Goal: Task Accomplishment & Management: Manage account settings

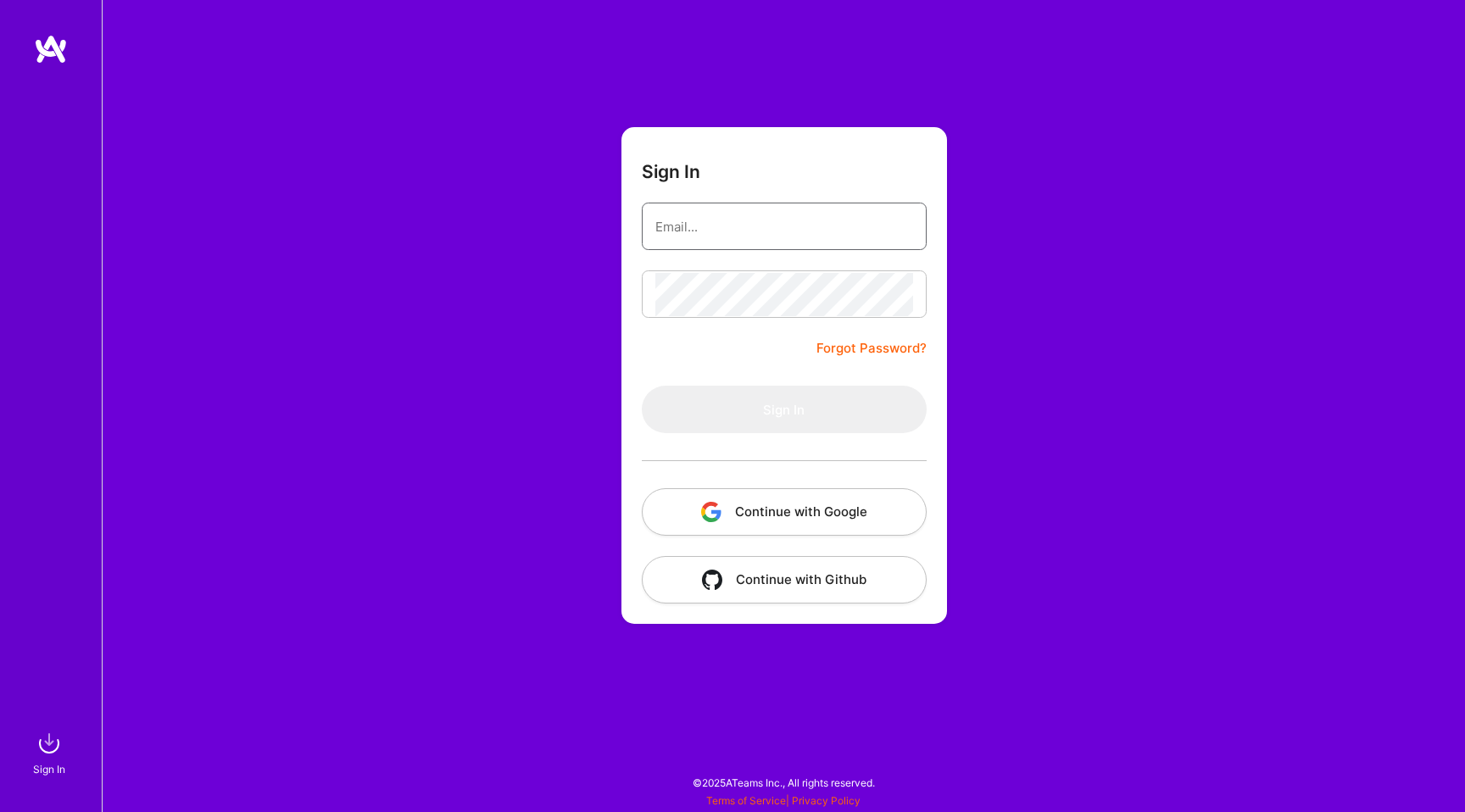
click at [707, 233] on input "email" at bounding box center [784, 227] width 257 height 43
click at [787, 511] on button "Continue with Google" at bounding box center [784, 512] width 285 height 47
click at [698, 215] on input "email" at bounding box center [784, 227] width 257 height 43
click at [791, 237] on input "email" at bounding box center [784, 227] width 257 height 43
type input "[PERSON_NAME][EMAIL_ADDRESS][DOMAIN_NAME]"
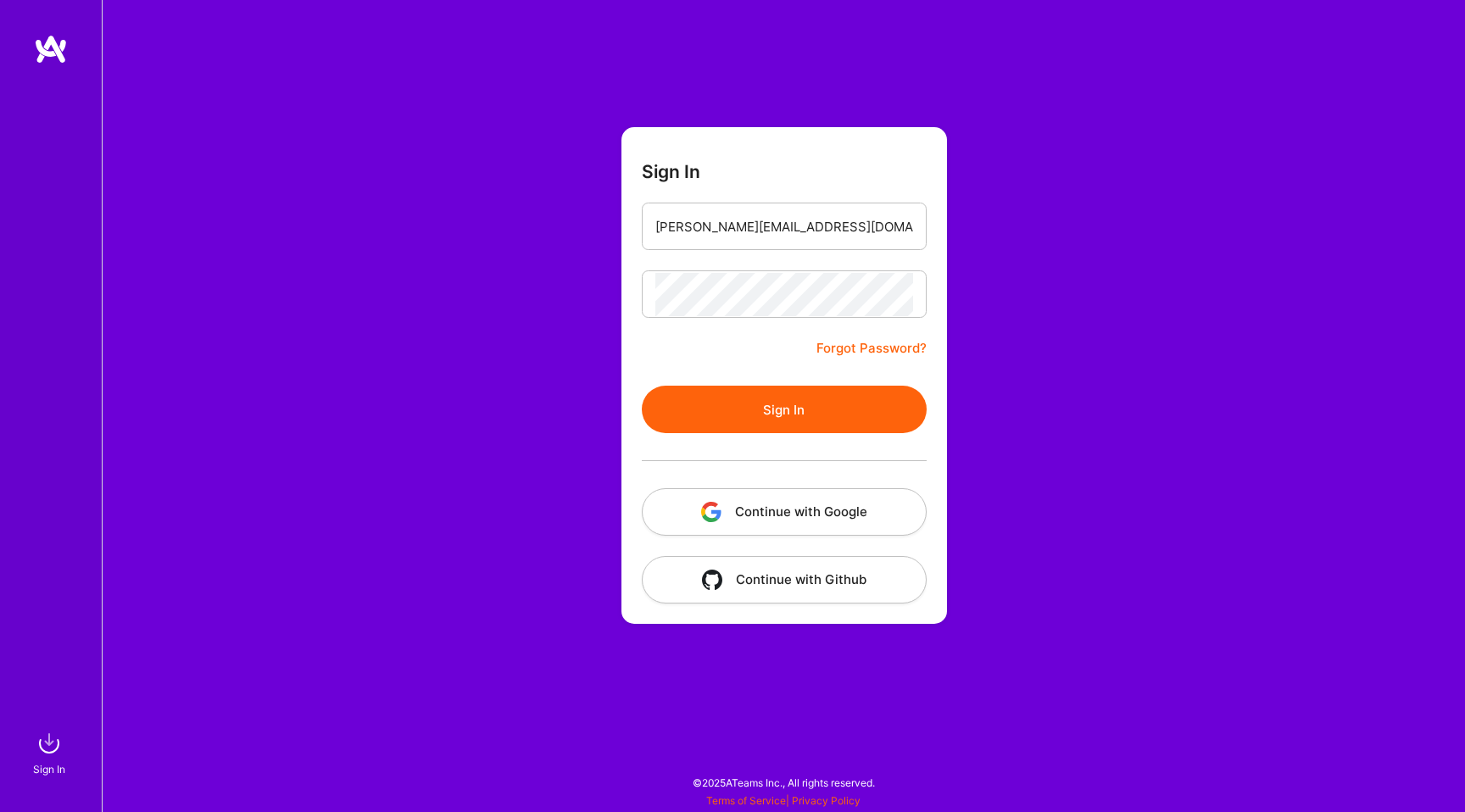
click at [855, 398] on button "Sign In" at bounding box center [784, 409] width 285 height 47
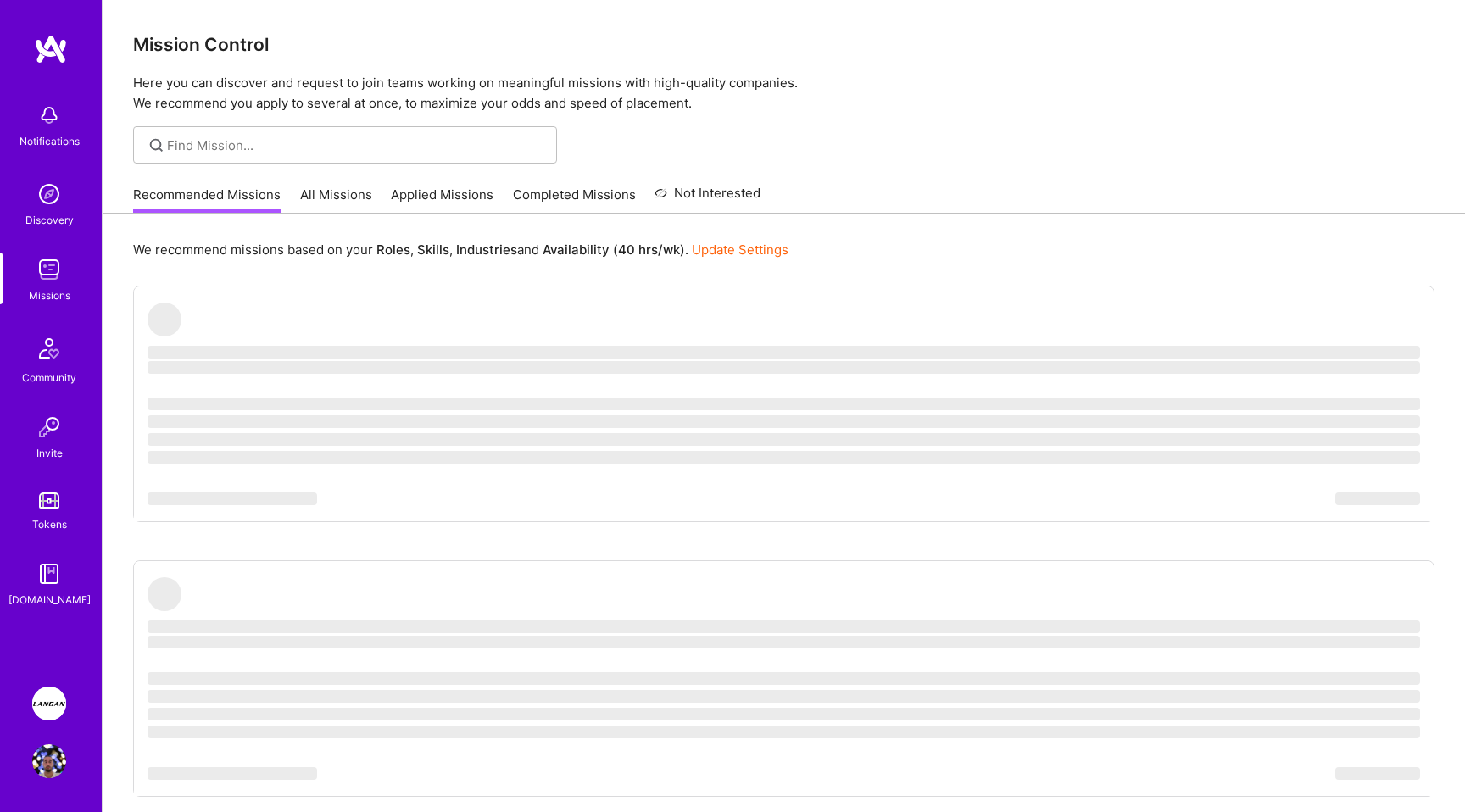
click at [40, 700] on img at bounding box center [49, 703] width 34 height 34
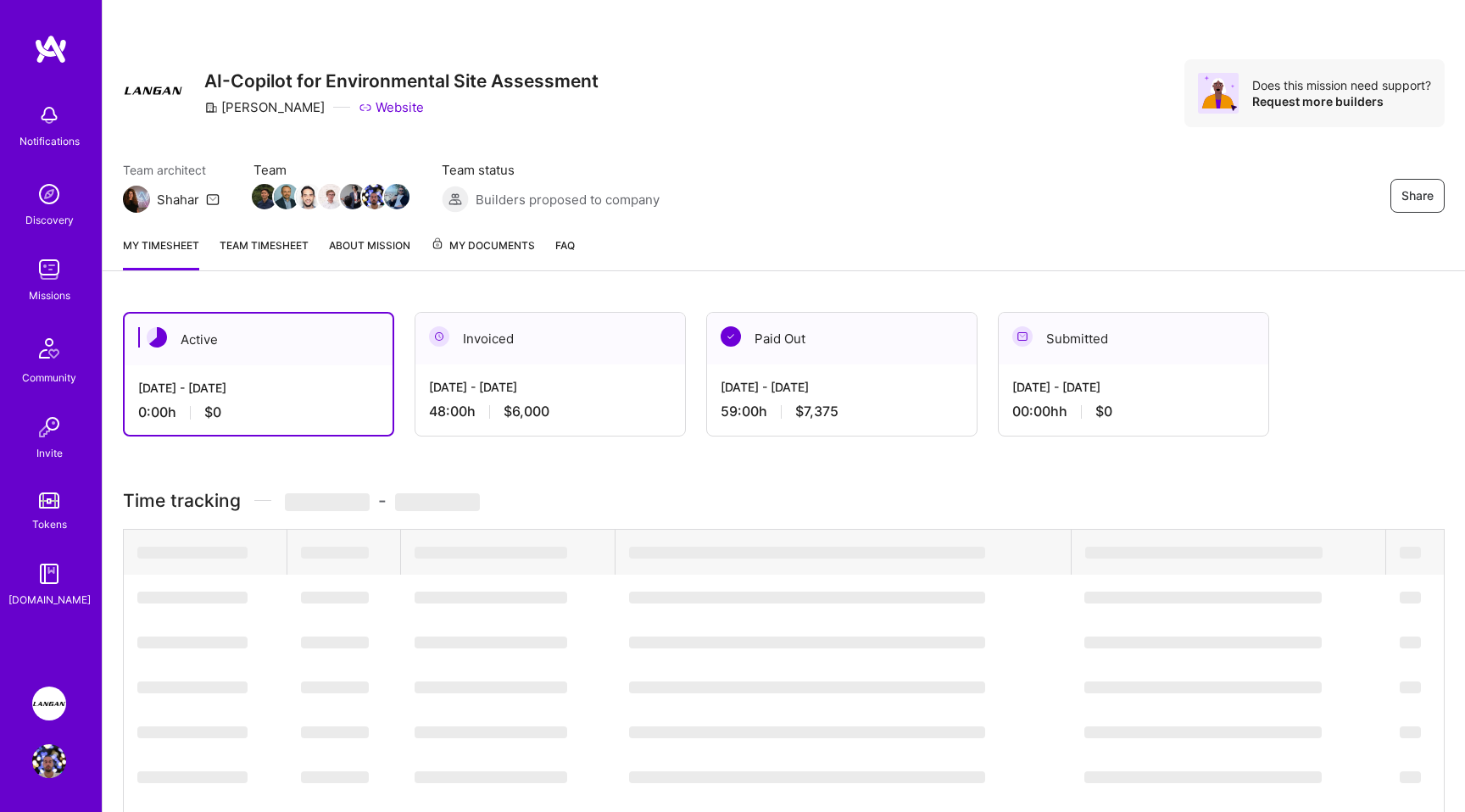
click at [239, 247] on link "Team timesheet" at bounding box center [264, 253] width 89 height 34
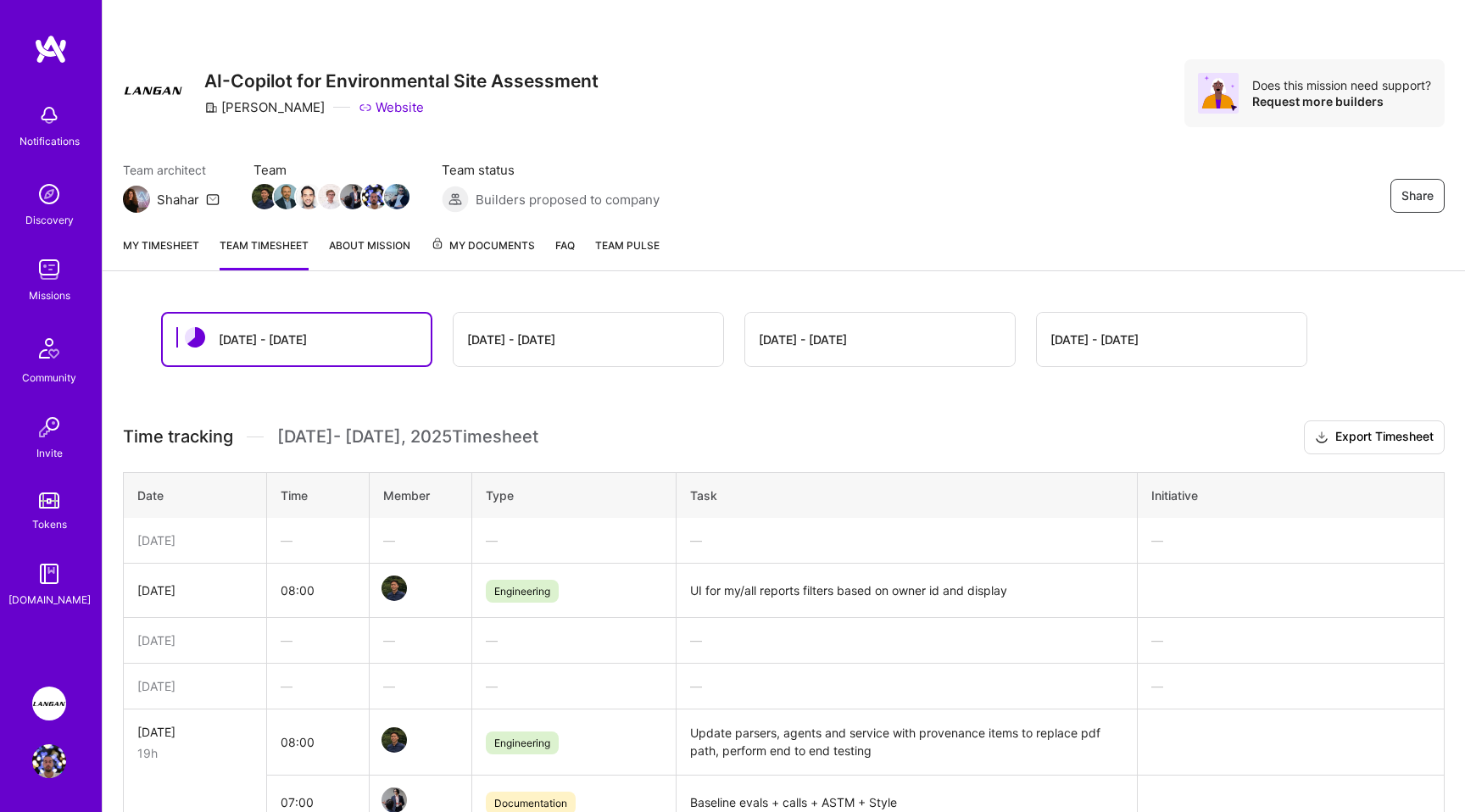
click at [142, 238] on link "My timesheet" at bounding box center [161, 253] width 77 height 34
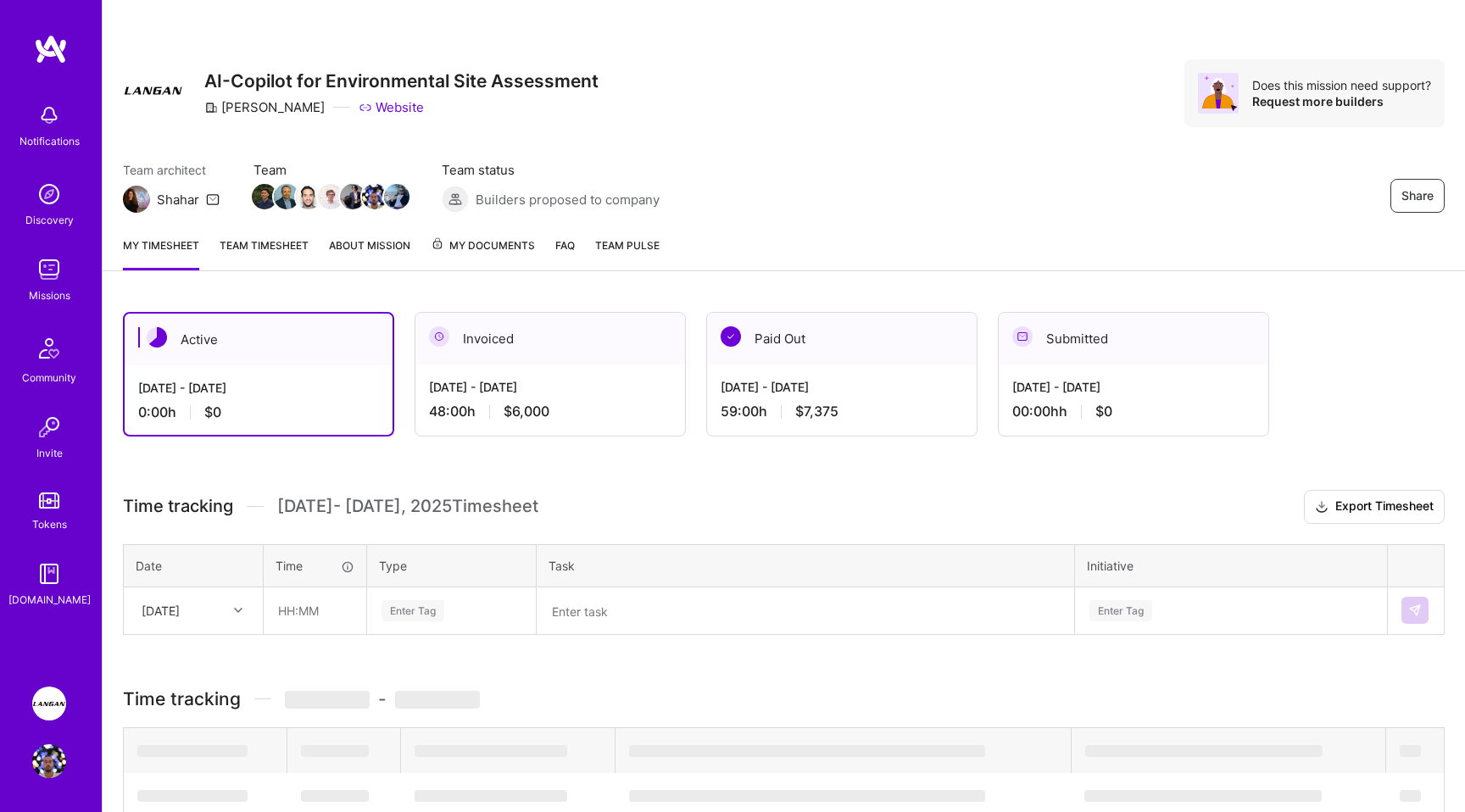
click at [293, 233] on div "My timesheet Team timesheet About Mission My Documents FAQ Team Pulse" at bounding box center [783, 246] width 1362 height 48
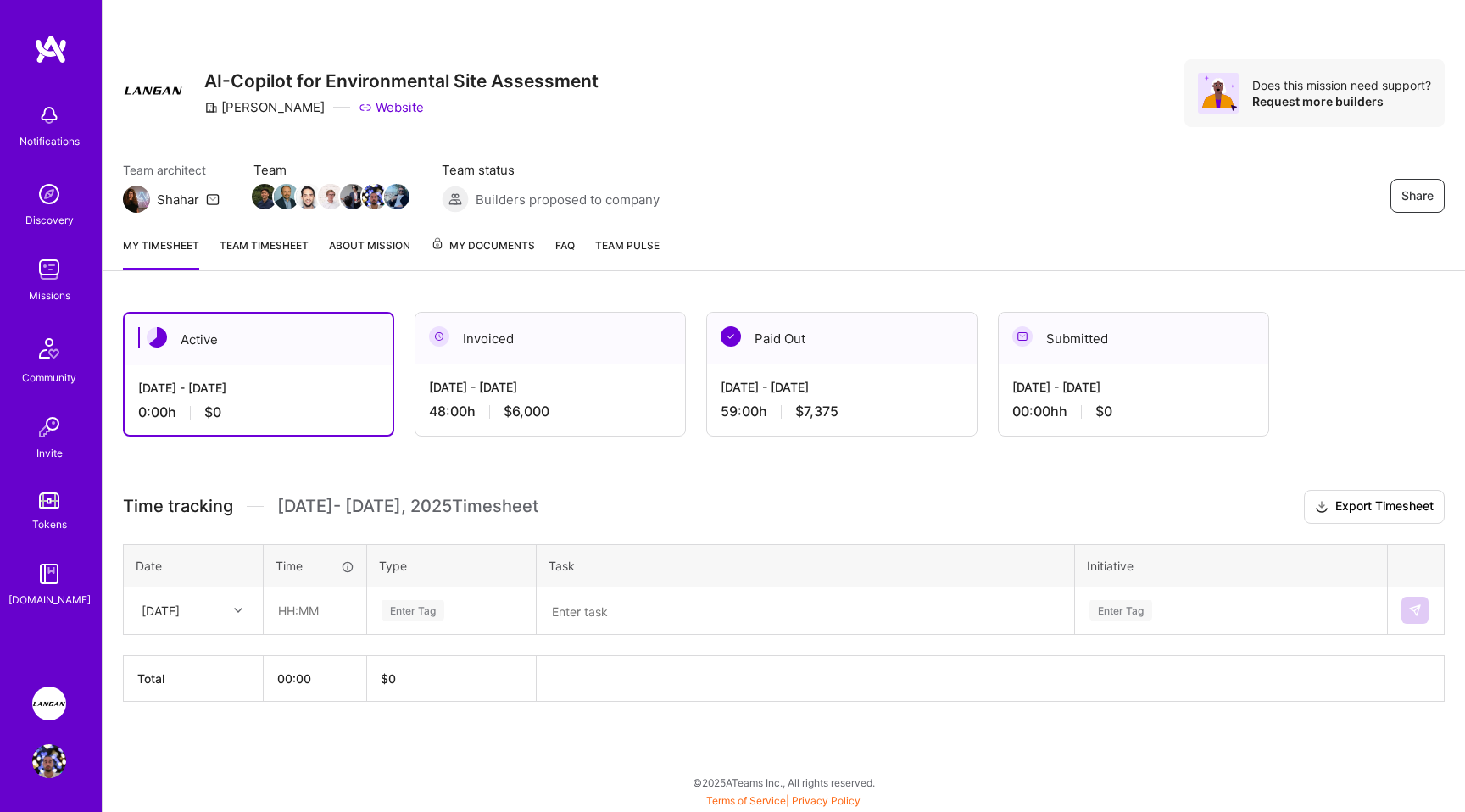
click at [284, 239] on link "Team timesheet" at bounding box center [264, 253] width 89 height 34
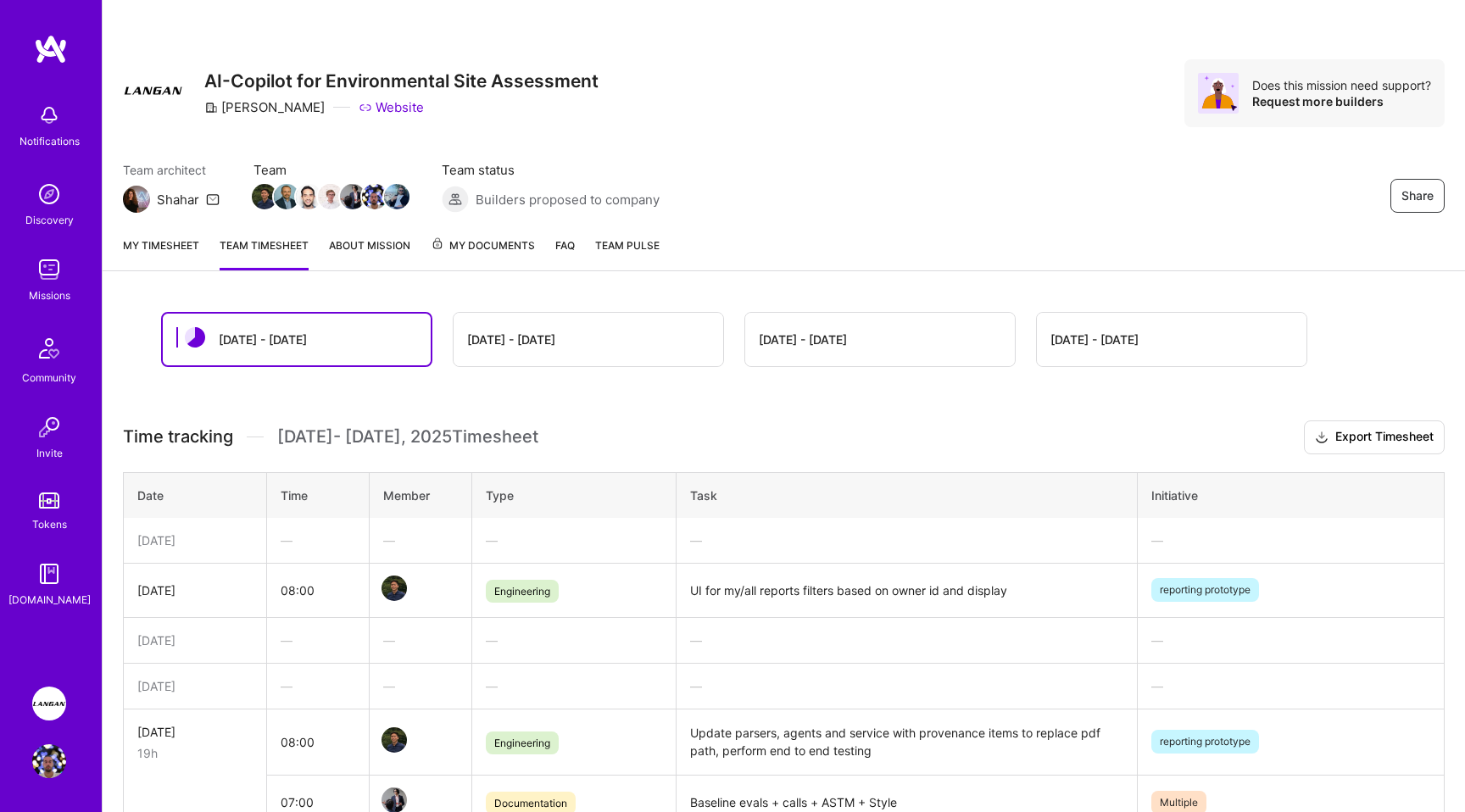
click at [180, 244] on link "My timesheet" at bounding box center [161, 253] width 77 height 34
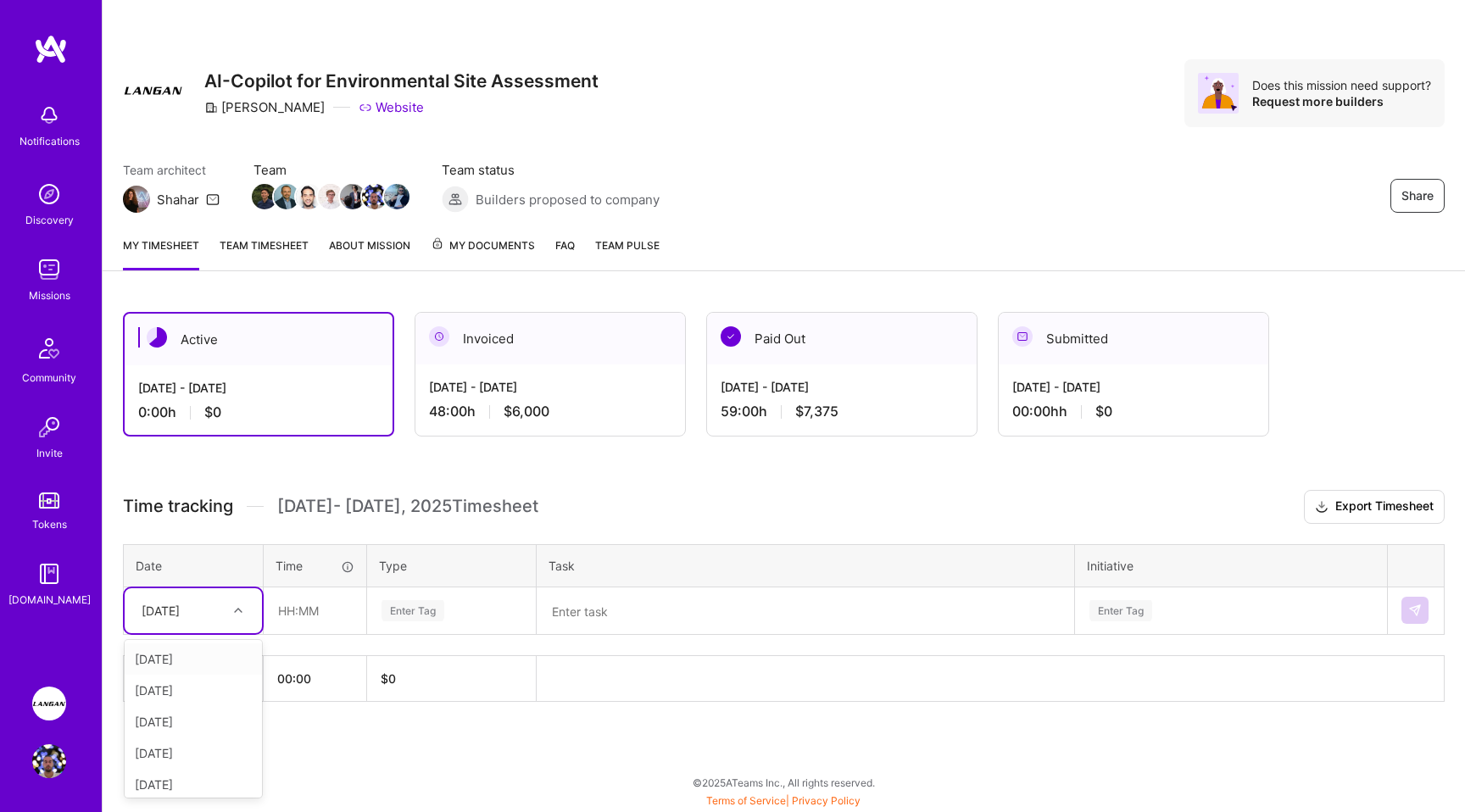
click at [234, 610] on icon at bounding box center [238, 610] width 9 height 9
click at [214, 669] on div "[DATE]" at bounding box center [193, 659] width 137 height 31
click at [320, 619] on input "text" at bounding box center [314, 611] width 101 height 45
type input "08:00"
click at [418, 605] on div "Enter Tag" at bounding box center [412, 611] width 63 height 27
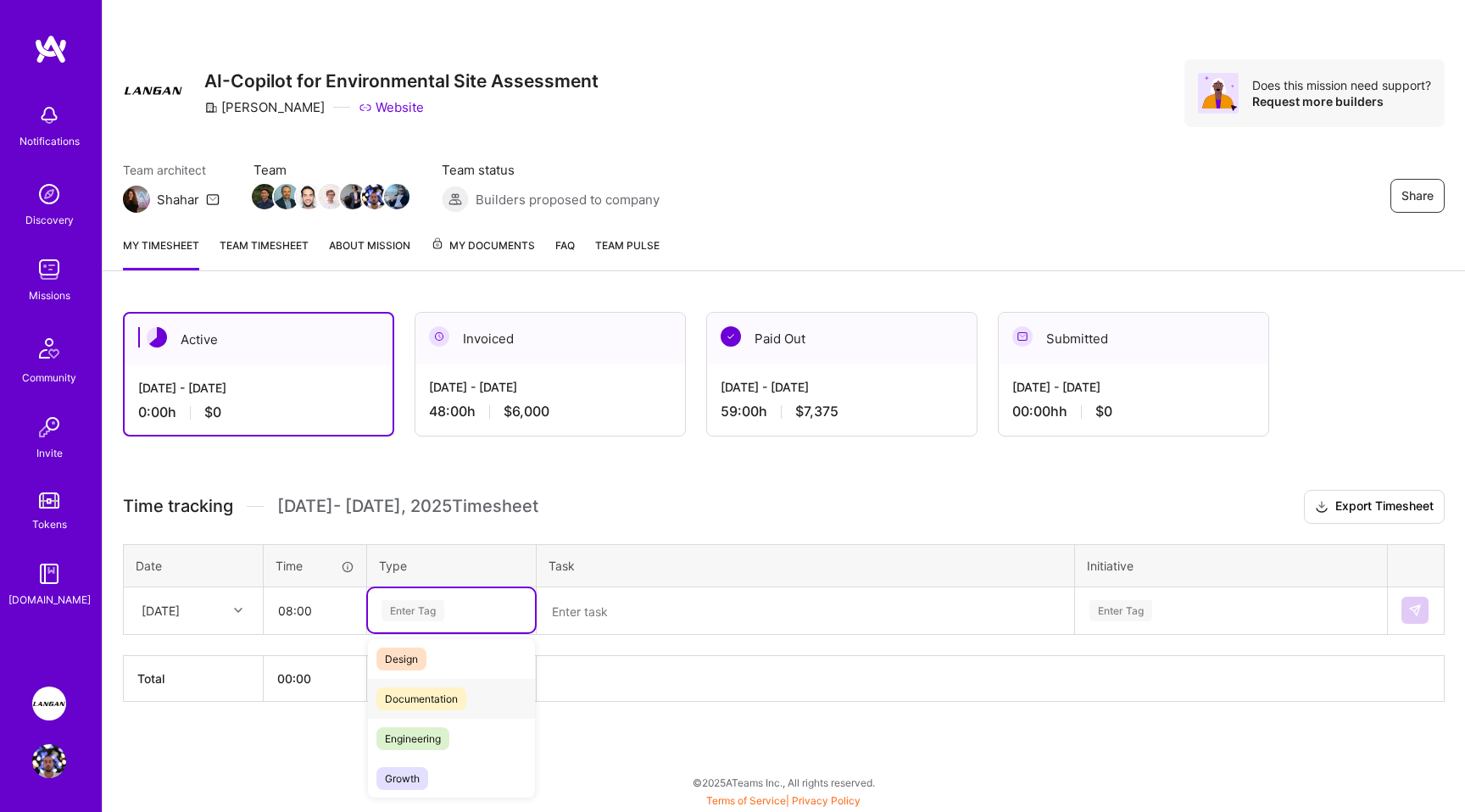
scroll to position [65, 0]
click at [443, 731] on div "Engineering" at bounding box center [452, 720] width 167 height 40
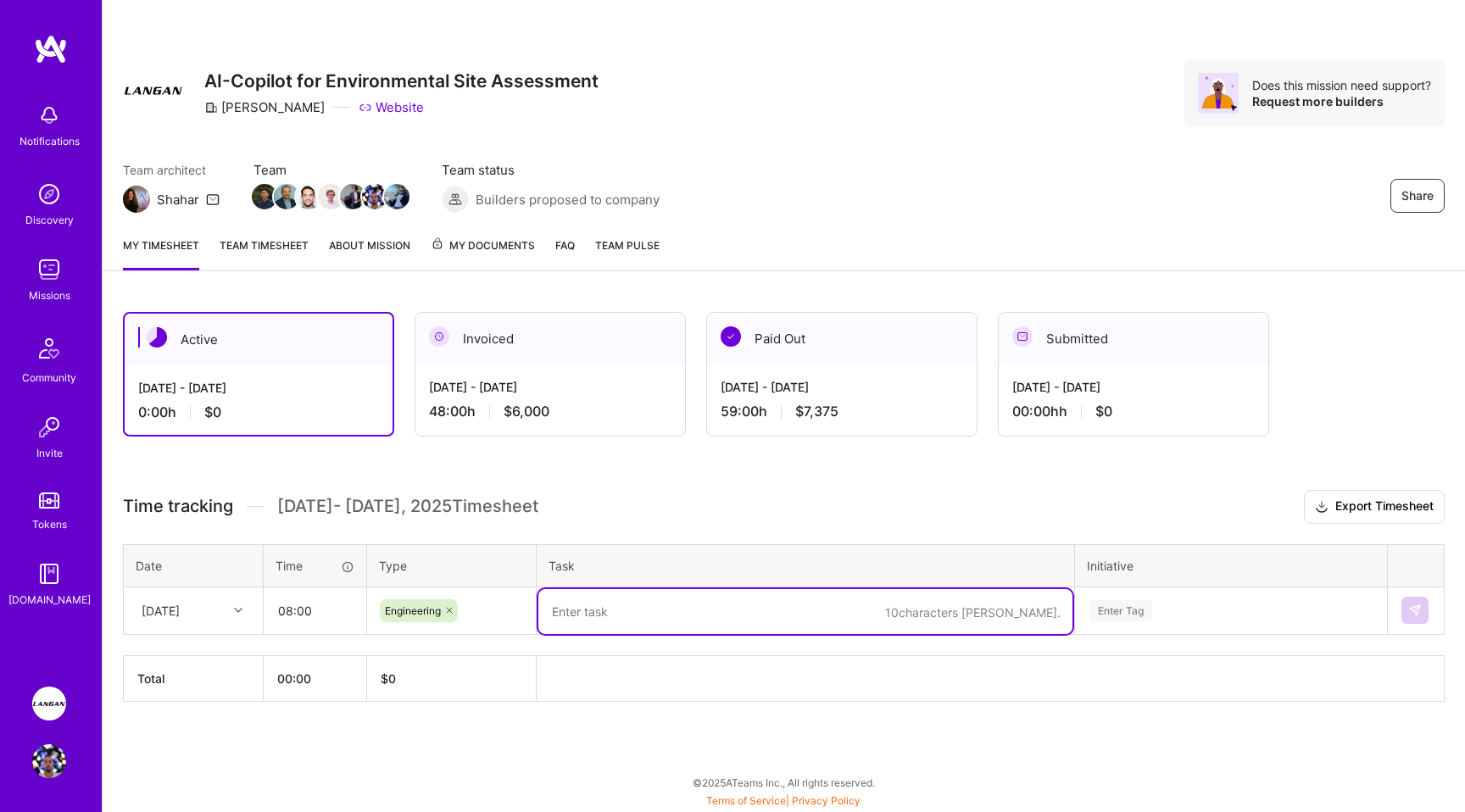
click at [652, 618] on textarea at bounding box center [805, 612] width 534 height 45
type textarea "chrono PR and static text"
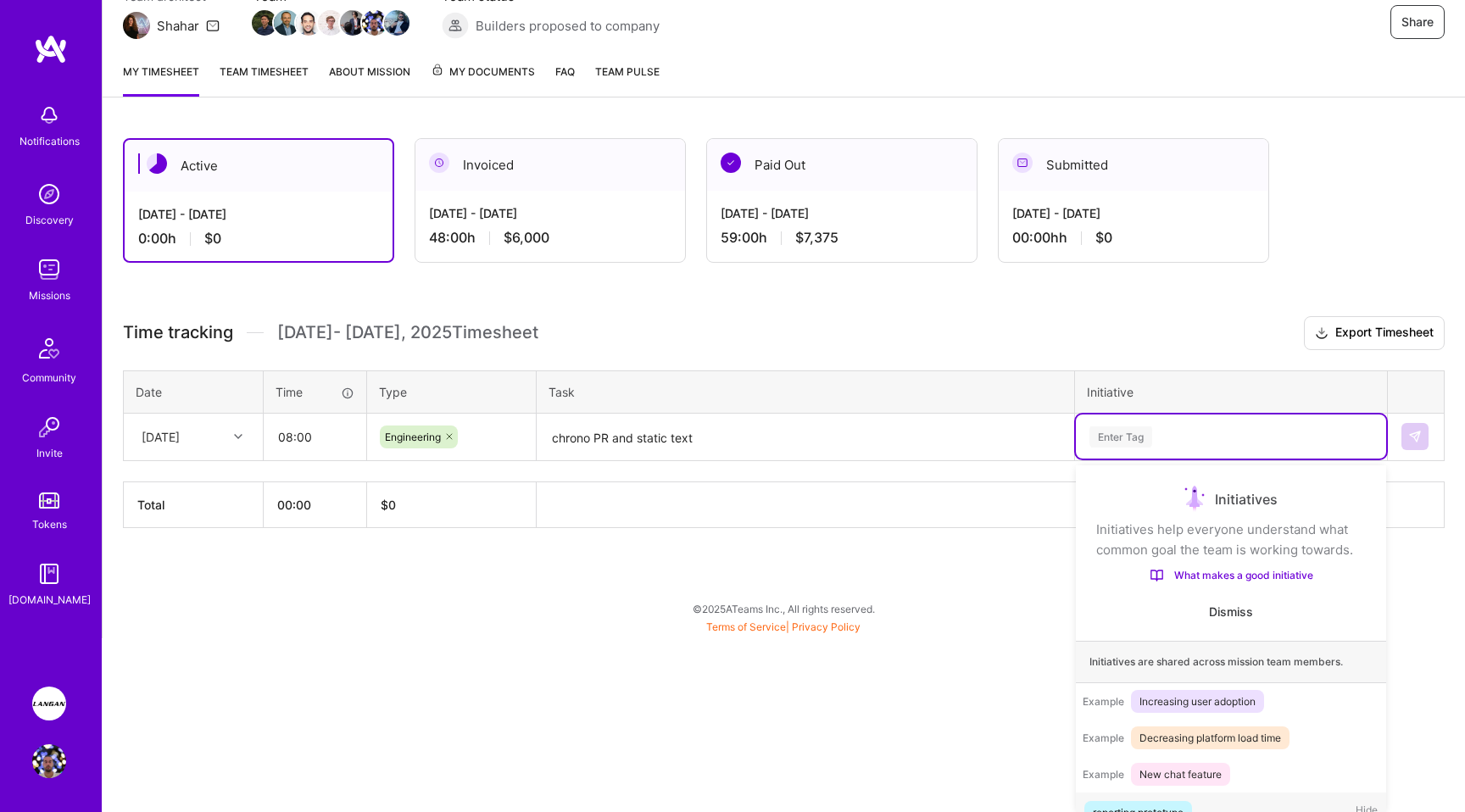
click at [1115, 459] on div "option reporting prototype focused, 1 of 18. 18 results available. Use Up and D…" at bounding box center [1230, 436] width 310 height 44
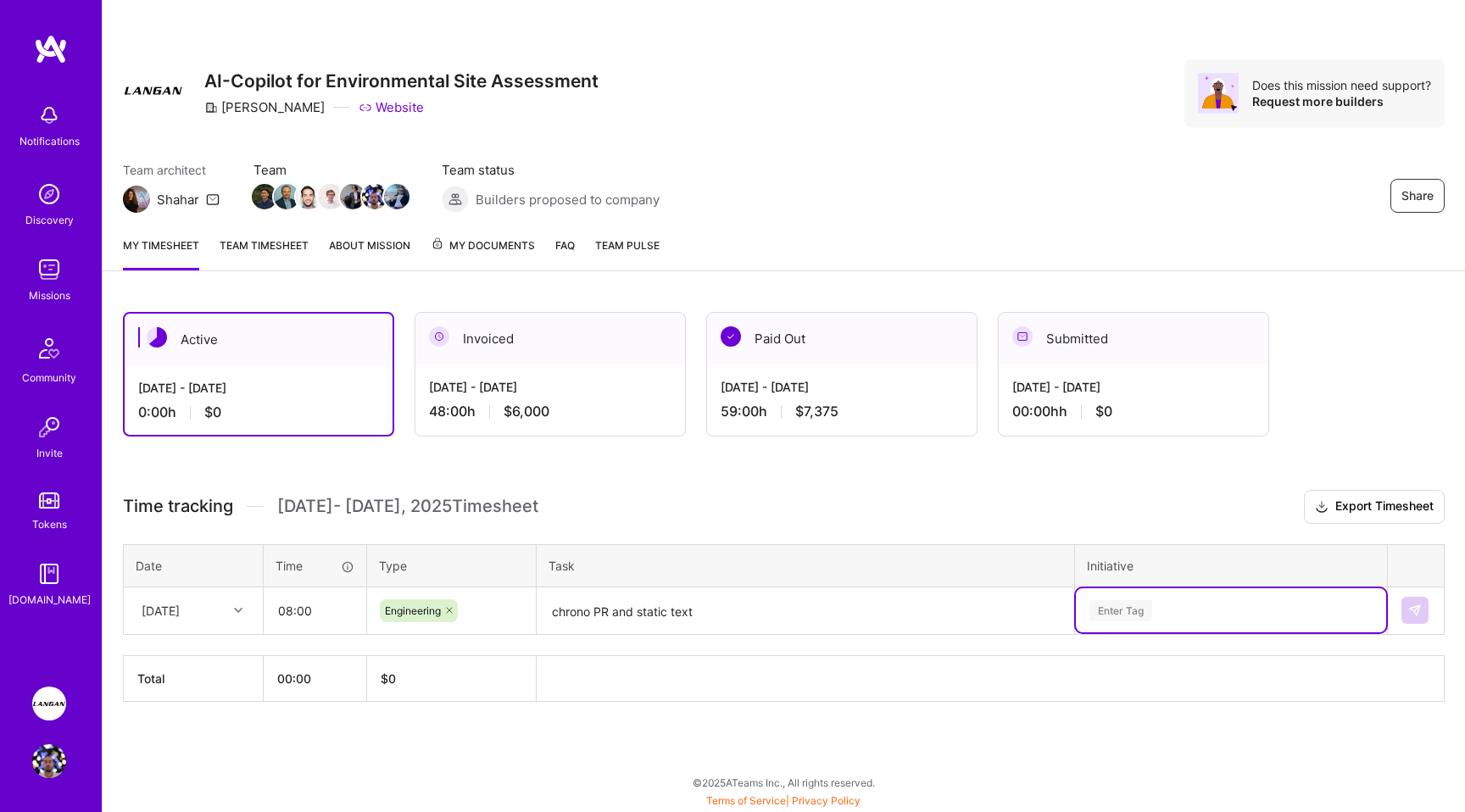
scroll to position [0, 0]
click at [1128, 434] on div "Active [DATE] - [DATE] 0:00 h $0 Invoiced [DATE] - [DATE] 48:00 h $6,000 Paid O…" at bounding box center [783, 538] width 1362 height 493
click at [1133, 601] on div "Select is focused ,type to refine list, press Down to open the menu, press left…" at bounding box center [1230, 610] width 310 height 44
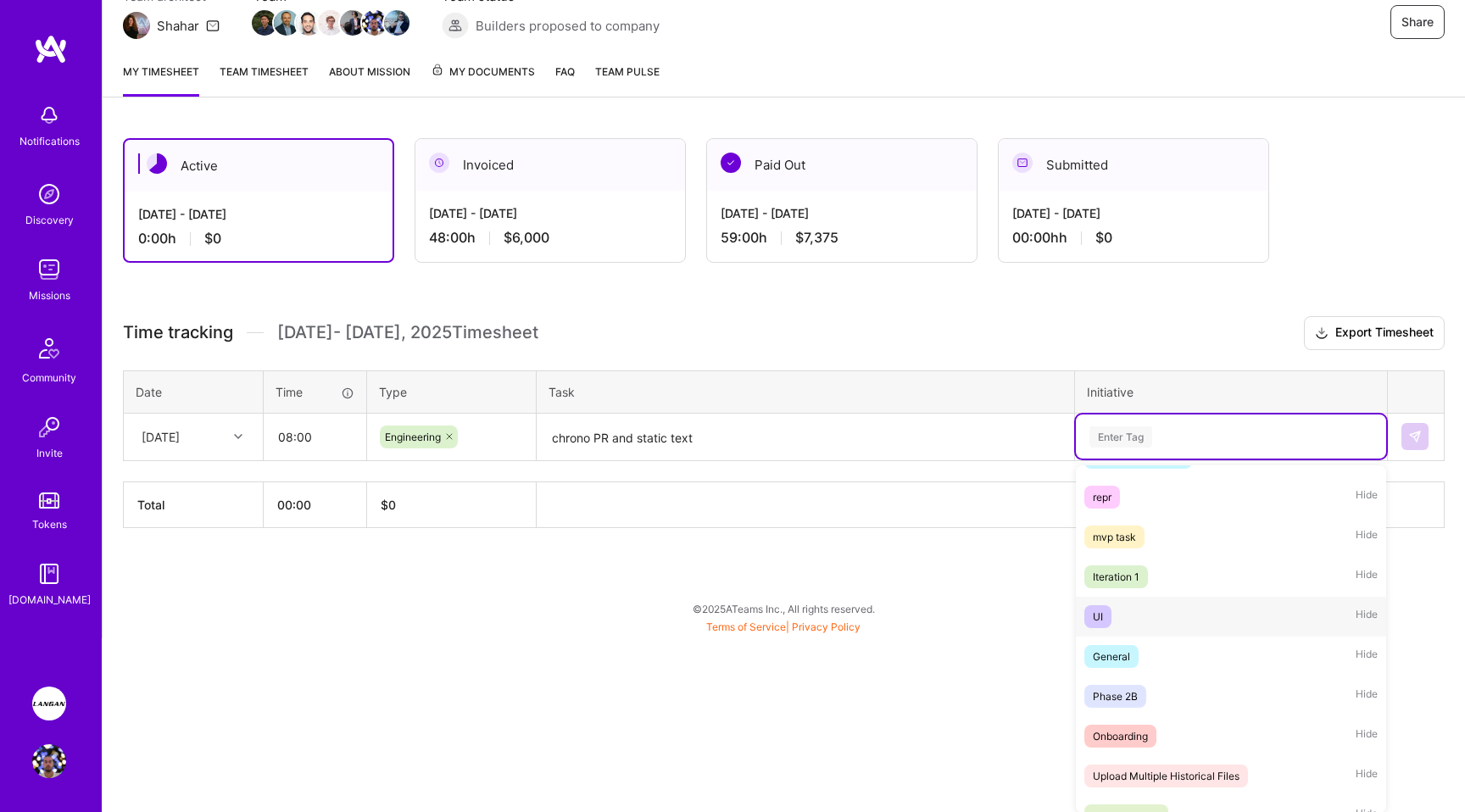
scroll to position [357, 0]
click at [1144, 660] on div "General Hide" at bounding box center [1230, 654] width 310 height 40
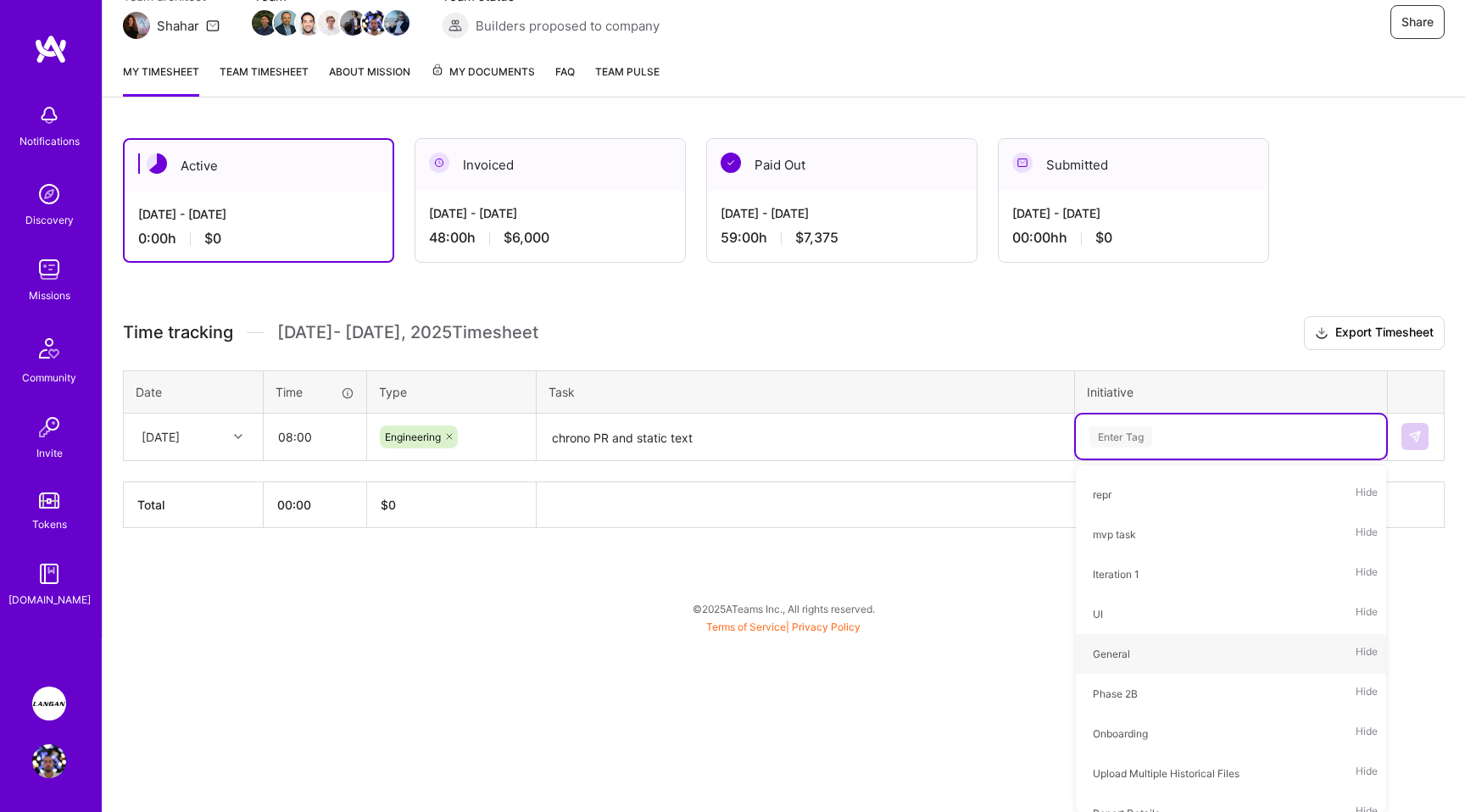
scroll to position [0, 0]
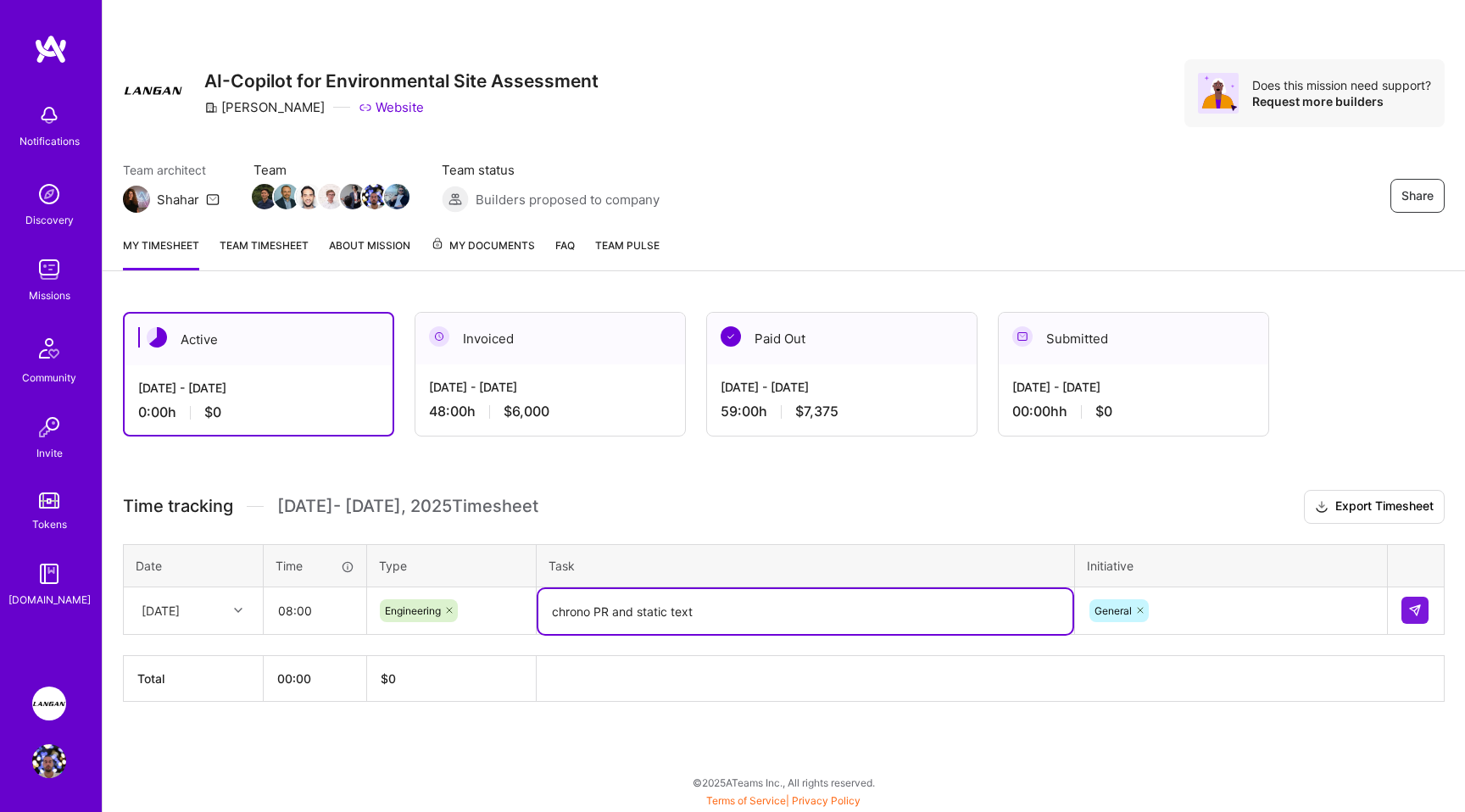
drag, startPoint x: 697, startPoint y: 609, endPoint x: 550, endPoint y: 600, distance: 147.3
click at [550, 600] on textarea "chrono PR and static text" at bounding box center [805, 612] width 534 height 45
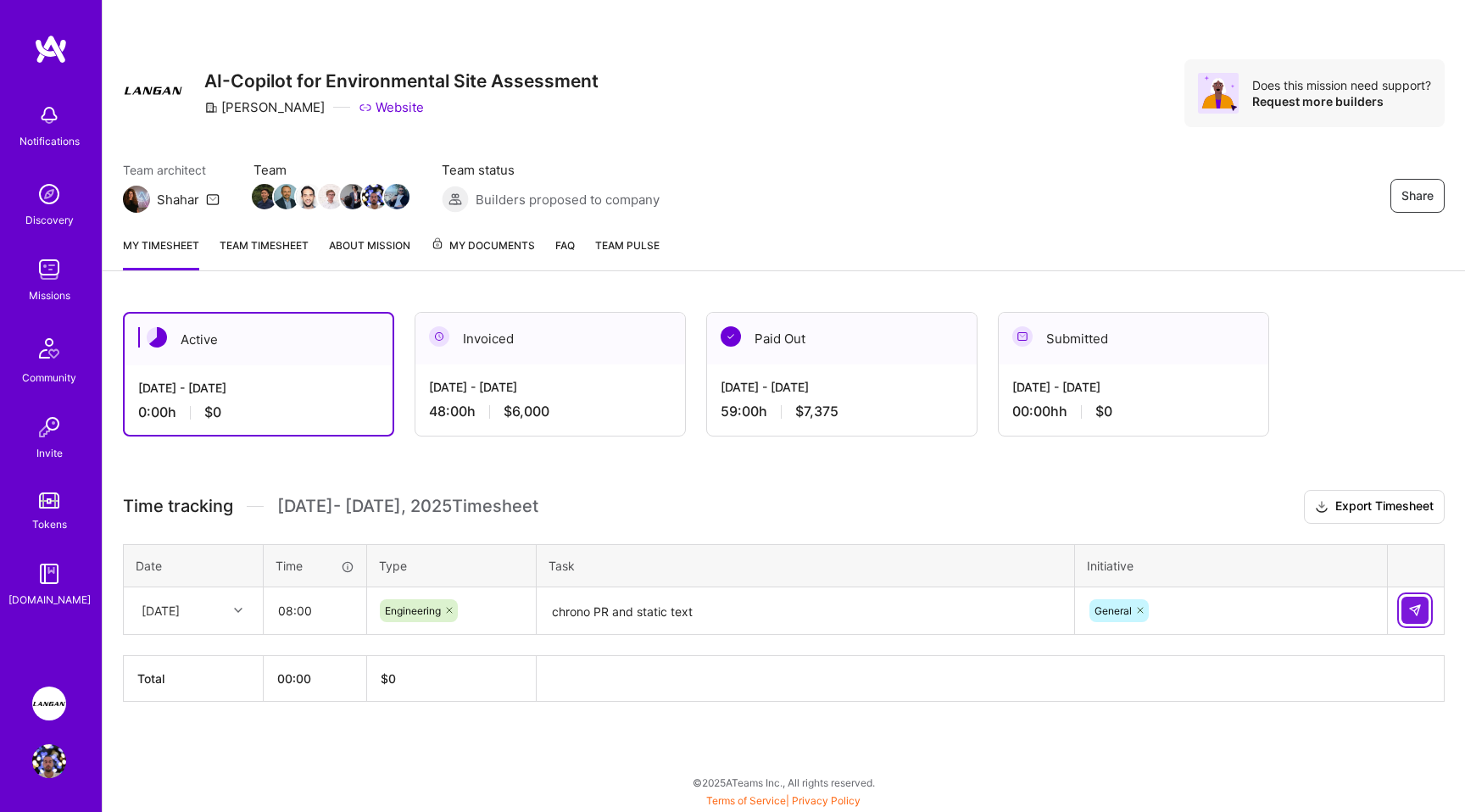
click at [1415, 609] on img at bounding box center [1415, 611] width 14 height 14
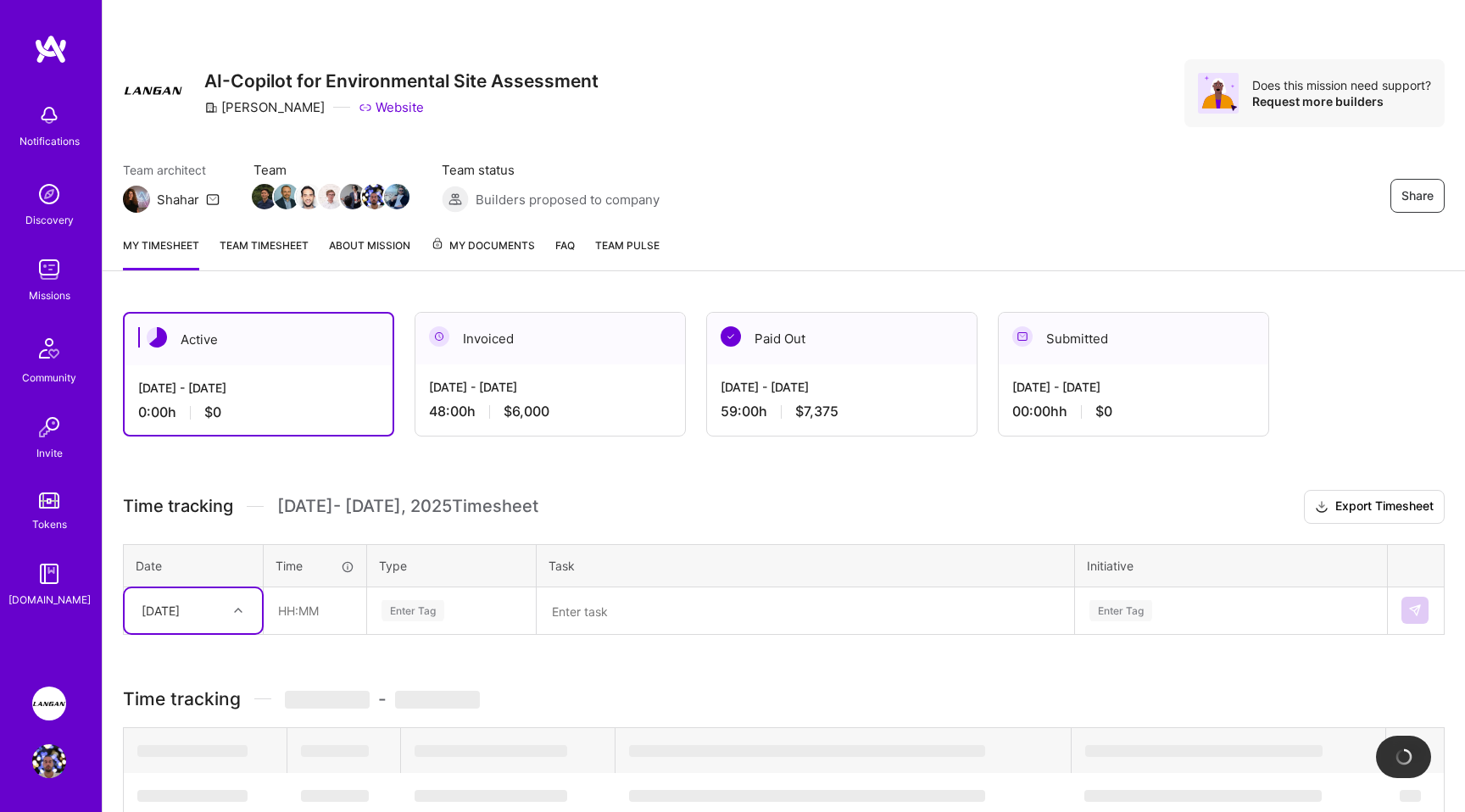
scroll to position [53, 0]
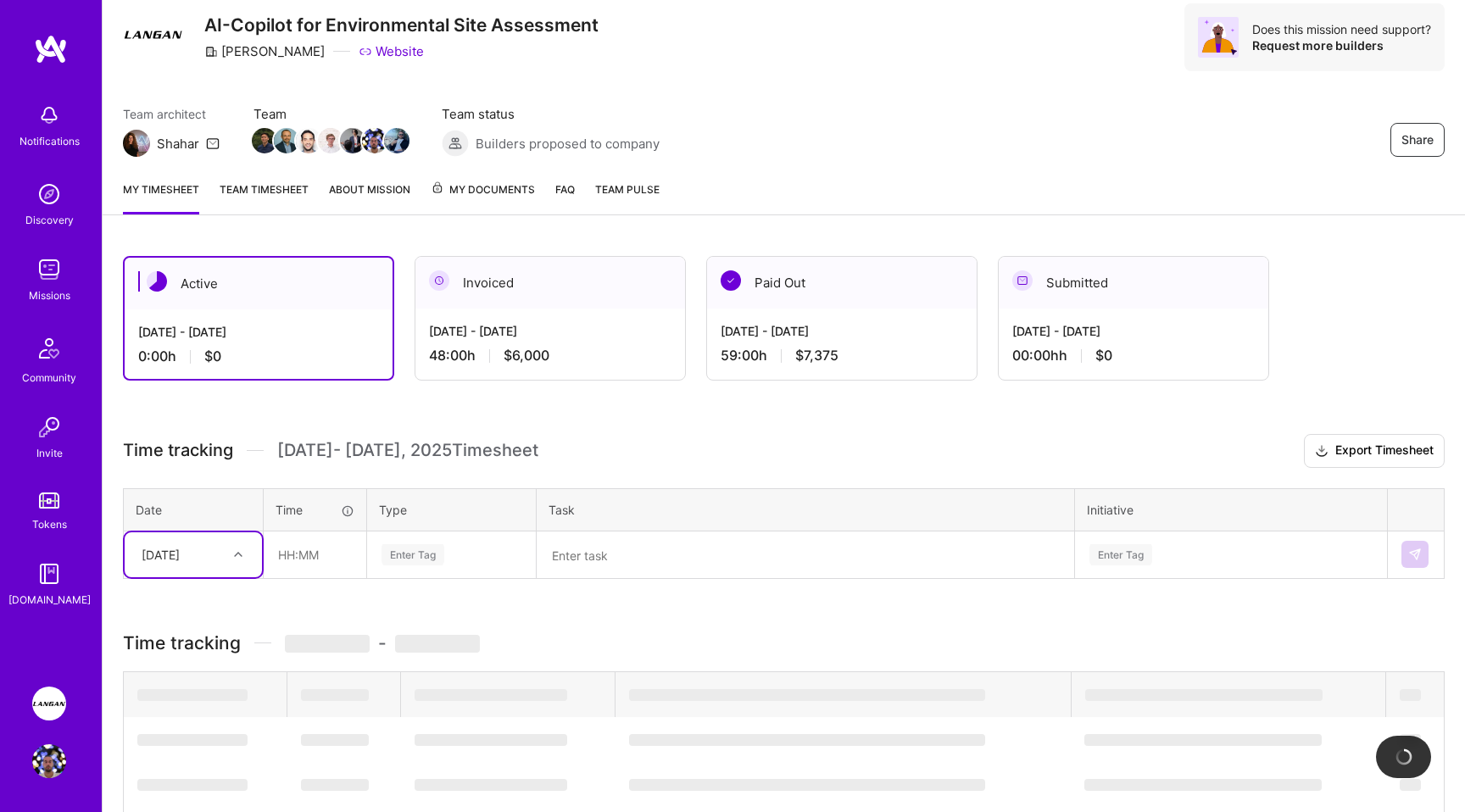
click at [225, 577] on div "option [DATE], selected. Select is focused ,type to refine list, press Down to …" at bounding box center [193, 555] width 137 height 45
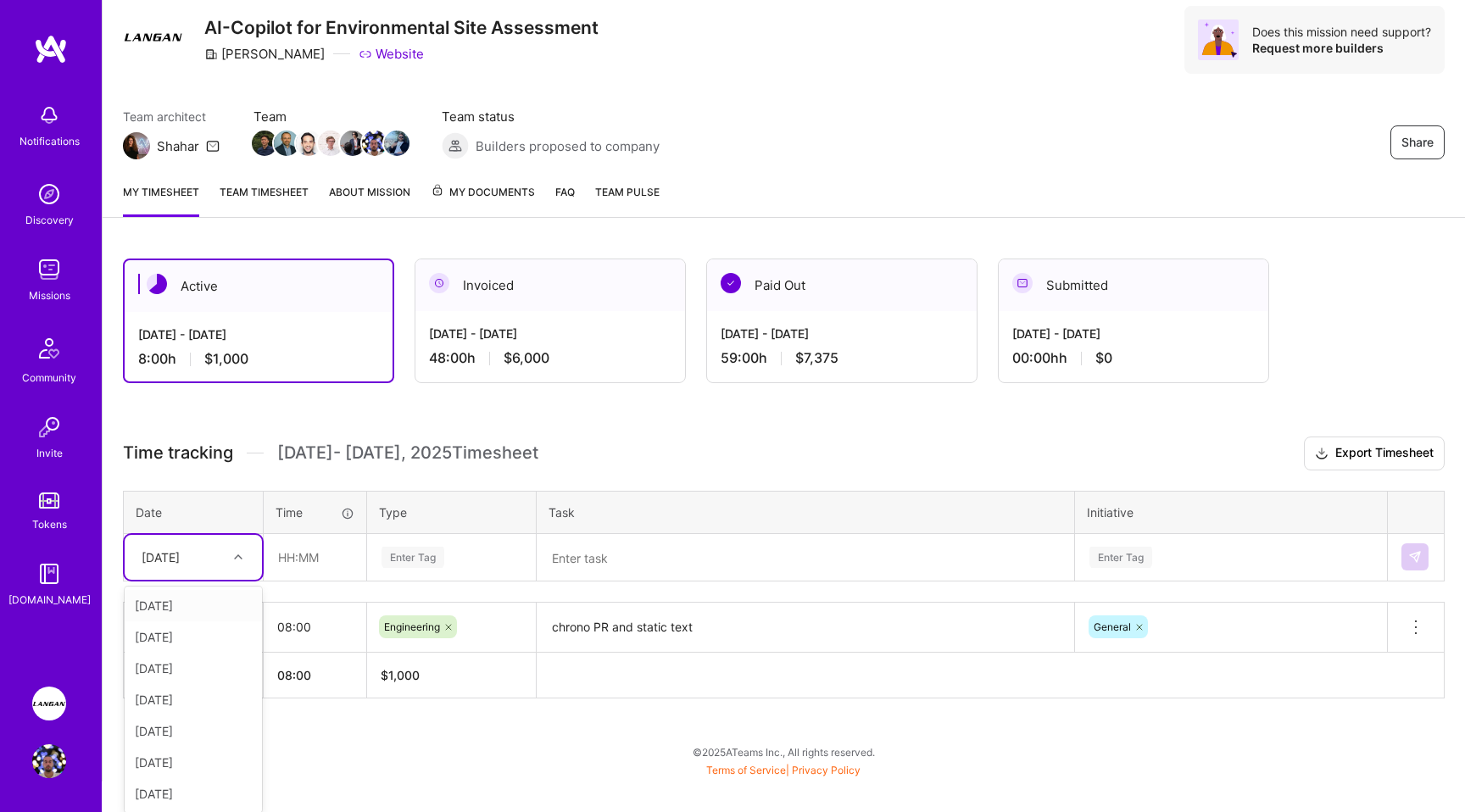
click at [180, 610] on div "[DATE]" at bounding box center [193, 606] width 137 height 31
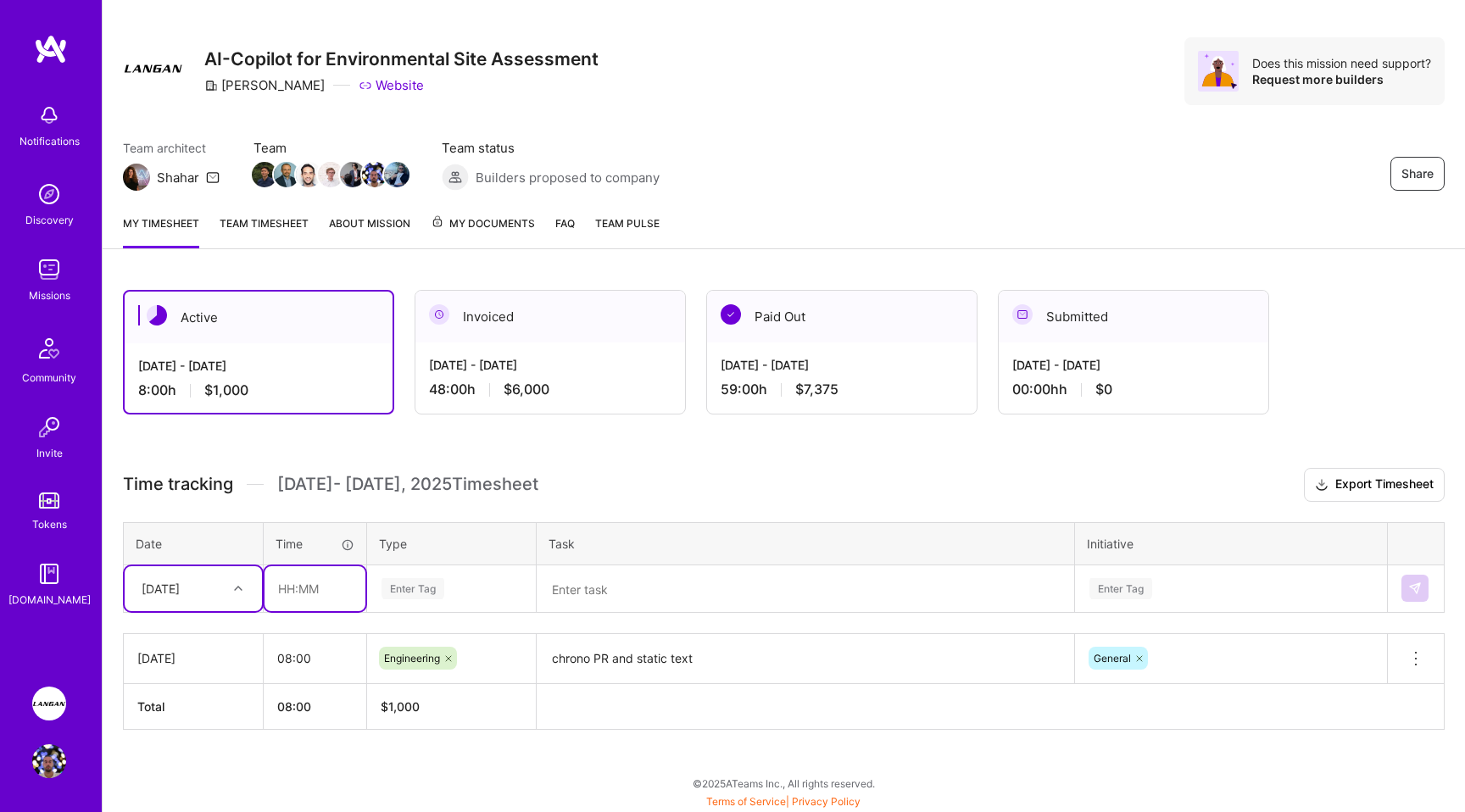
click at [299, 596] on input "text" at bounding box center [314, 589] width 101 height 45
type input "08:00"
click at [439, 587] on div "Enter Tag" at bounding box center [412, 588] width 63 height 27
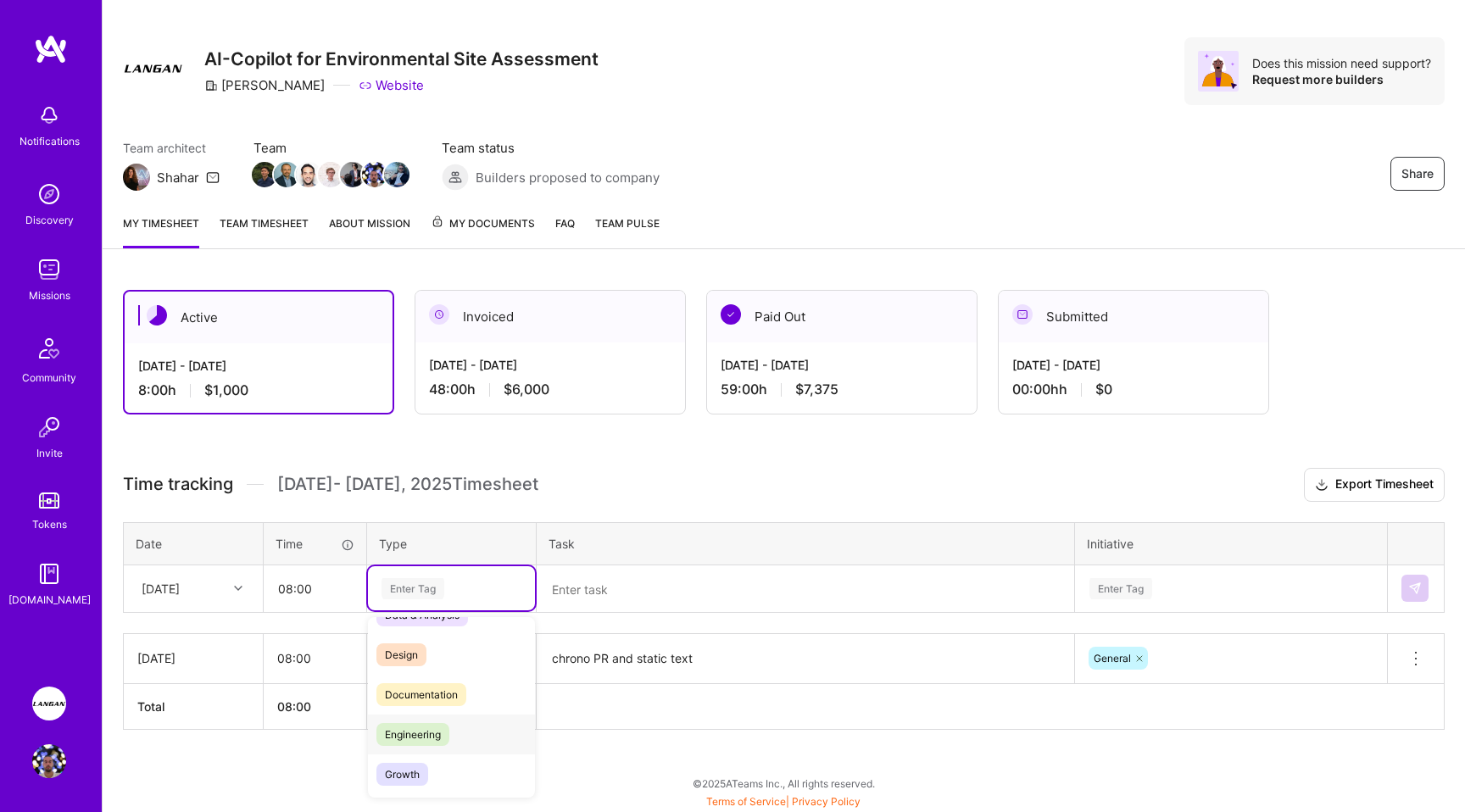
scroll to position [32, 0]
click at [410, 725] on span "Engineering" at bounding box center [412, 731] width 73 height 23
click at [610, 591] on textarea at bounding box center [805, 589] width 534 height 45
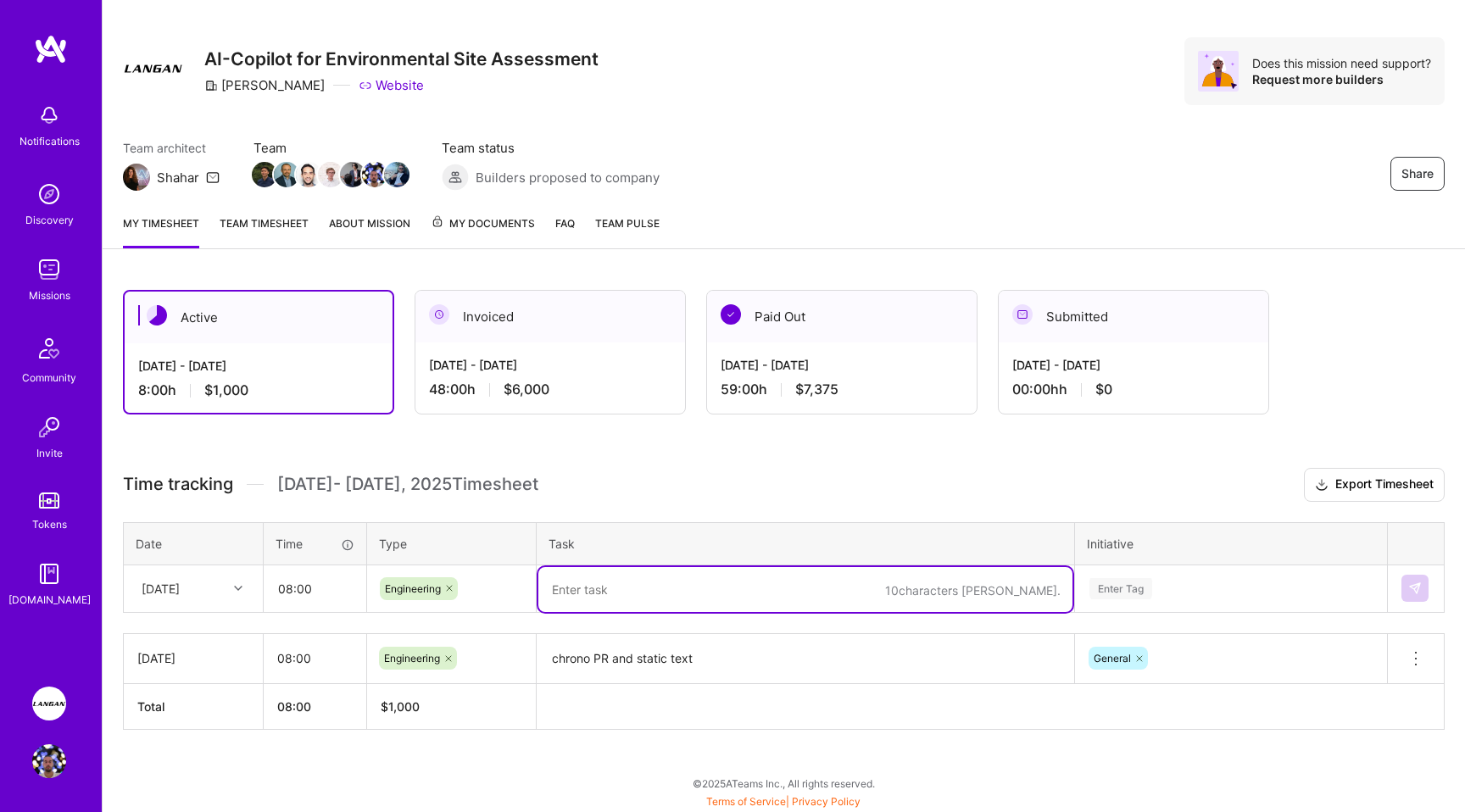
paste textarea "chrono PR and static text"
drag, startPoint x: 710, startPoint y: 591, endPoint x: 492, endPoint y: 581, distance: 218.2
click at [493, 582] on tr "[DATE] 08:00 Engineering chrono PR and static text Enter Tag" at bounding box center [784, 588] width 1321 height 47
type textarea "f"
type textarea "simplify langfuse integration"
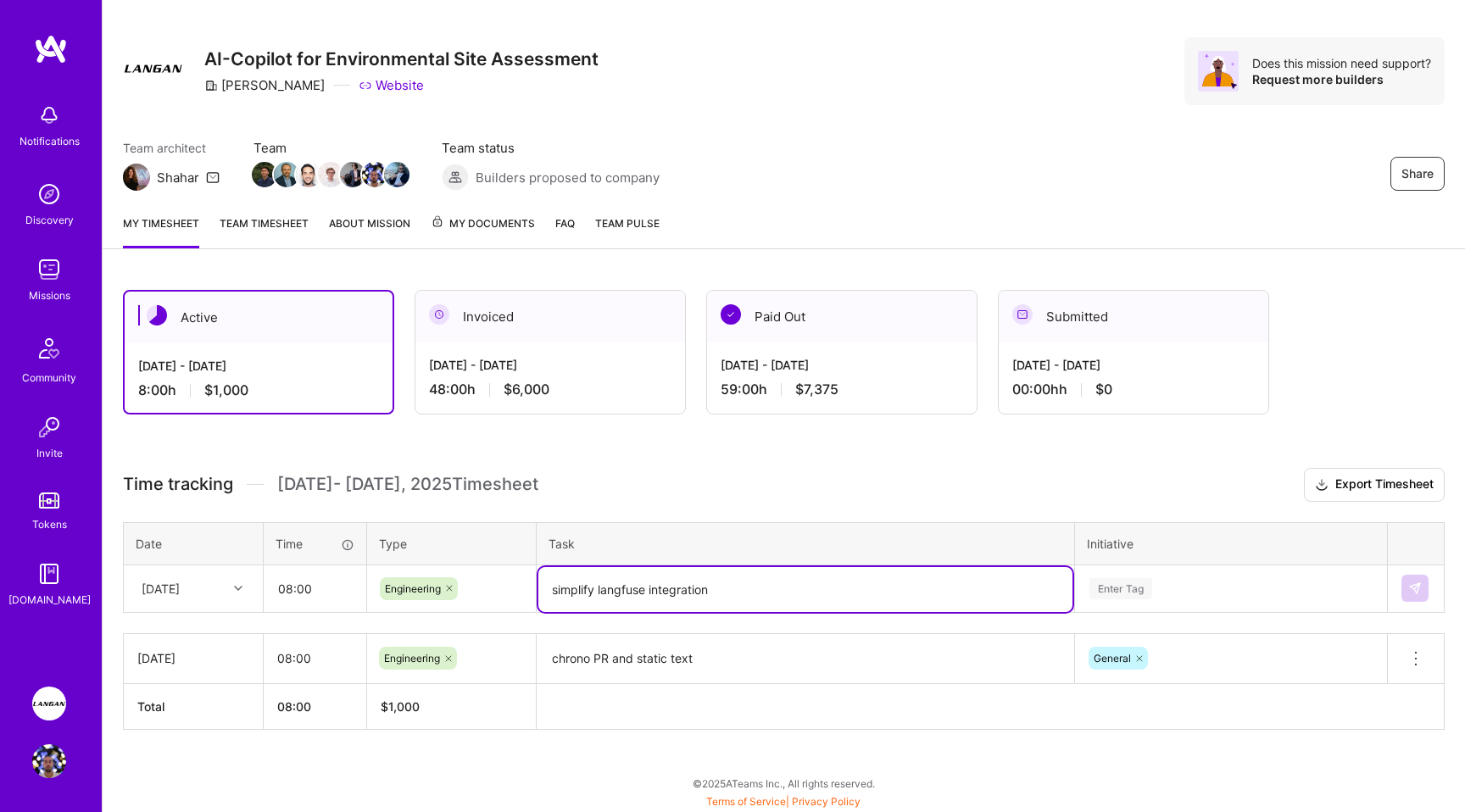
scroll to position [174, 0]
click at [1097, 585] on div "Enter Tag" at bounding box center [1230, 587] width 310 height 44
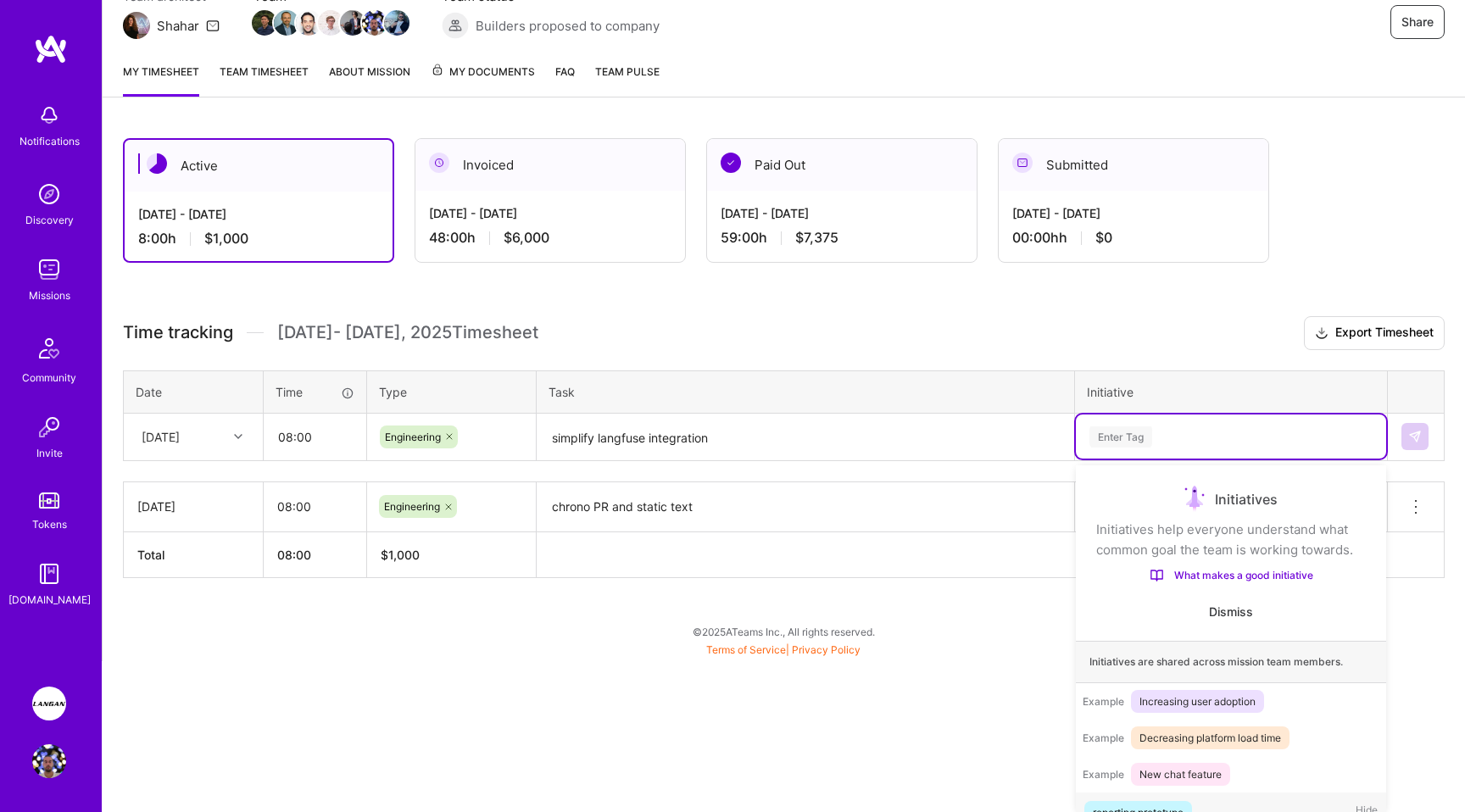
scroll to position [32, 0]
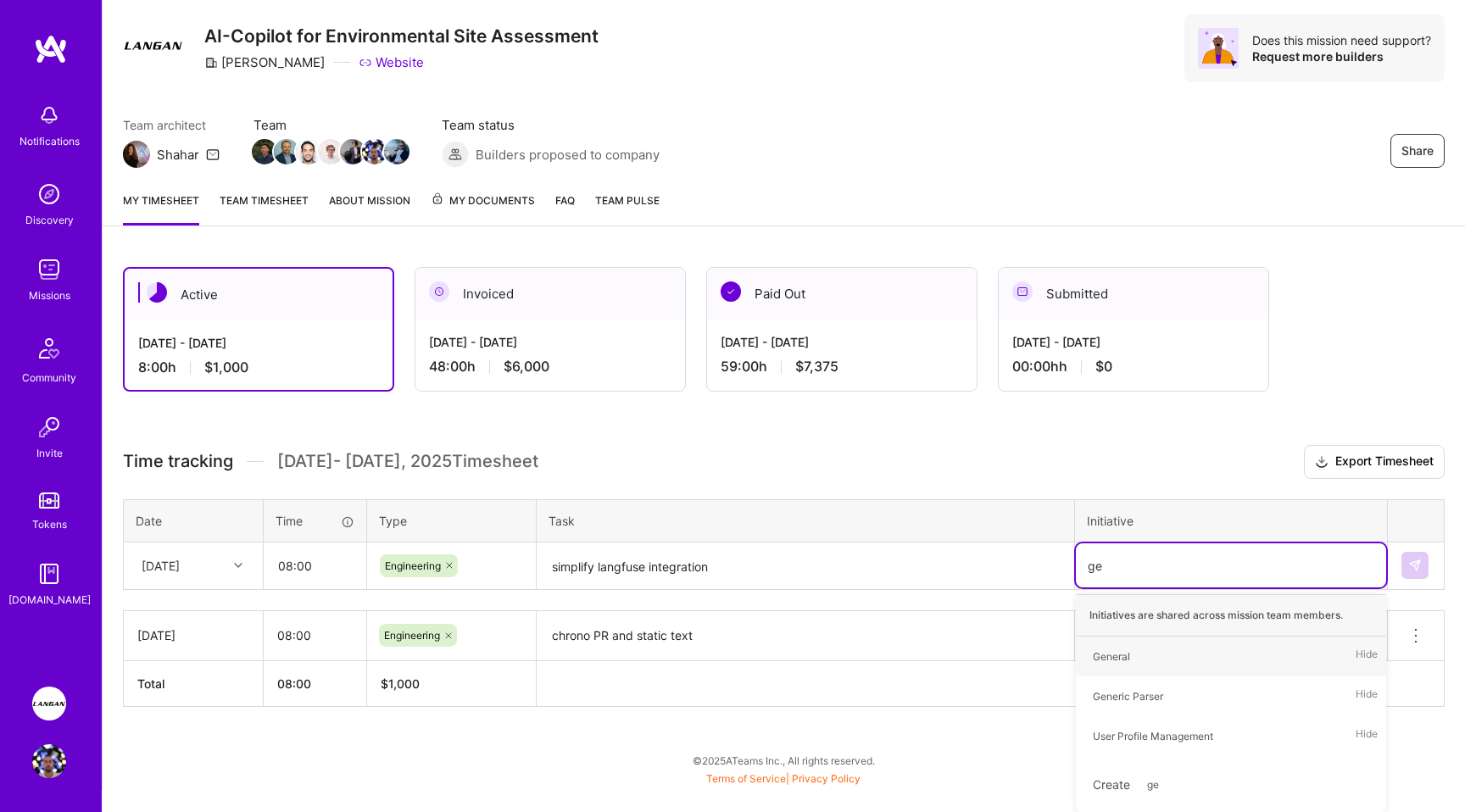
type input "gen"
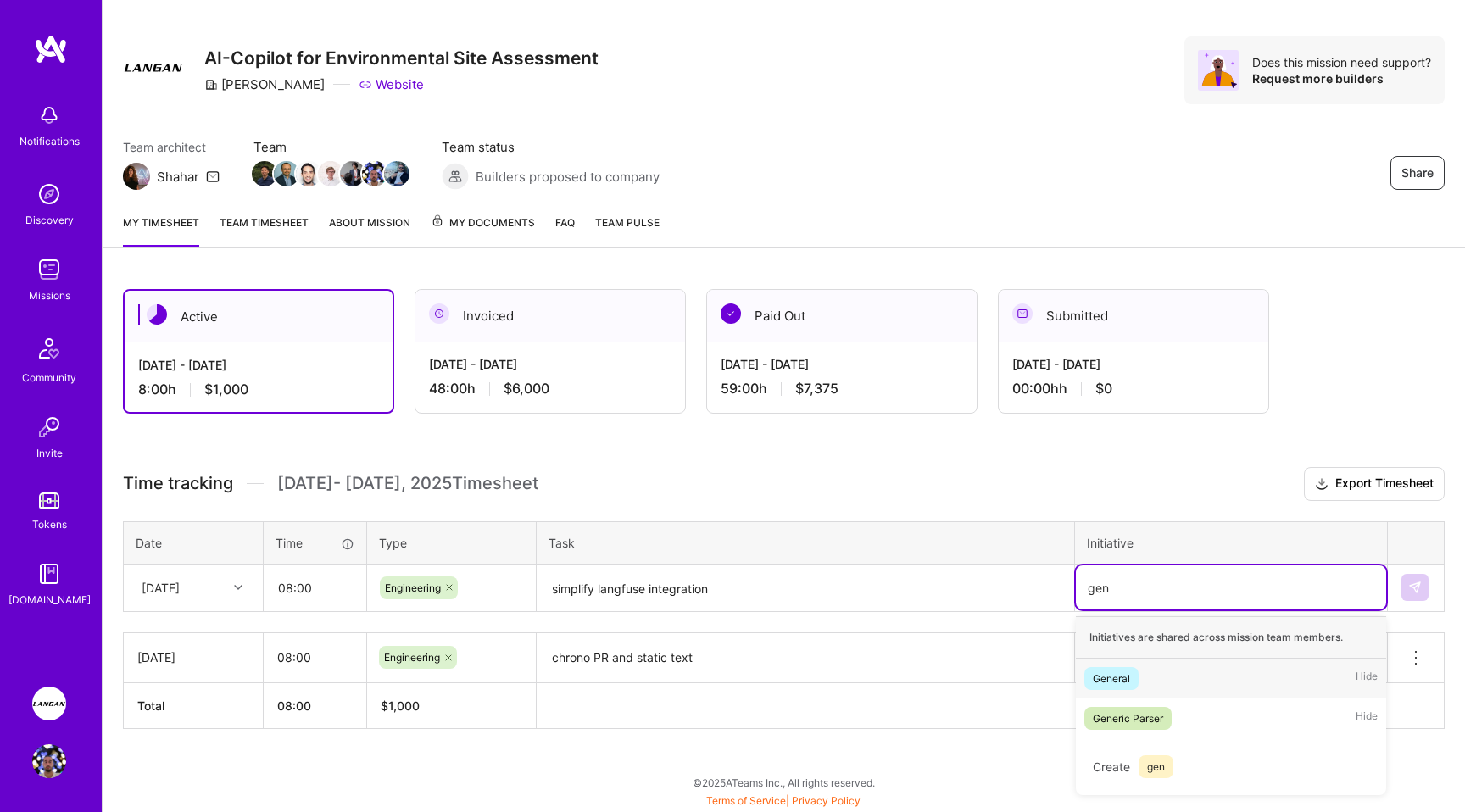
scroll to position [22, 0]
click at [1103, 674] on div "General" at bounding box center [1112, 679] width 37 height 18
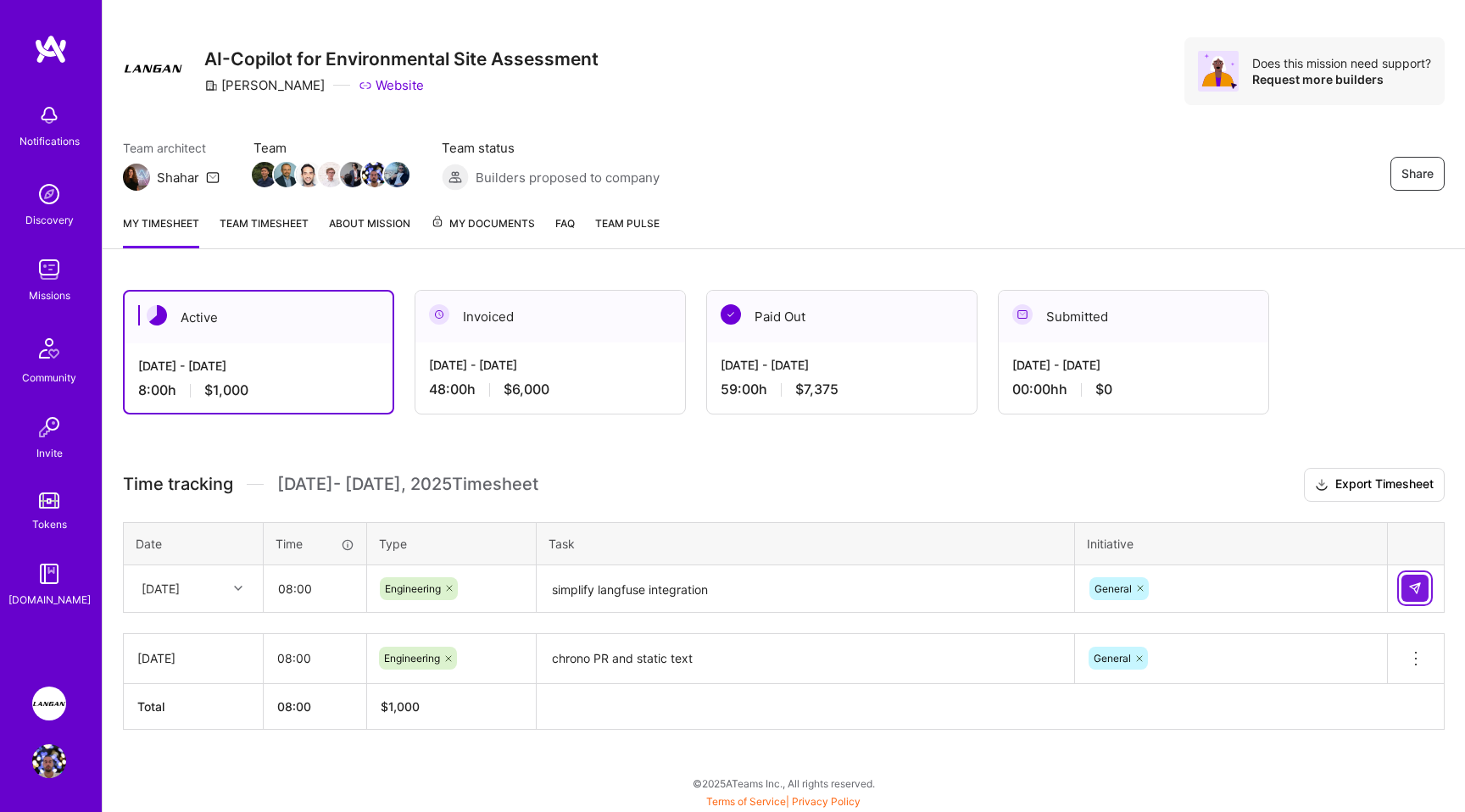
click at [1423, 577] on button at bounding box center [1415, 588] width 27 height 27
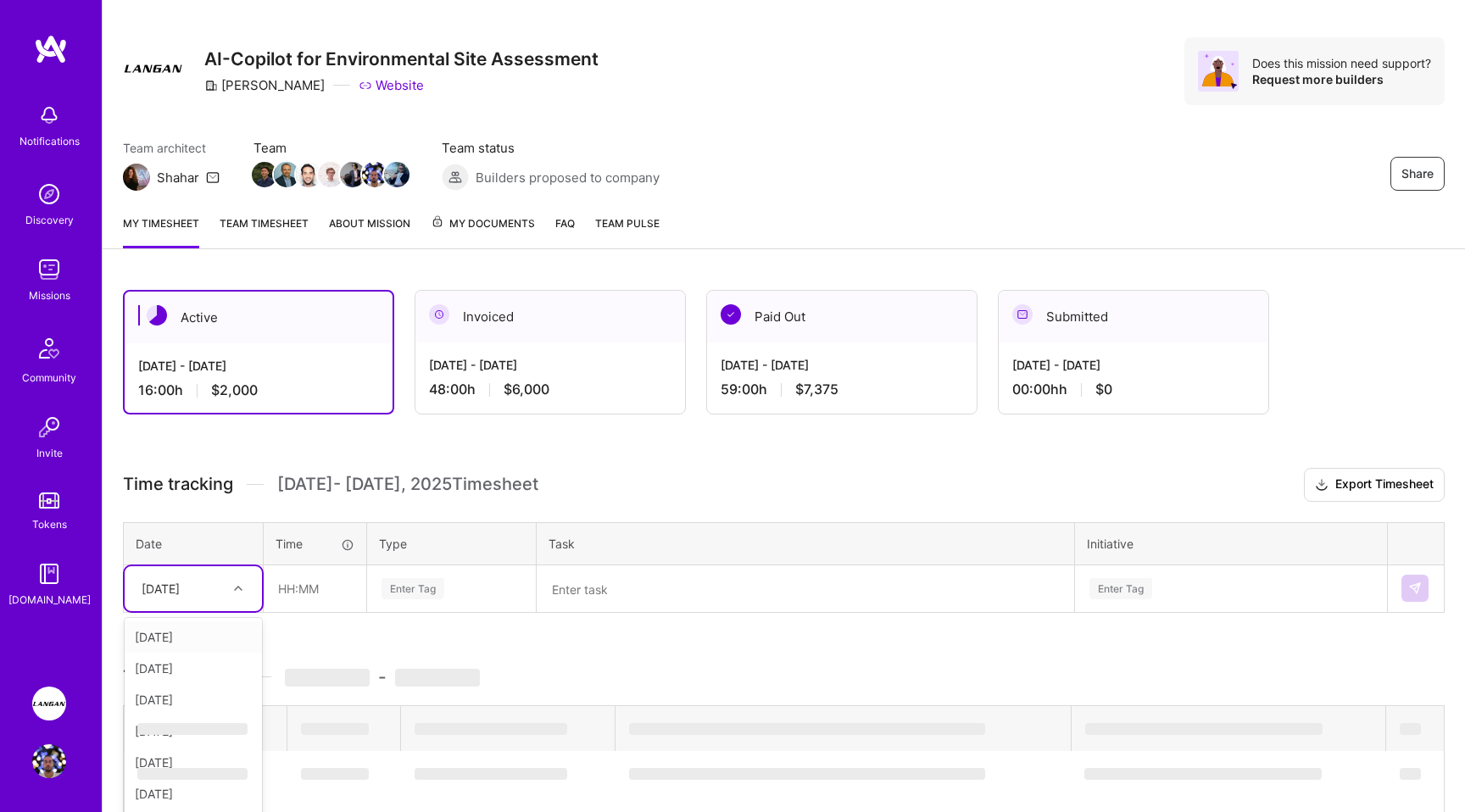
scroll to position [60, 0]
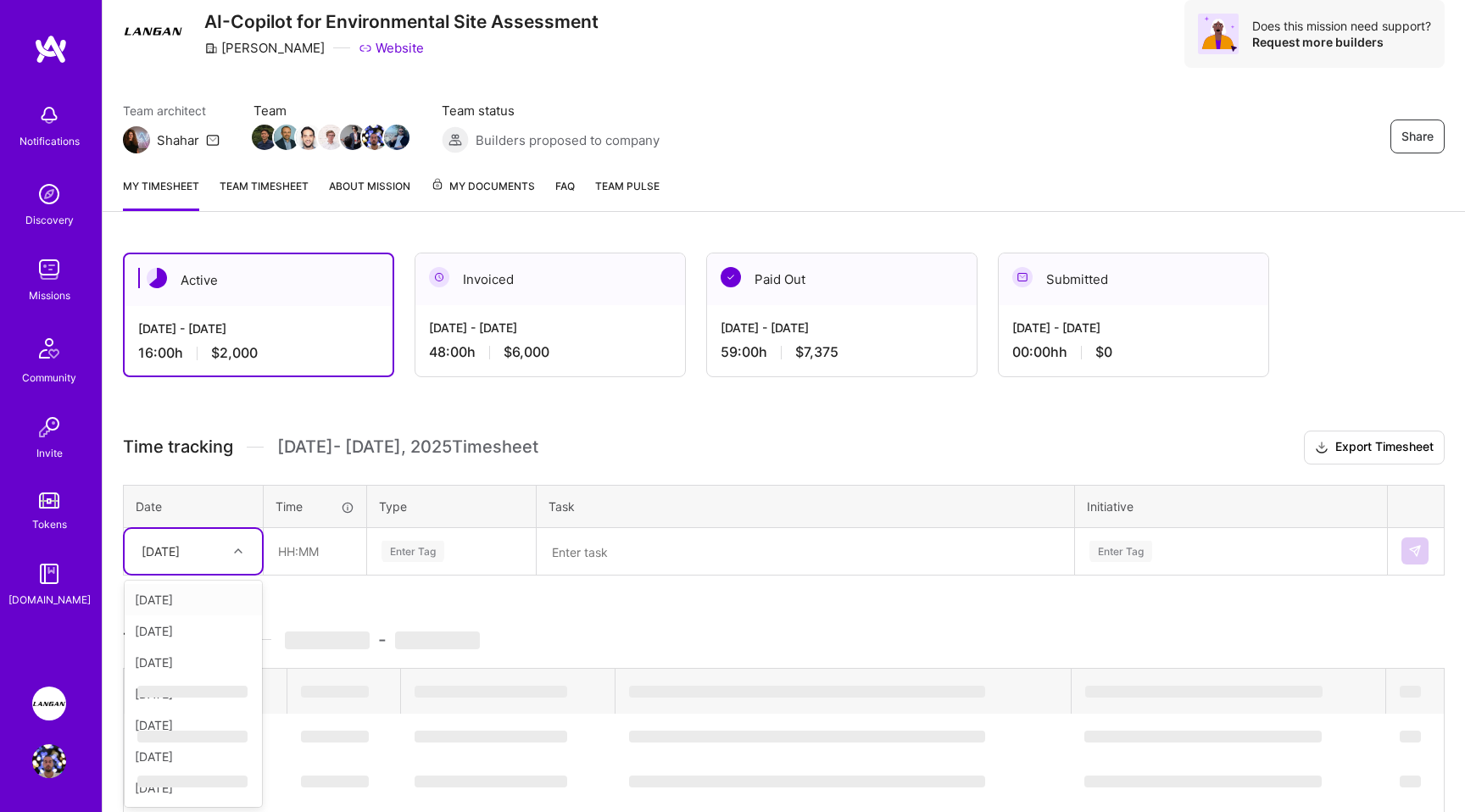
click at [237, 573] on div "option [DATE], selected. option [DATE] focused, 1 of 8. 7 results available. Us…" at bounding box center [193, 552] width 137 height 45
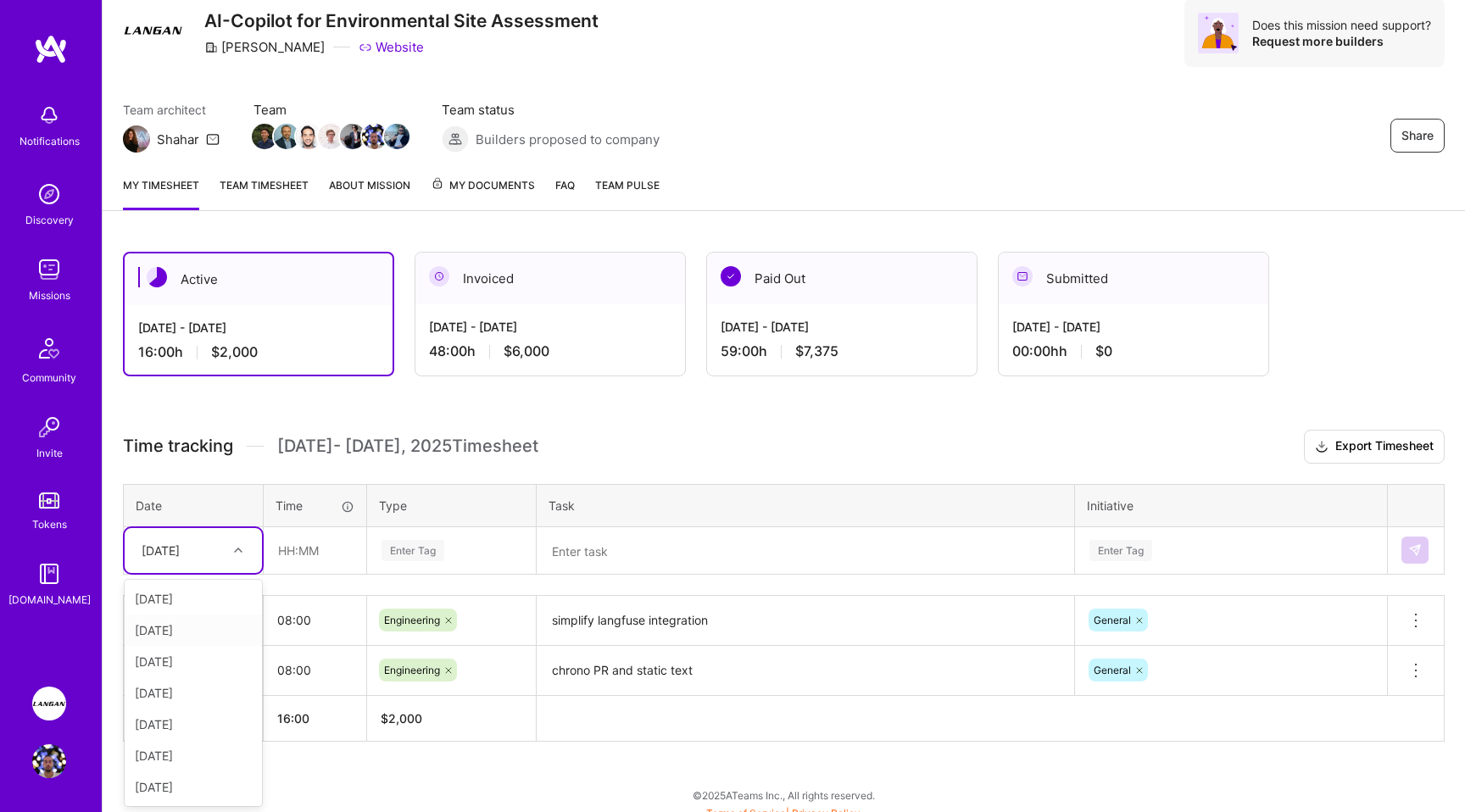
click at [187, 631] on div "[DATE]" at bounding box center [193, 630] width 137 height 31
click at [319, 551] on input "text" at bounding box center [314, 551] width 101 height 45
type input "08:00"
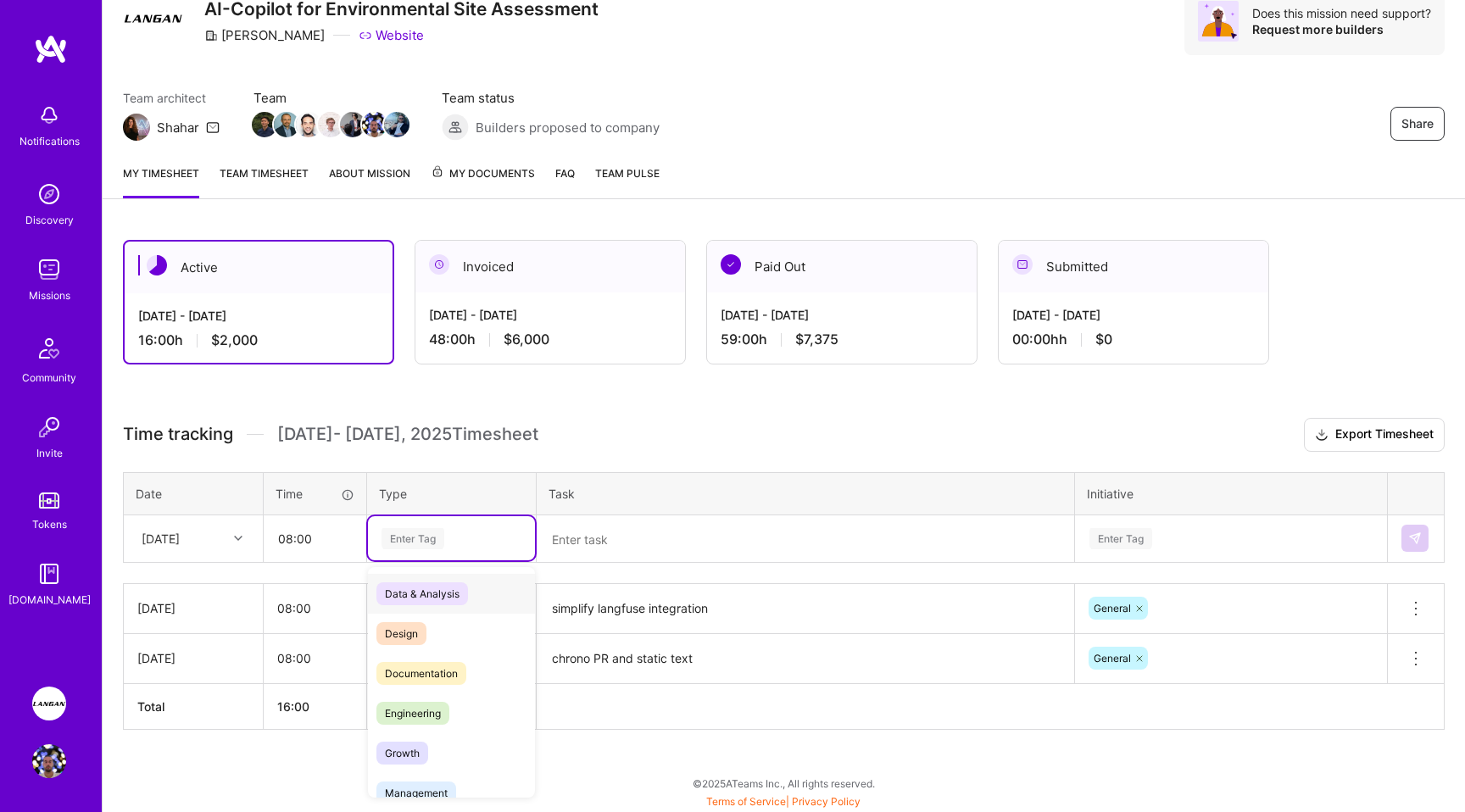
click at [418, 533] on div "Enter Tag" at bounding box center [452, 538] width 167 height 44
click at [419, 717] on span "Engineering" at bounding box center [412, 713] width 73 height 23
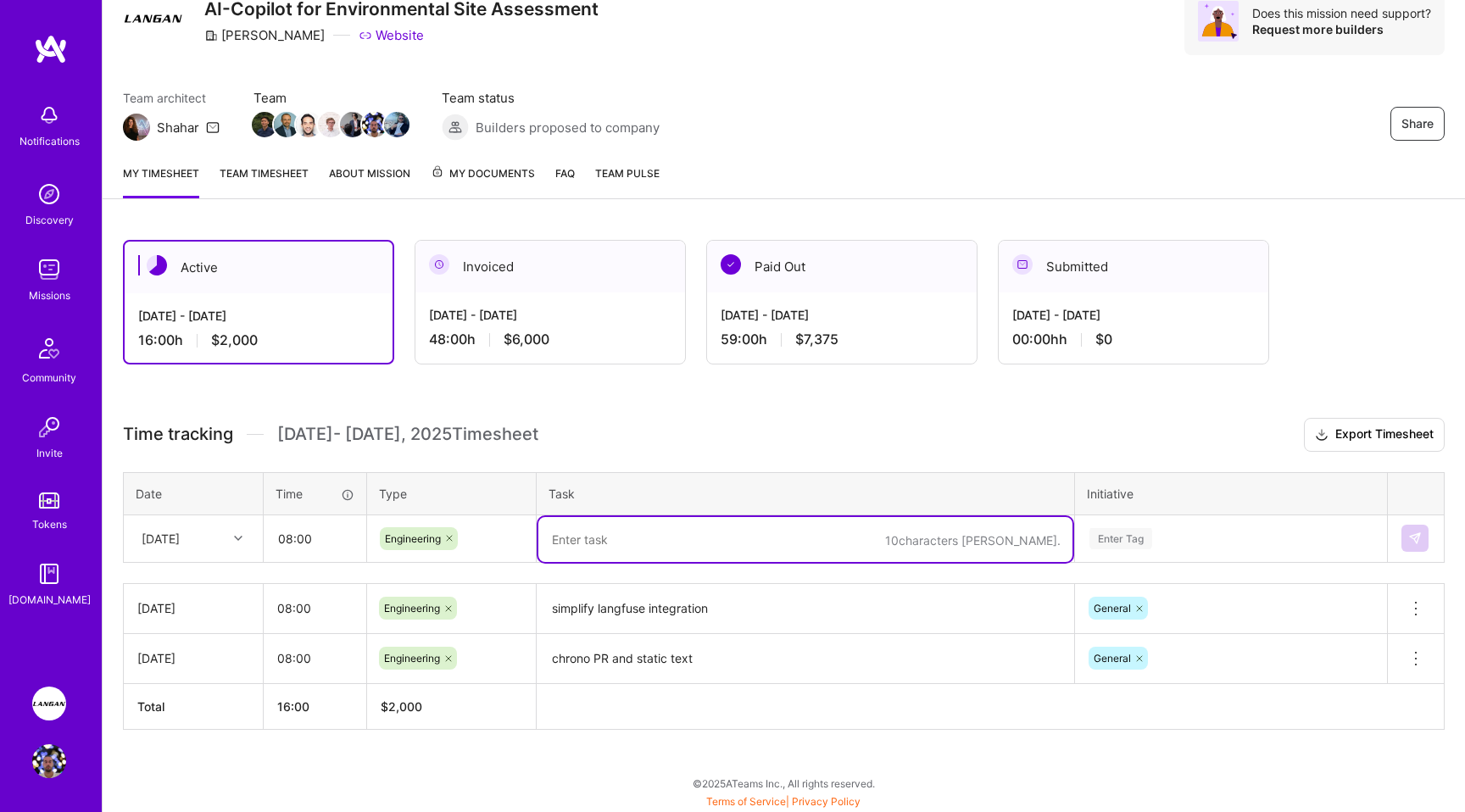
click at [591, 547] on textarea at bounding box center [805, 540] width 534 height 45
paste textarea "simplify langfuse integration"
type textarea "simplify langfuse integration"
click at [1129, 548] on div "Enter Tag" at bounding box center [1230, 537] width 310 height 44
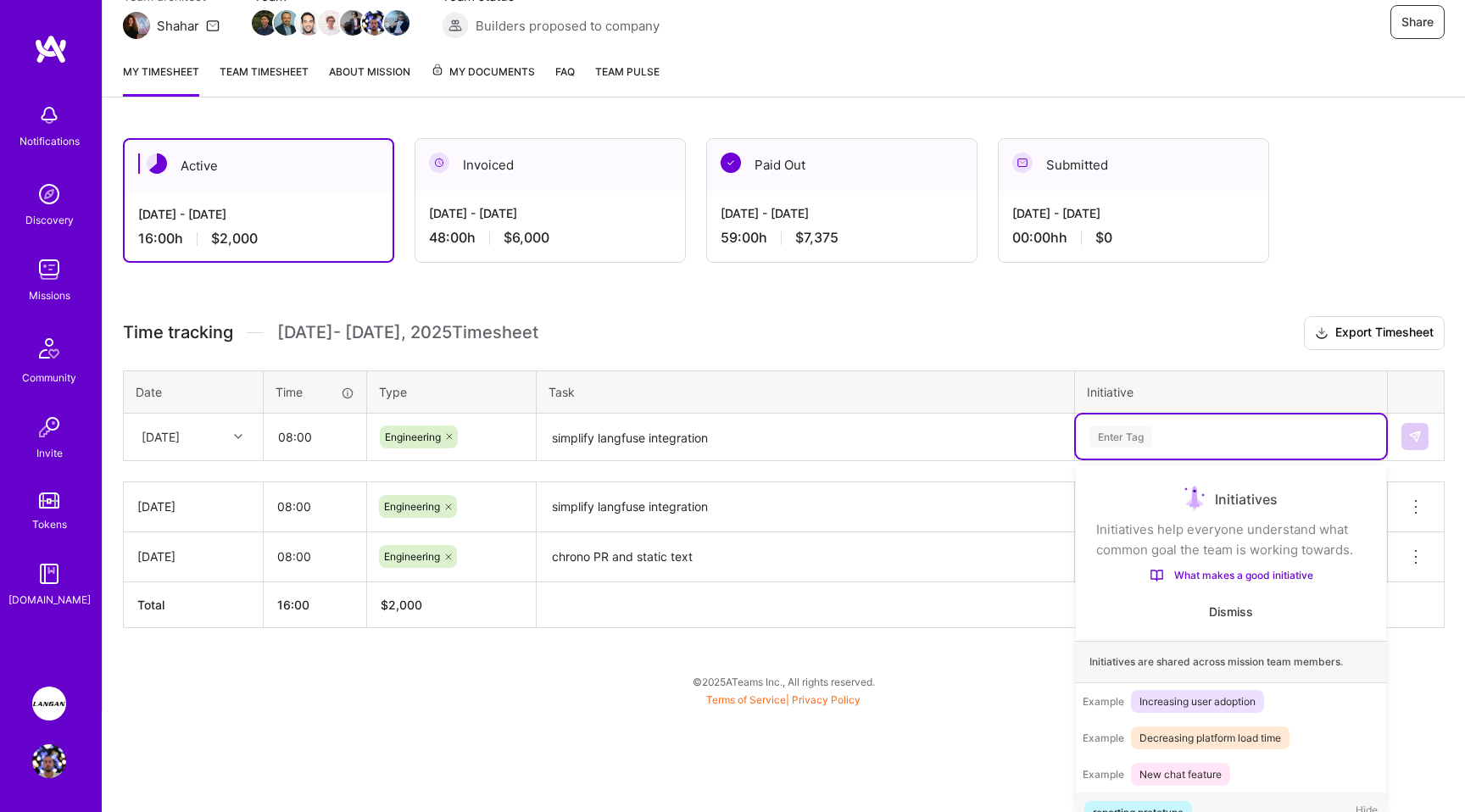
scroll to position [32, 0]
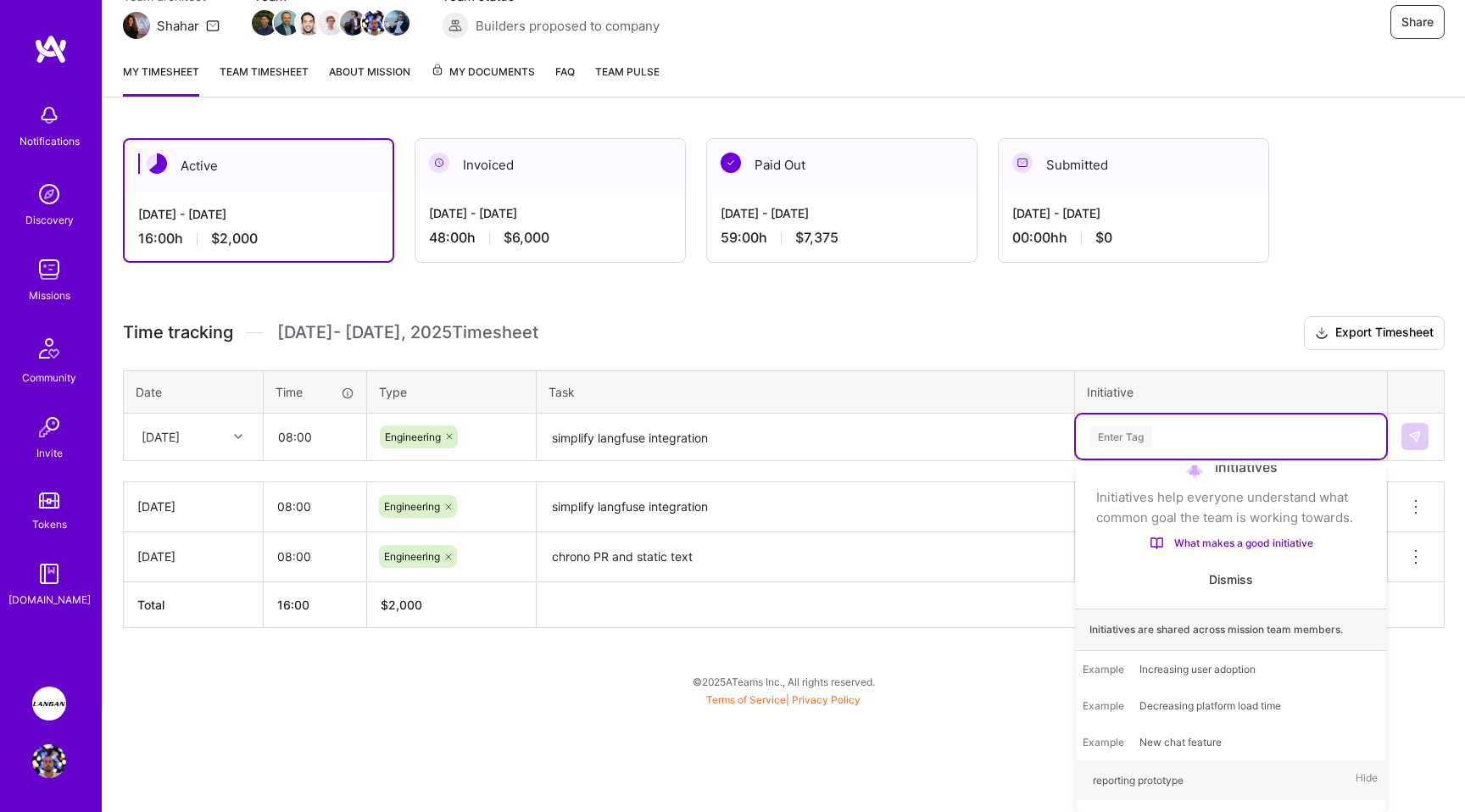
type input "f"
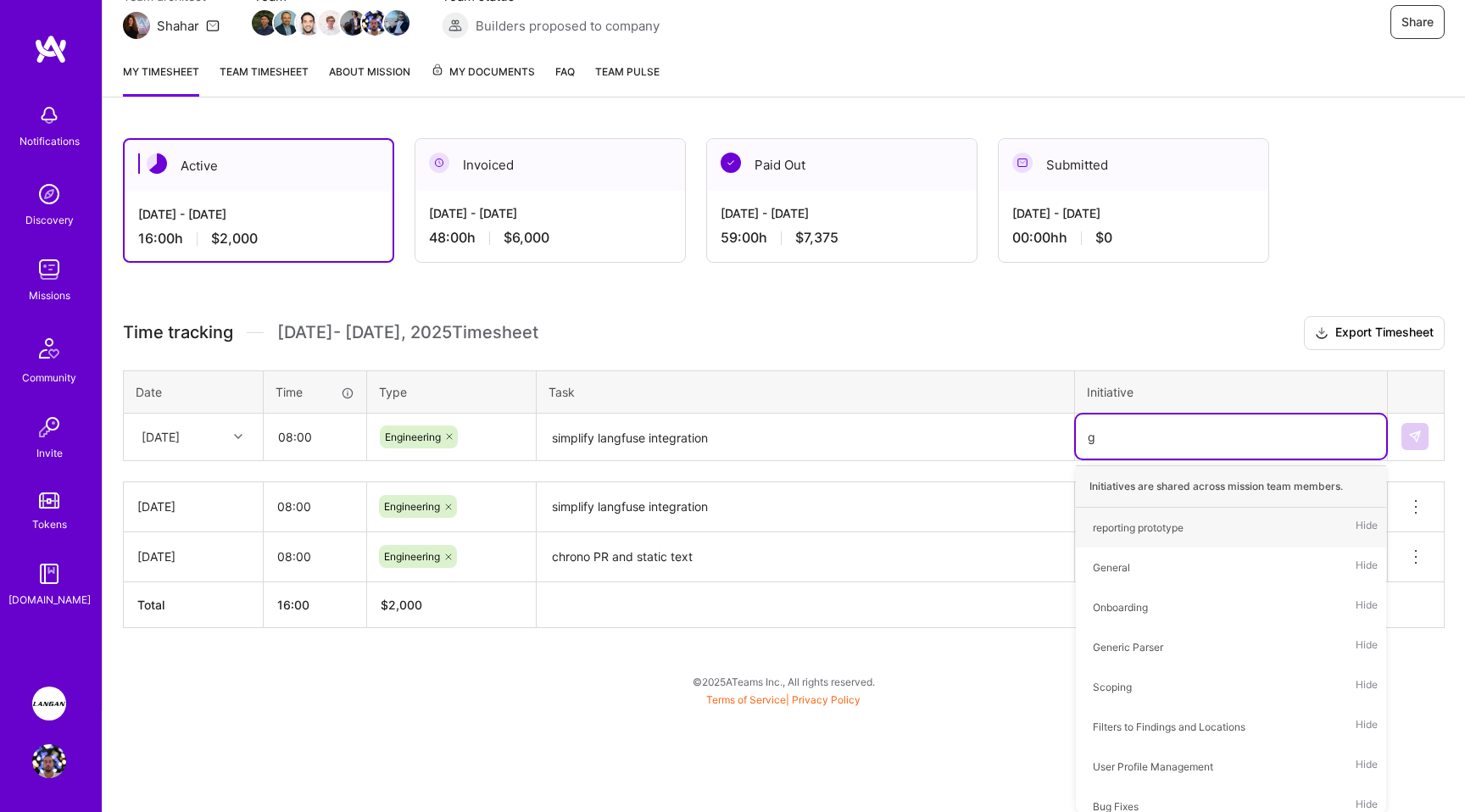
type input "ge"
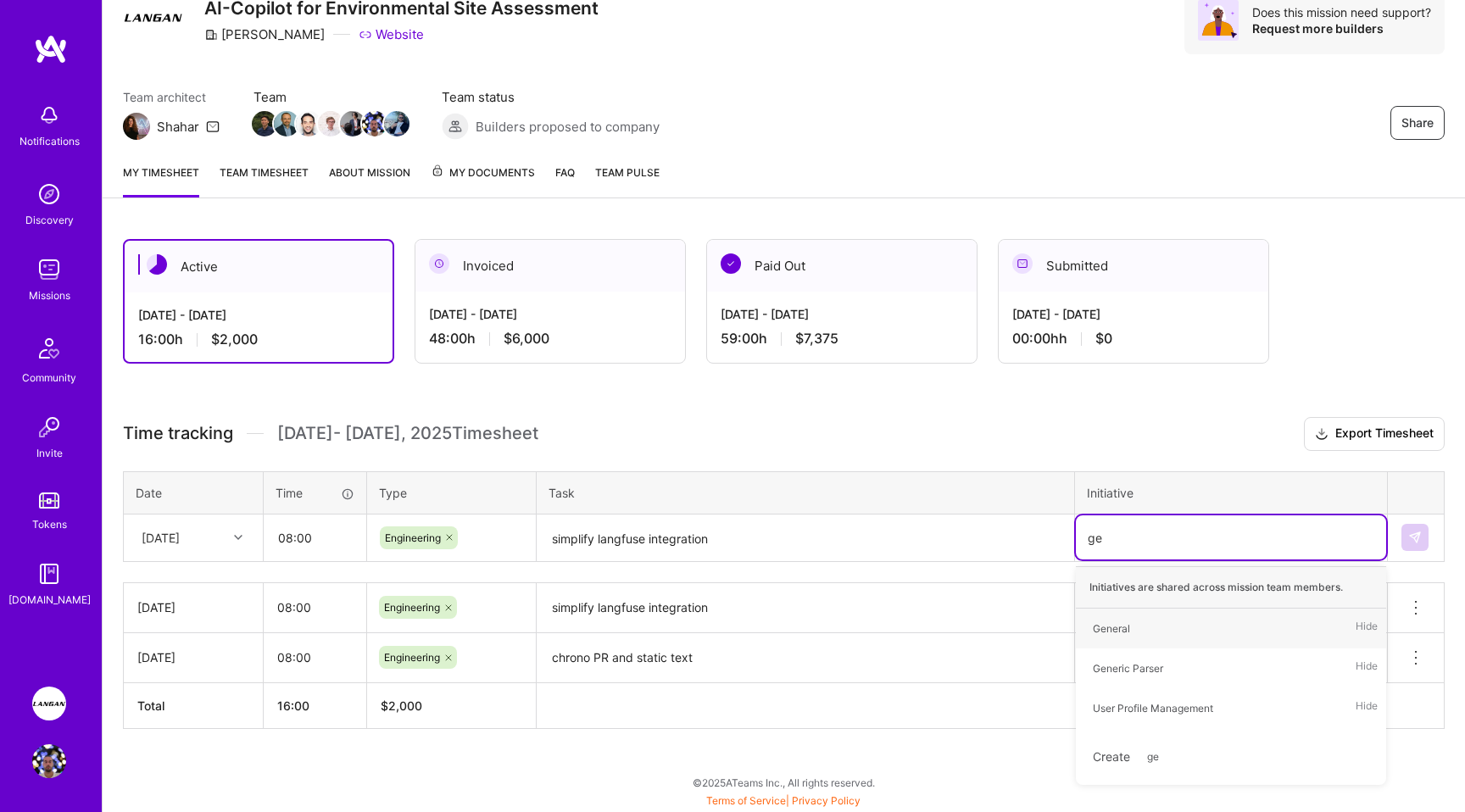
scroll to position [72, 0]
click at [1120, 636] on div "General" at bounding box center [1112, 629] width 37 height 18
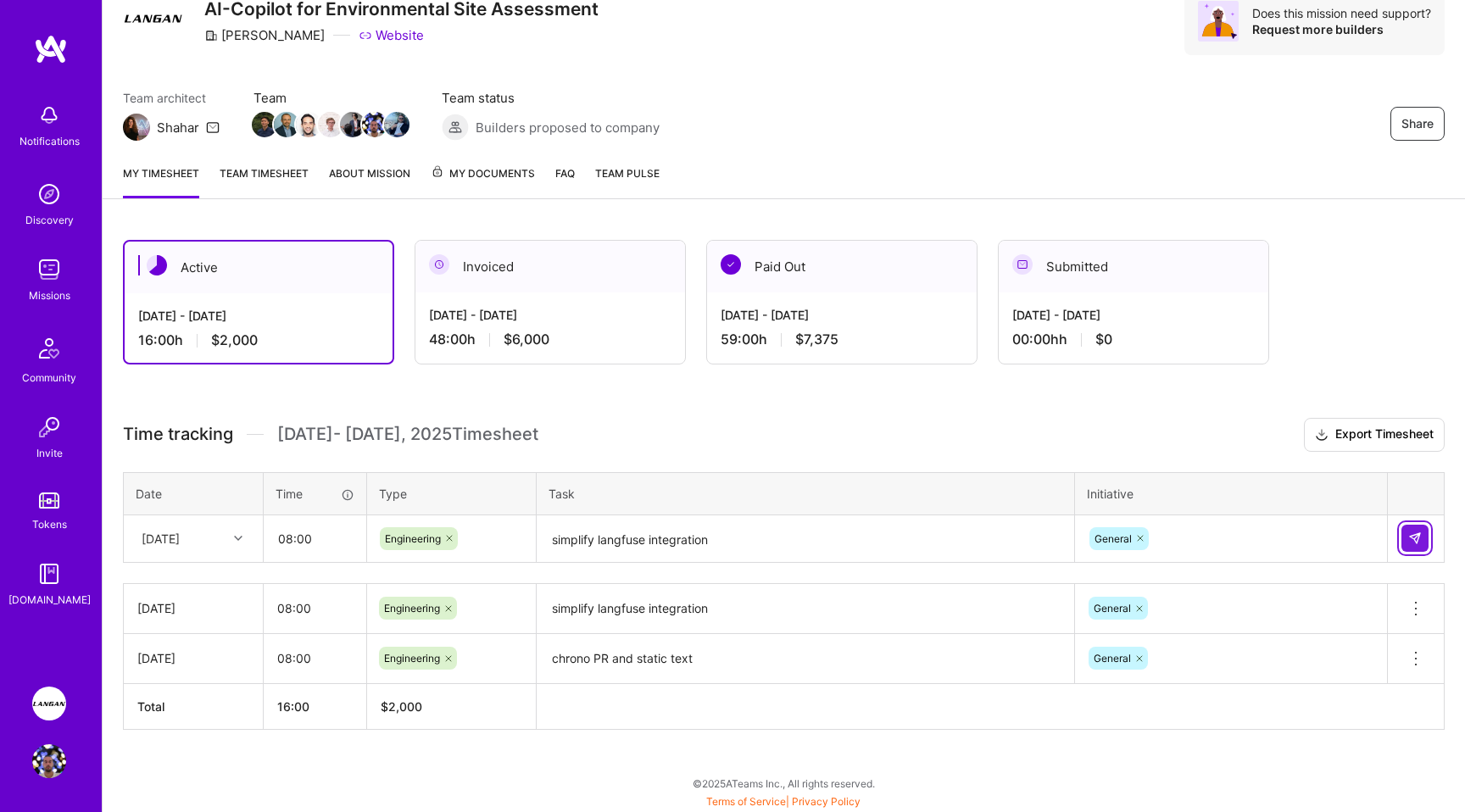
click at [1415, 536] on img at bounding box center [1415, 538] width 14 height 14
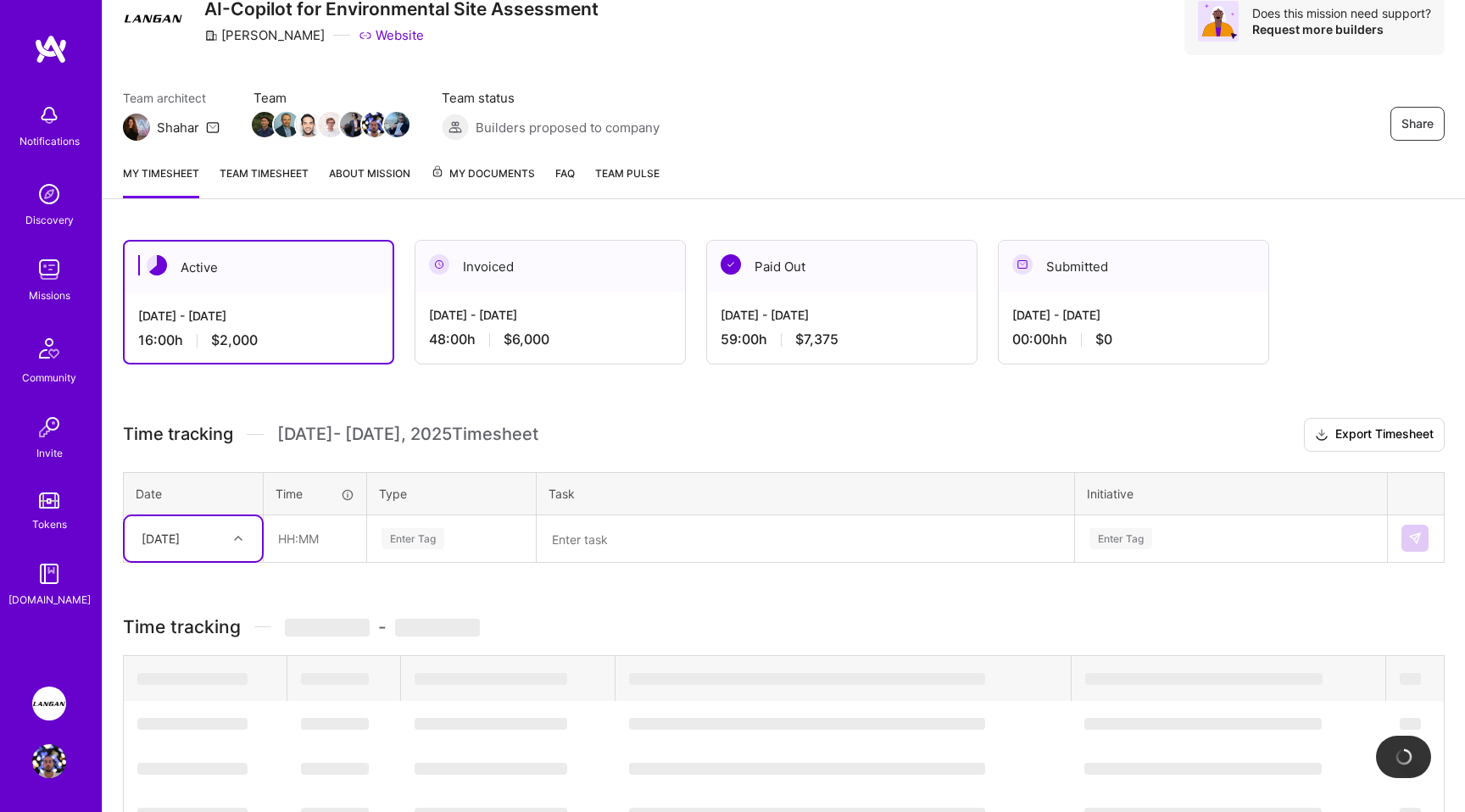
click at [263, 538] on td at bounding box center [314, 538] width 103 height 47
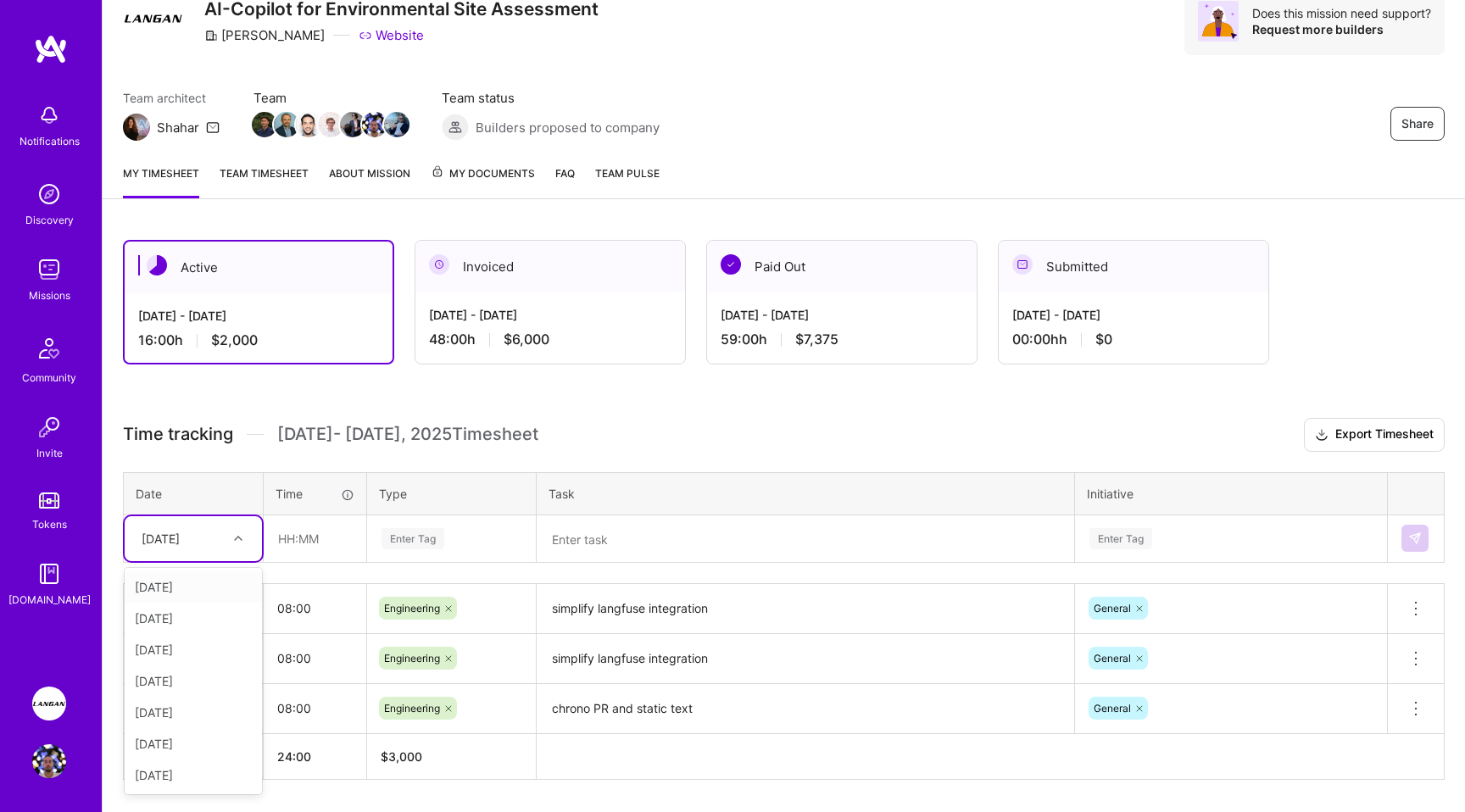
click at [242, 542] on div at bounding box center [240, 538] width 27 height 22
click at [172, 645] on div "[DATE]" at bounding box center [193, 650] width 137 height 31
click at [310, 543] on input "text" at bounding box center [314, 539] width 101 height 45
type input "10:00"
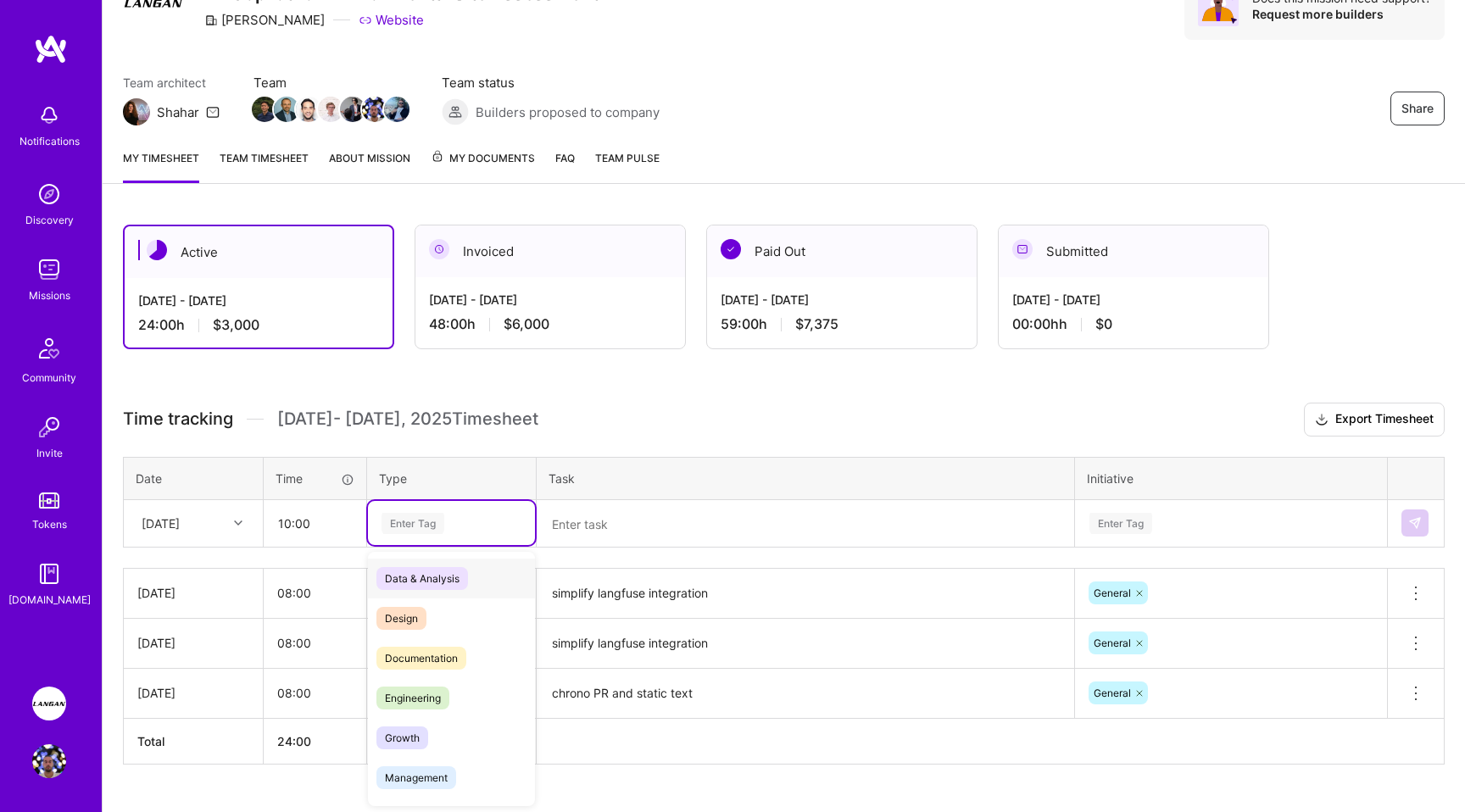
click at [399, 531] on div "Enter Tag" at bounding box center [412, 523] width 63 height 27
click at [425, 703] on span "Engineering" at bounding box center [412, 697] width 73 height 23
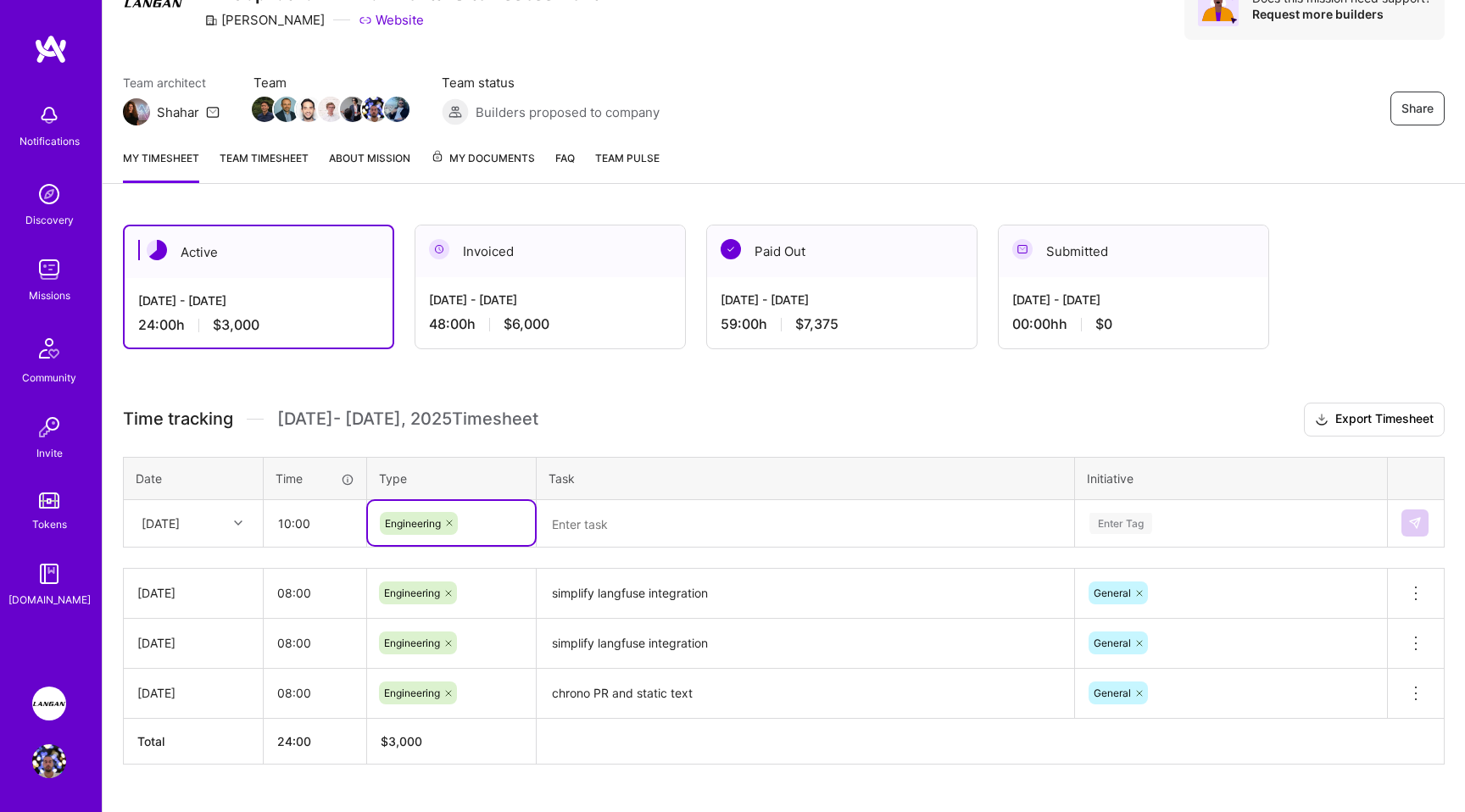
click at [654, 585] on textarea "simplify langfuse integration" at bounding box center [805, 593] width 534 height 46
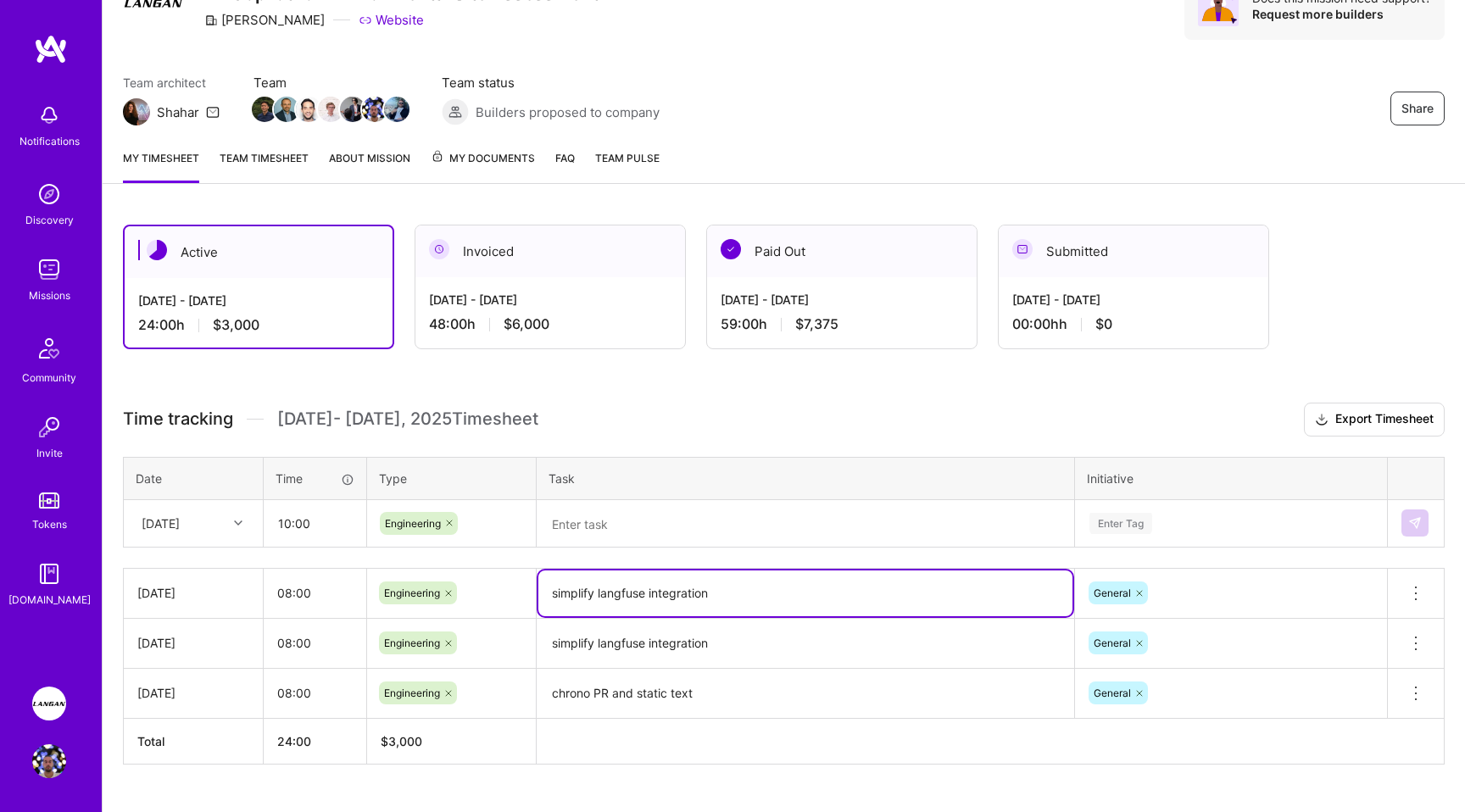
click at [654, 585] on textarea "simplify langfuse integration" at bounding box center [805, 593] width 534 height 46
click at [608, 518] on textarea at bounding box center [805, 524] width 534 height 45
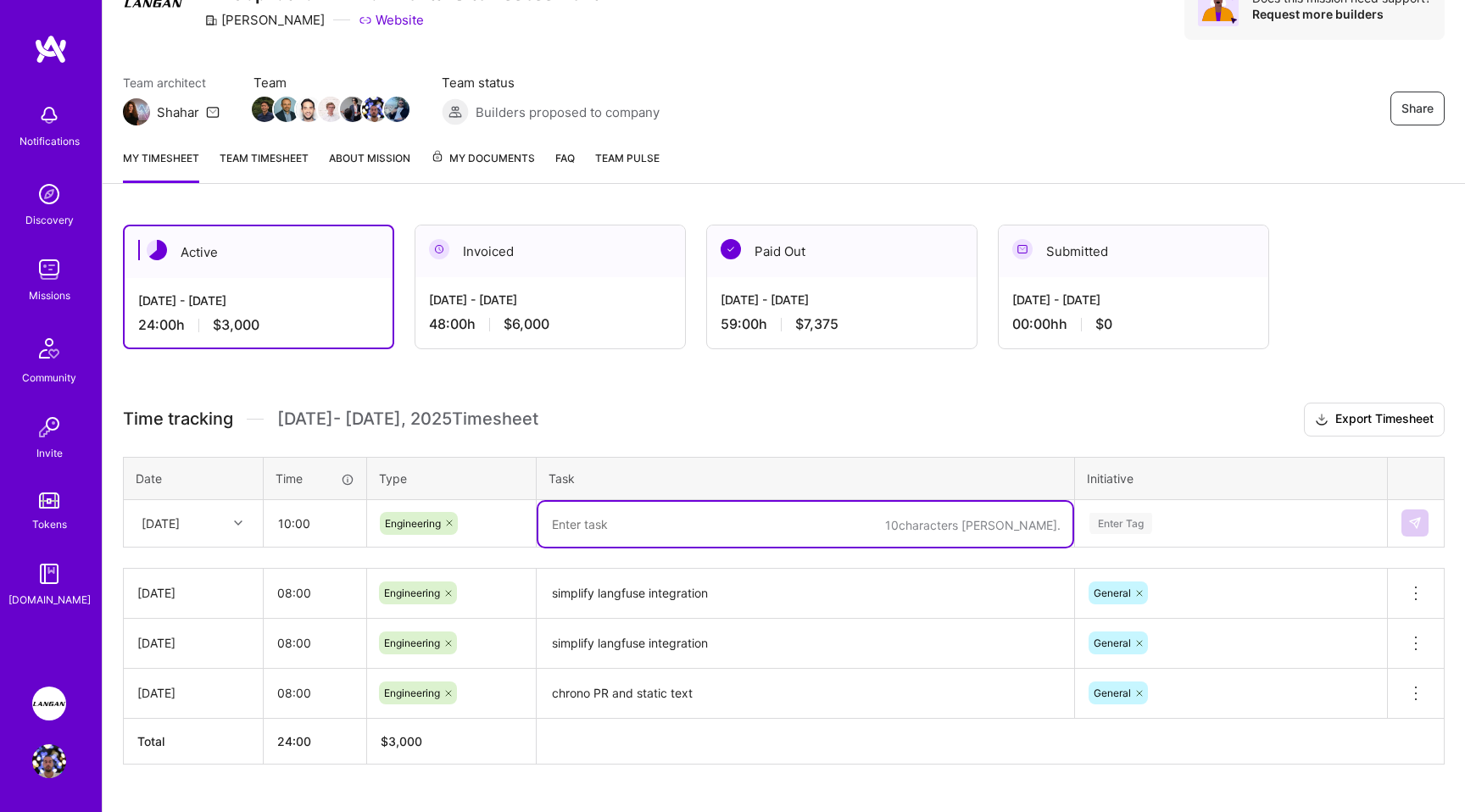
paste textarea "simplify langfuse integration"
type textarea "D"
type textarea "address PR comments, start static text POC"
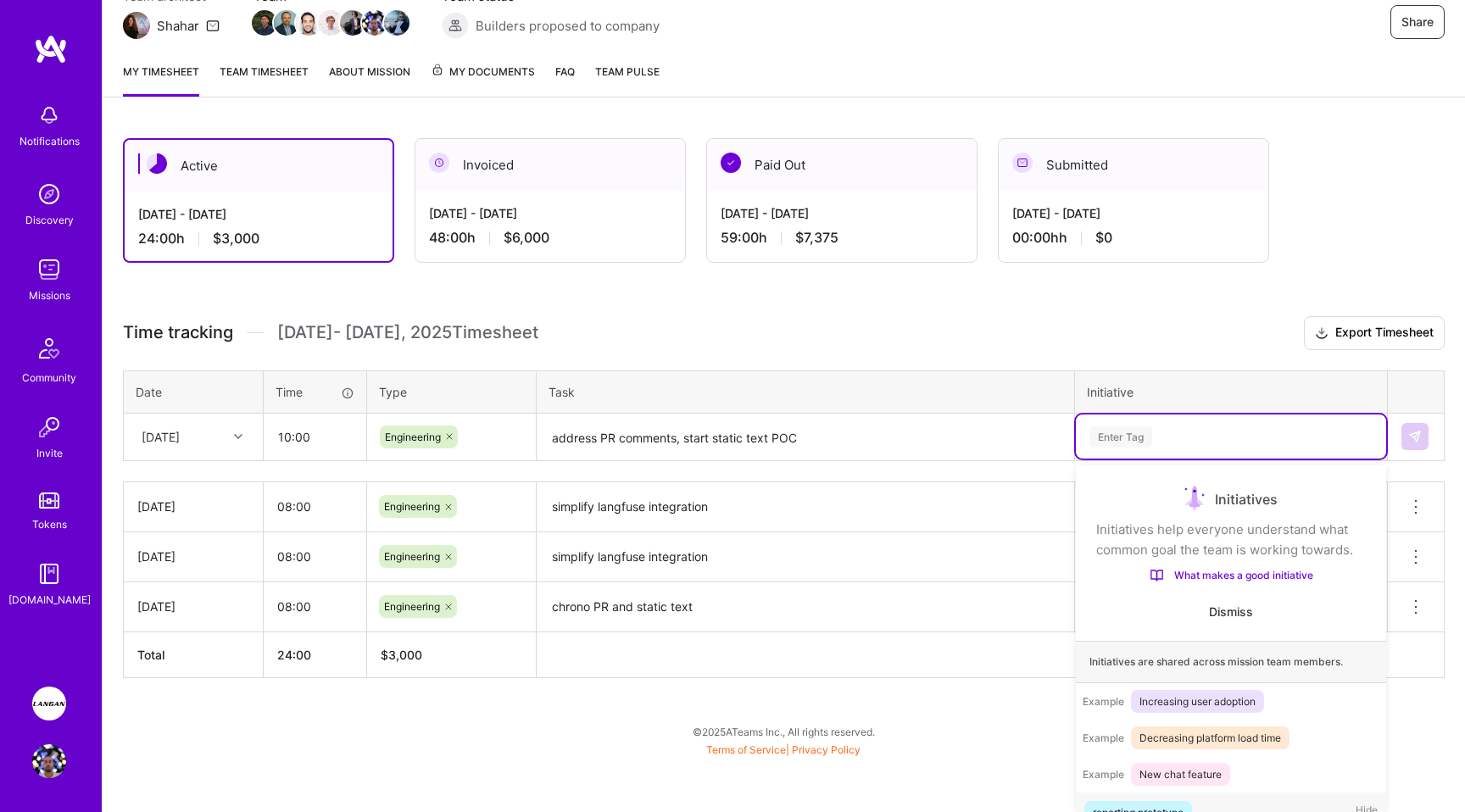
click at [1121, 459] on div "option General, selected. option reporting prototype focused, 1 of 18. 18 resul…" at bounding box center [1230, 436] width 310 height 44
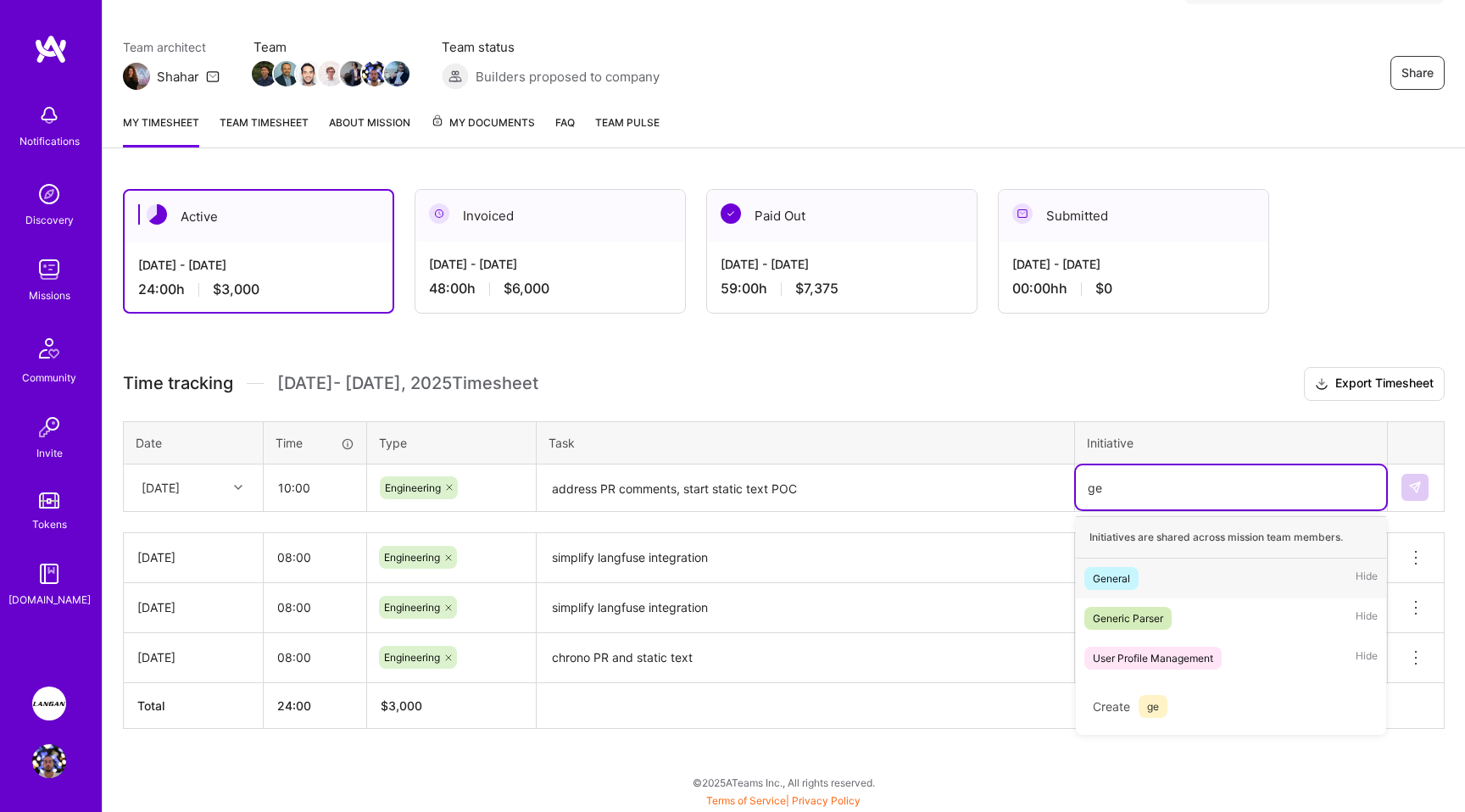
scroll to position [122, 0]
type input "gener"
drag, startPoint x: 1106, startPoint y: 604, endPoint x: 1106, endPoint y: 590, distance: 14.0
click at [1106, 597] on div "Initiatives are shared across mission team members. General Hide Generic Parser…" at bounding box center [1230, 607] width 310 height 179
click at [1106, 587] on span "General" at bounding box center [1111, 578] width 54 height 23
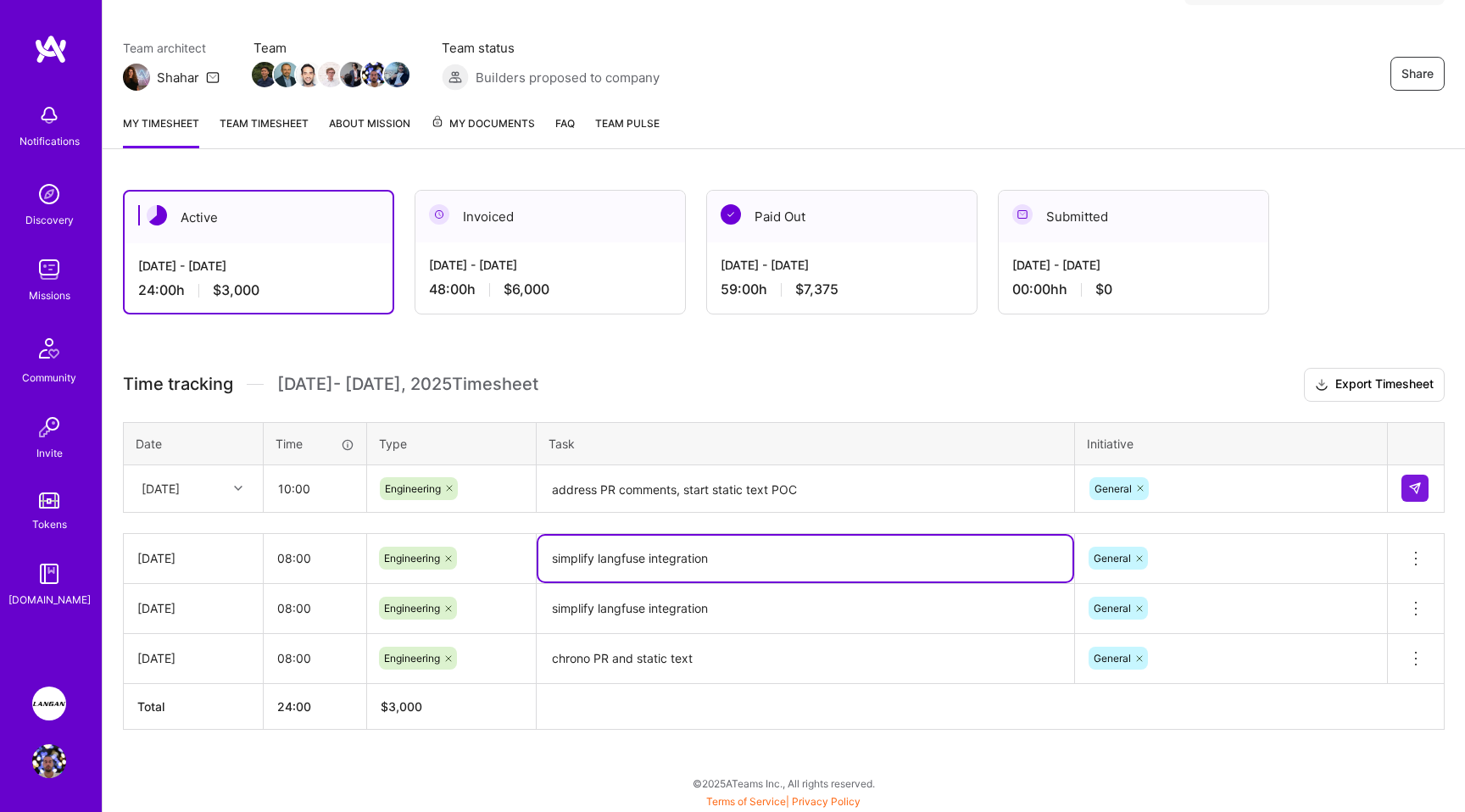
click at [617, 568] on textarea "simplify langfuse integration" at bounding box center [805, 559] width 534 height 46
click at [732, 606] on textarea "simplify langfuse integration" at bounding box center [805, 608] width 534 height 46
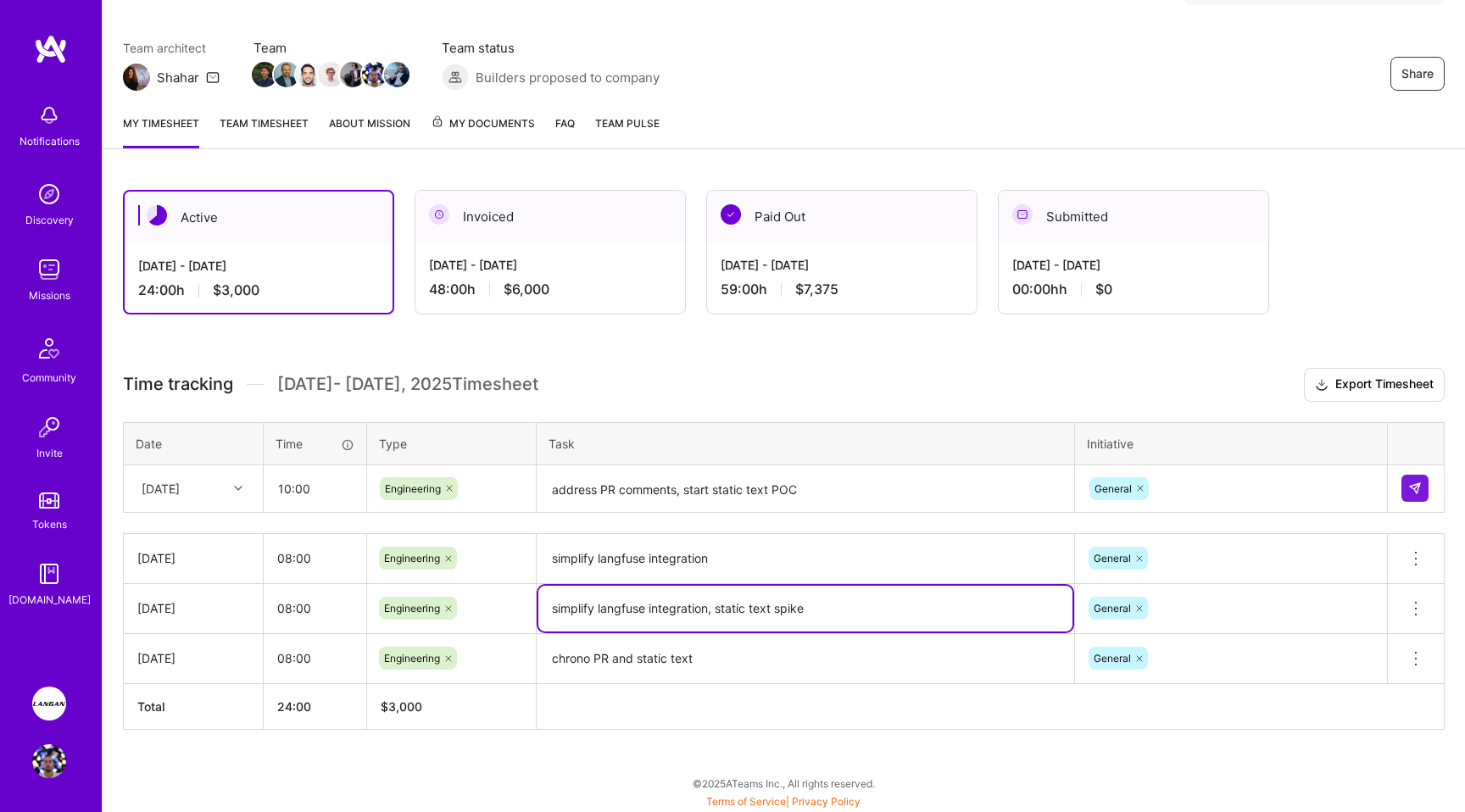
drag, startPoint x: 796, startPoint y: 609, endPoint x: 720, endPoint y: 610, distance: 76.0
click at [720, 610] on textarea "simplify langfuse integration, static text spike" at bounding box center [805, 608] width 534 height 46
type textarea "simplify langfuse integration, static text spike"
click at [763, 560] on textarea "simplify langfuse integration" at bounding box center [805, 560] width 534 height 47
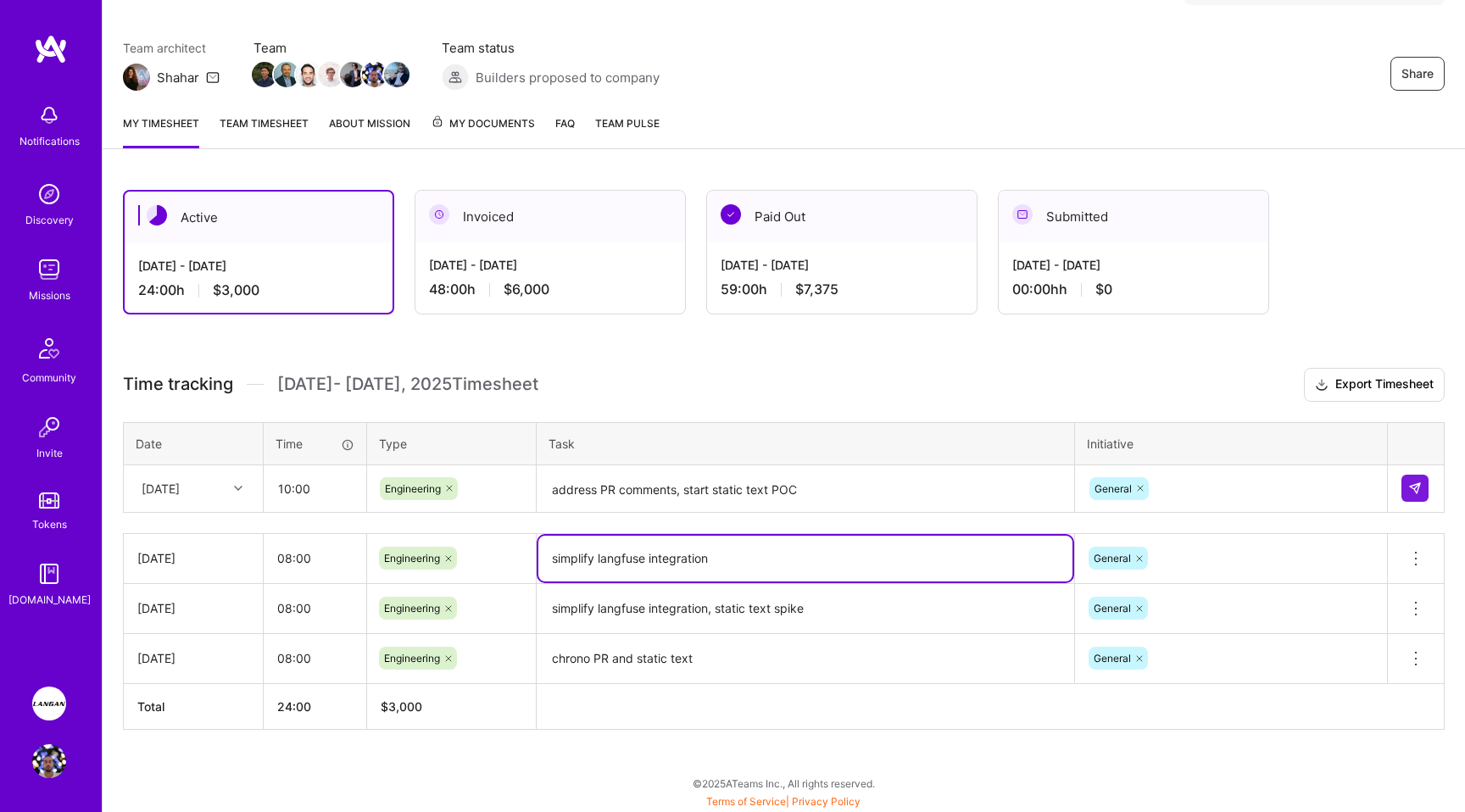
paste textarea "tatic text spike"
click at [713, 558] on textarea "simplify langfuse integration tatic text spike" at bounding box center [805, 559] width 534 height 46
click at [709, 560] on textarea "simplify langfuse integration static text spike" at bounding box center [805, 559] width 534 height 46
type textarea "simplify langfuse integration, static text spike"
click at [832, 489] on textarea "address PR comments, start static text POC" at bounding box center [805, 490] width 534 height 45
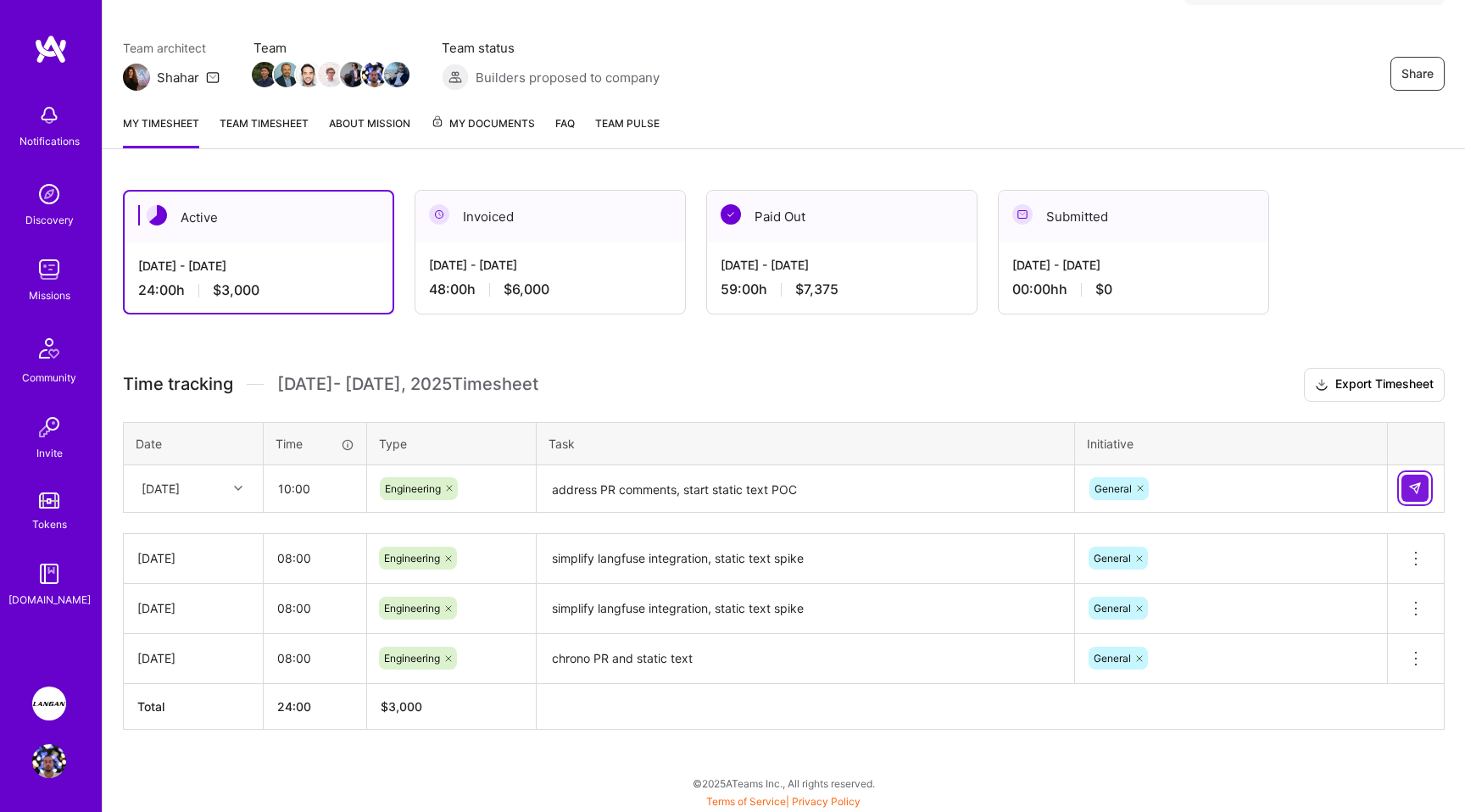
click at [1412, 481] on img at bounding box center [1415, 488] width 14 height 14
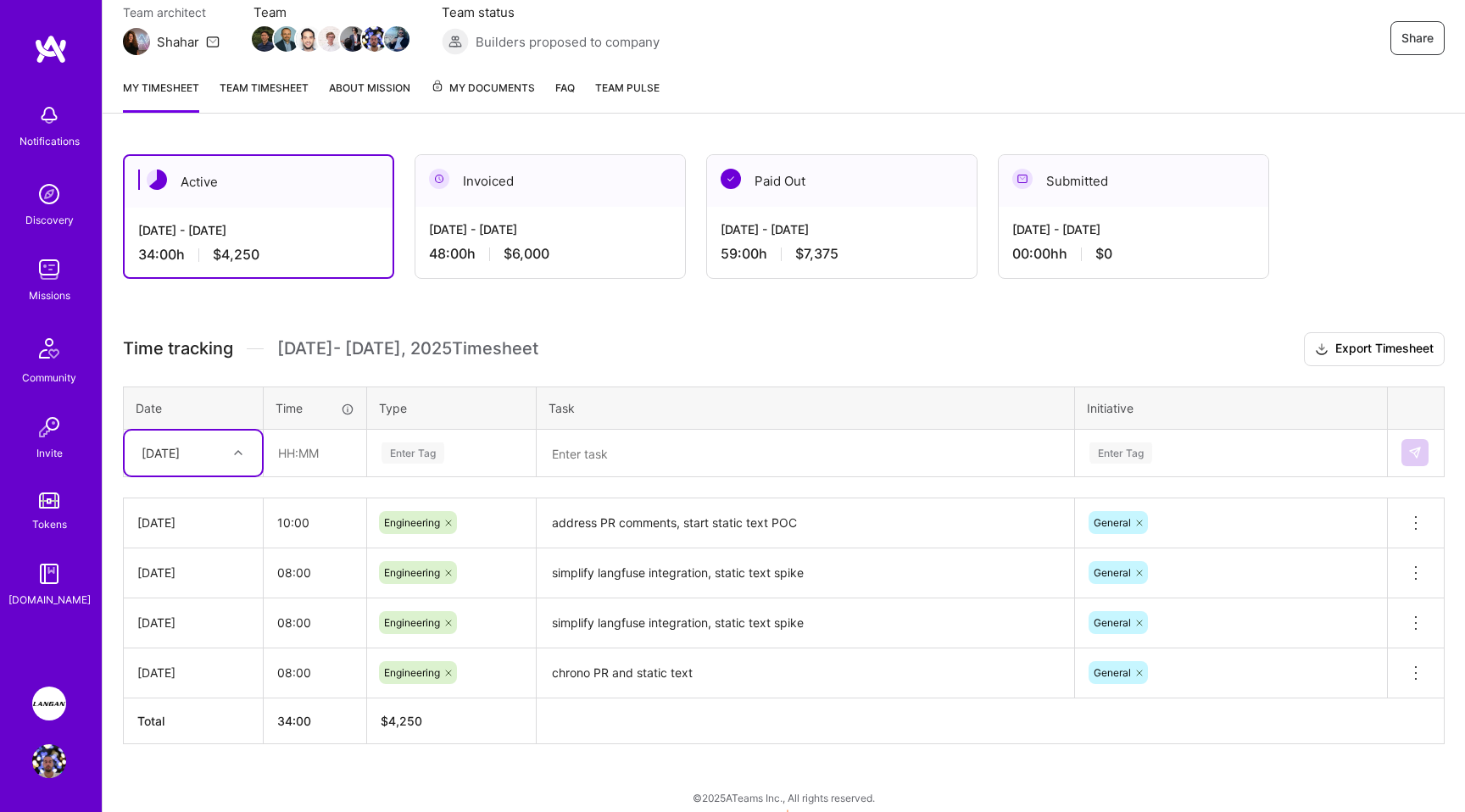
scroll to position [159, 0]
click at [180, 446] on div "[DATE]" at bounding box center [160, 452] width 38 height 18
click at [195, 660] on div "[DATE]" at bounding box center [193, 657] width 137 height 31
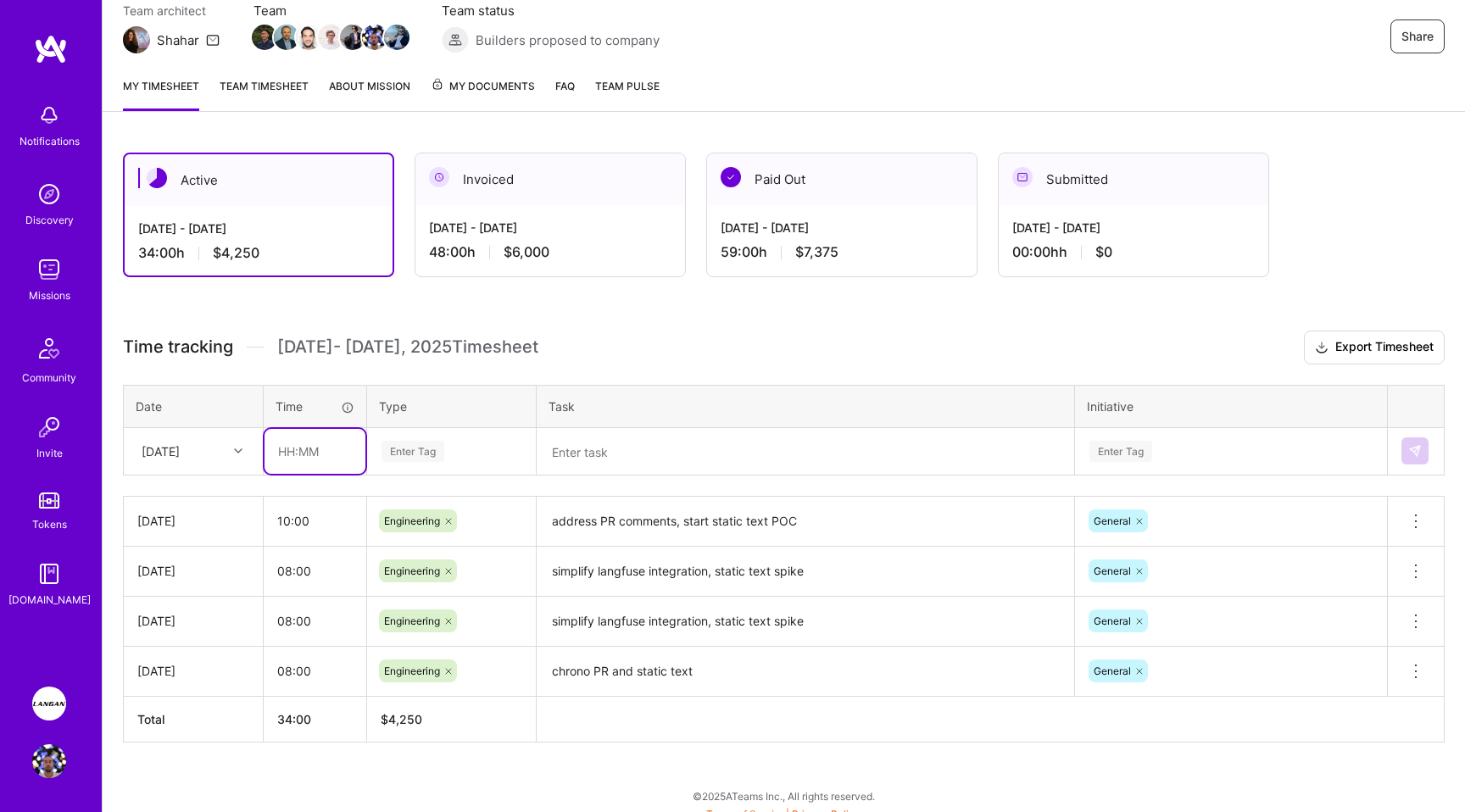
click at [298, 457] on input "text" at bounding box center [314, 452] width 101 height 45
type input "08:00"
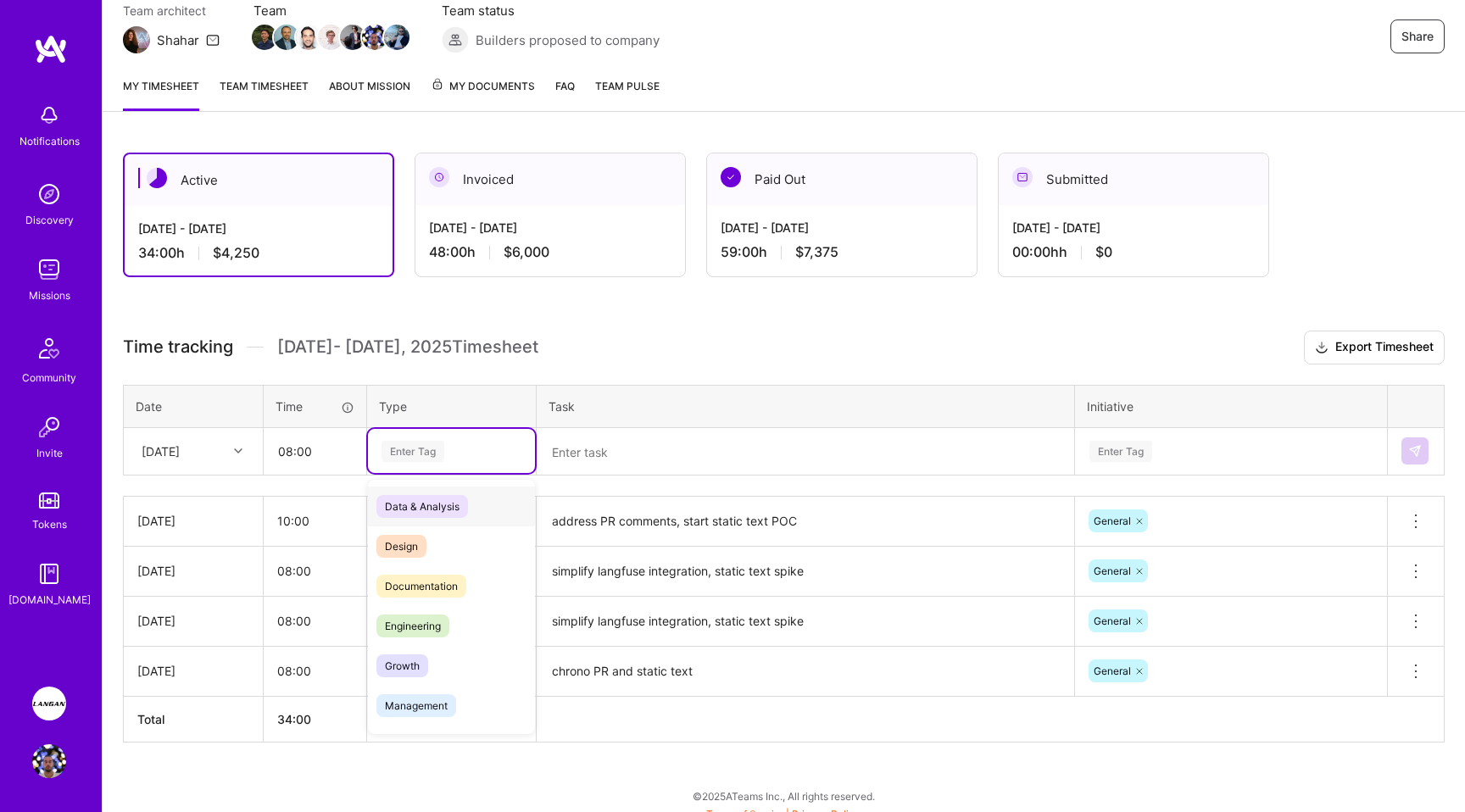
click at [411, 454] on div "Enter Tag" at bounding box center [412, 451] width 63 height 27
drag, startPoint x: 433, startPoint y: 619, endPoint x: 449, endPoint y: 615, distance: 16.5
click at [433, 619] on span "Engineering" at bounding box center [412, 625] width 73 height 23
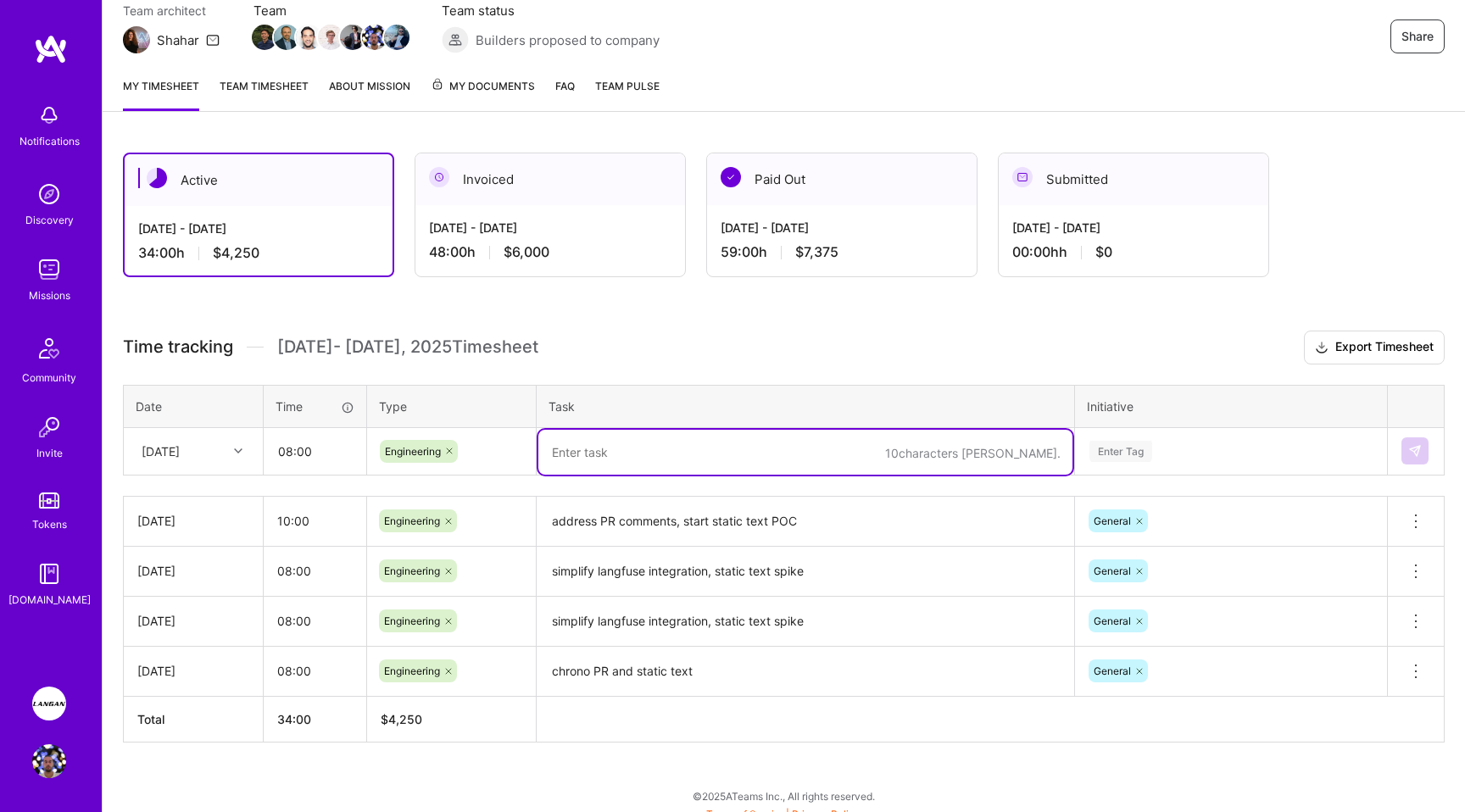
click at [625, 454] on textarea at bounding box center [805, 453] width 534 height 45
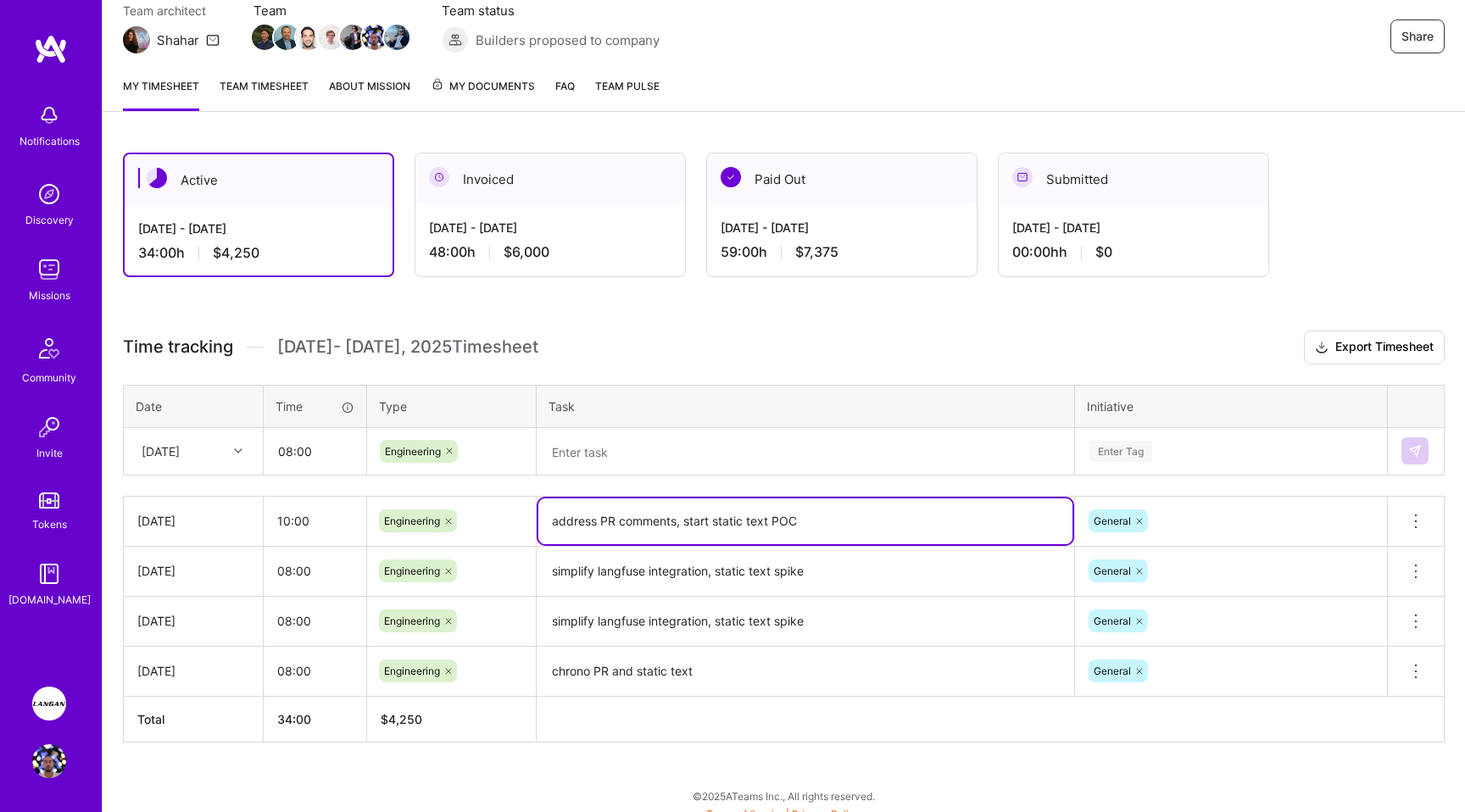
drag, startPoint x: 805, startPoint y: 521, endPoint x: 565, endPoint y: 511, distance: 240.2
click at [565, 511] on textarea "address PR comments, start static text POC" at bounding box center [805, 521] width 534 height 46
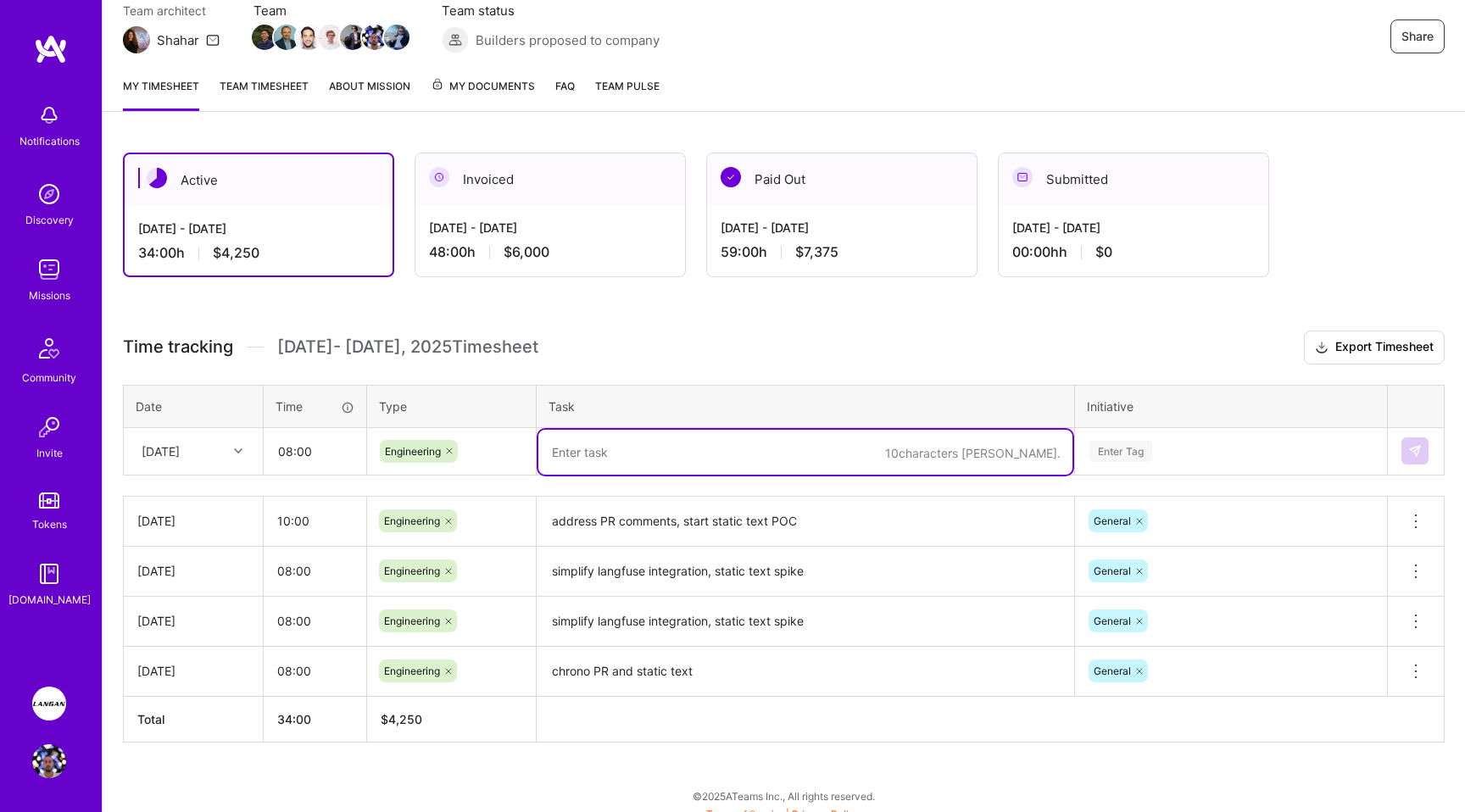
click at [588, 459] on textarea at bounding box center [805, 453] width 534 height 45
paste textarea "dress PR comments, start static text POC"
type textarea "dress PR comments, start static text POC"
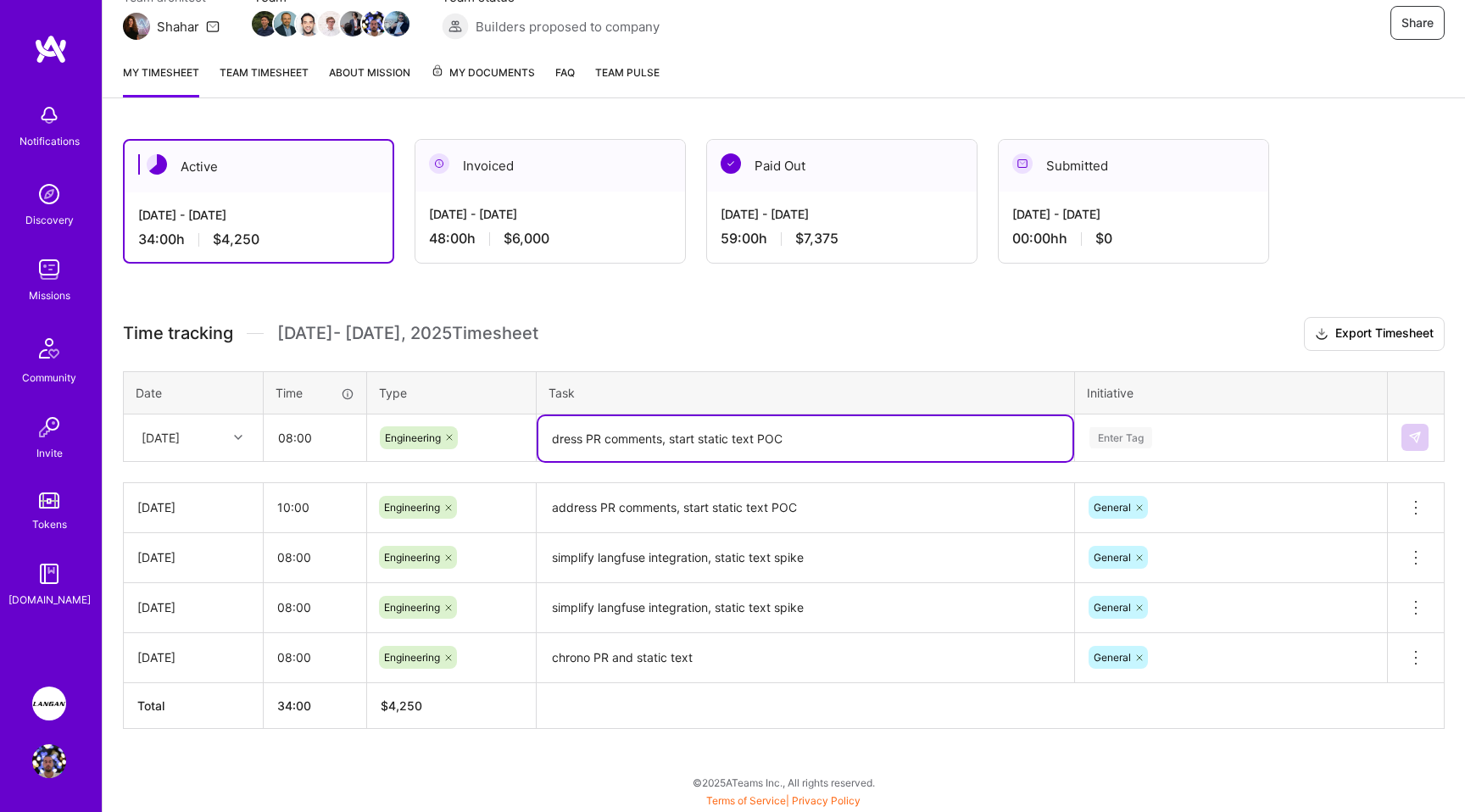
click at [1112, 457] on div "Enter Tag" at bounding box center [1230, 437] width 310 height 44
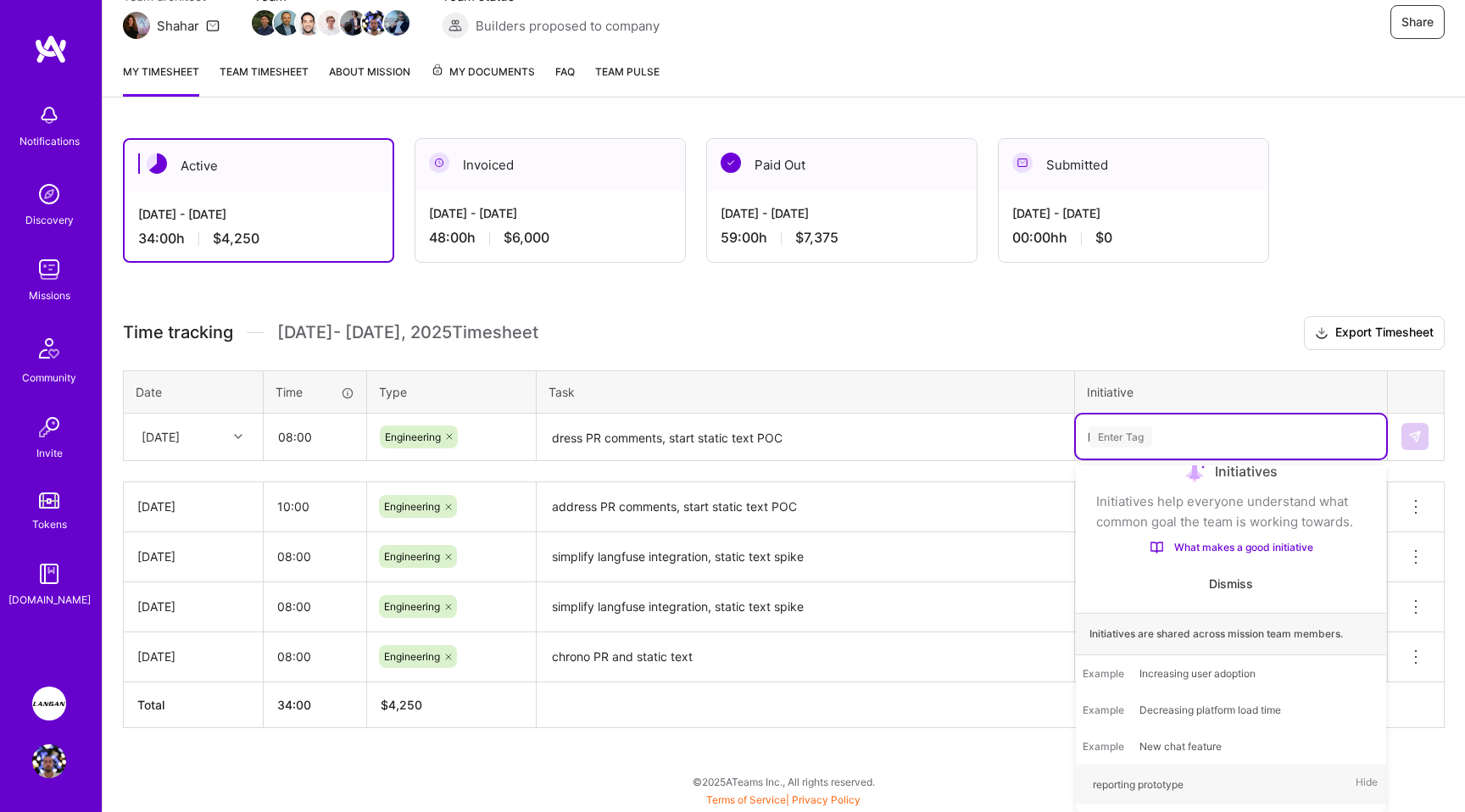
scroll to position [172, 0]
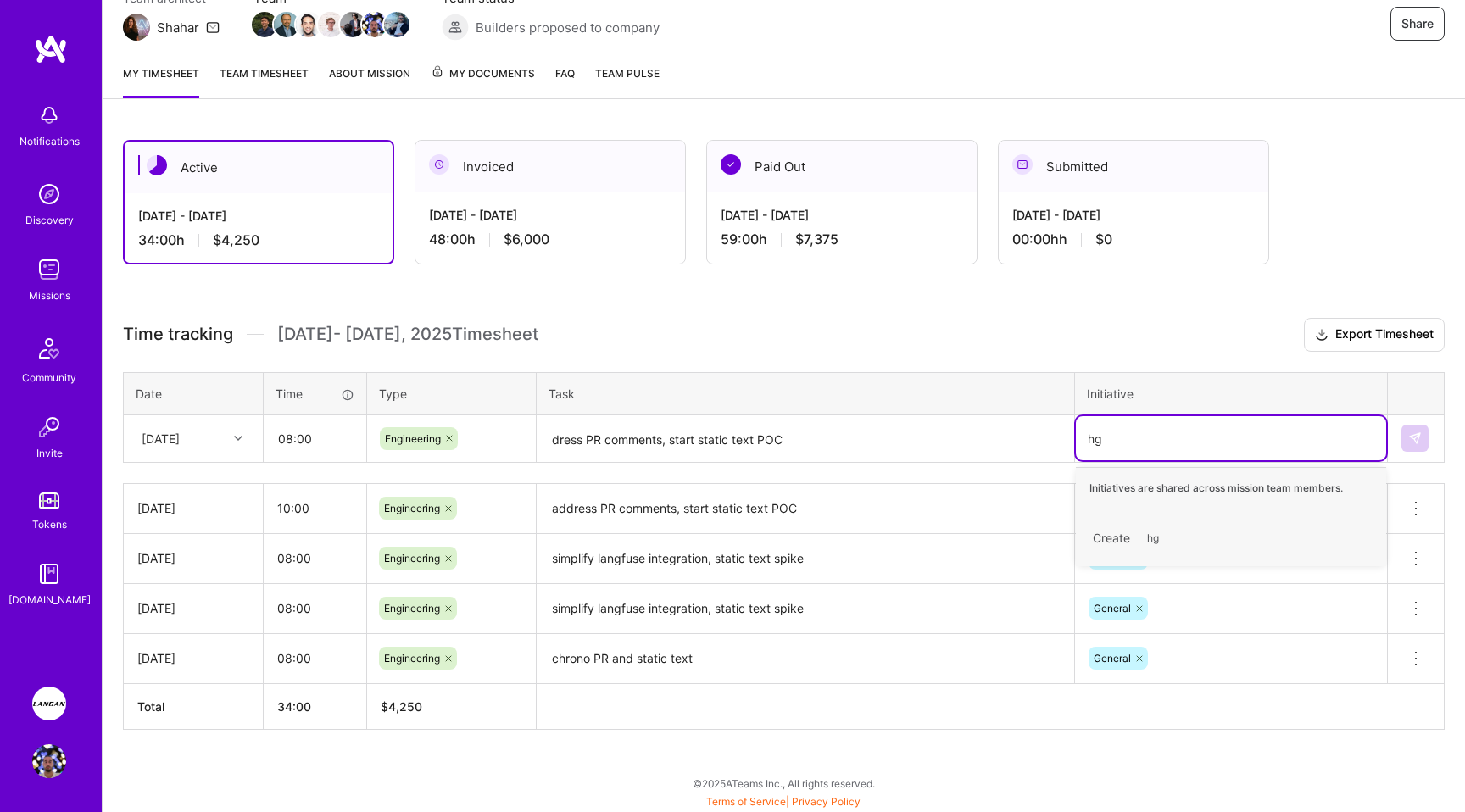
type input "h"
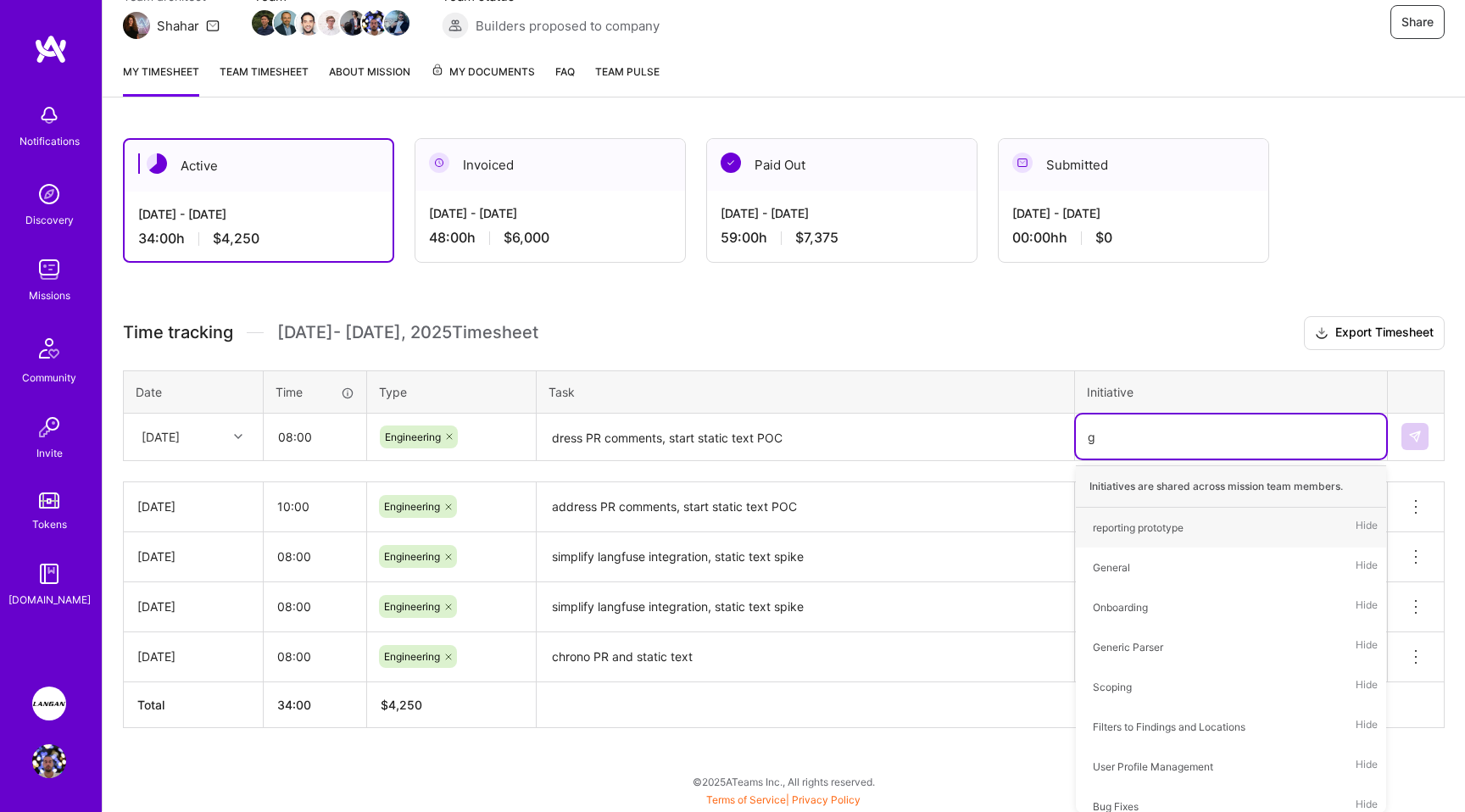
type input "ge"
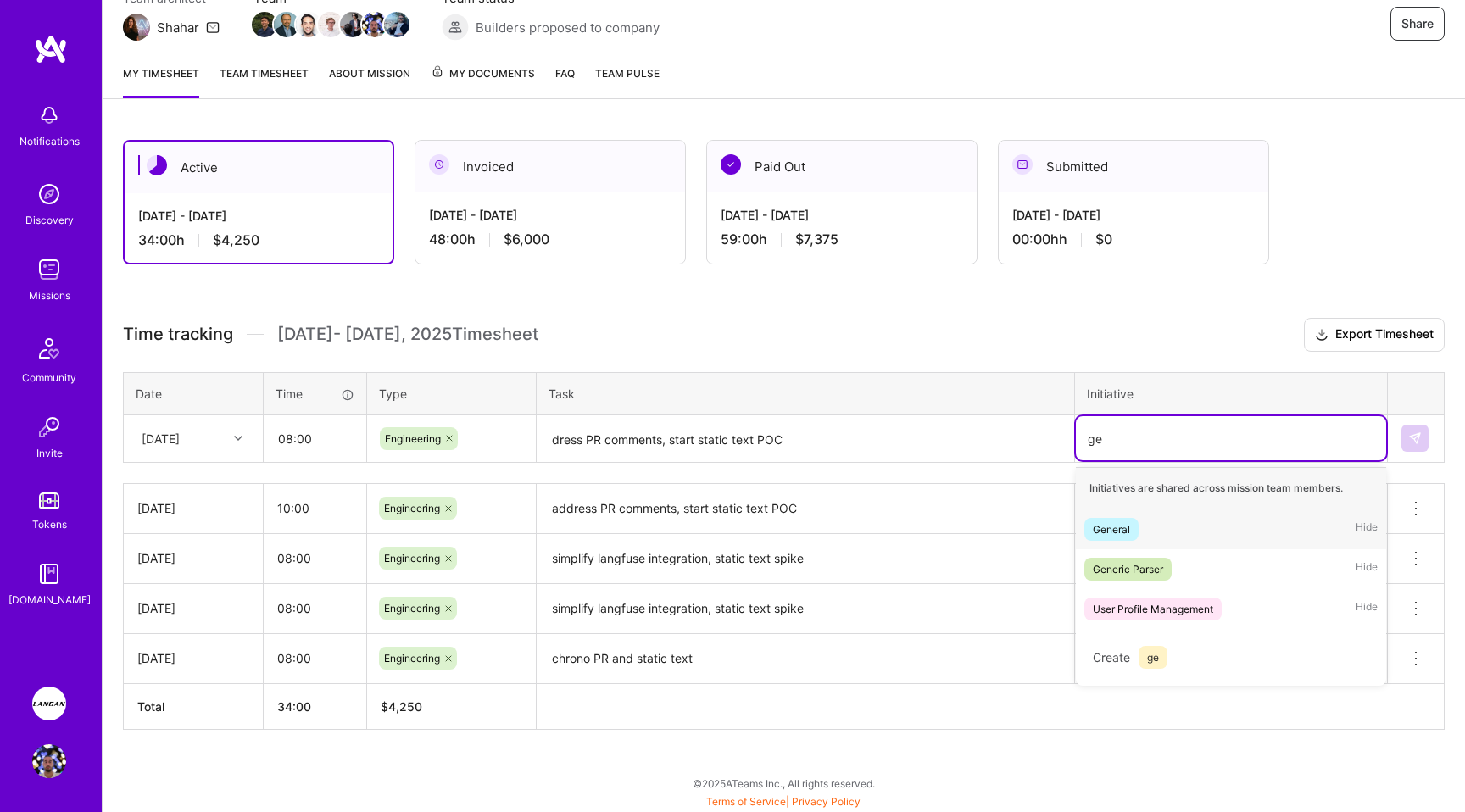
click at [1124, 530] on div "General" at bounding box center [1112, 529] width 37 height 18
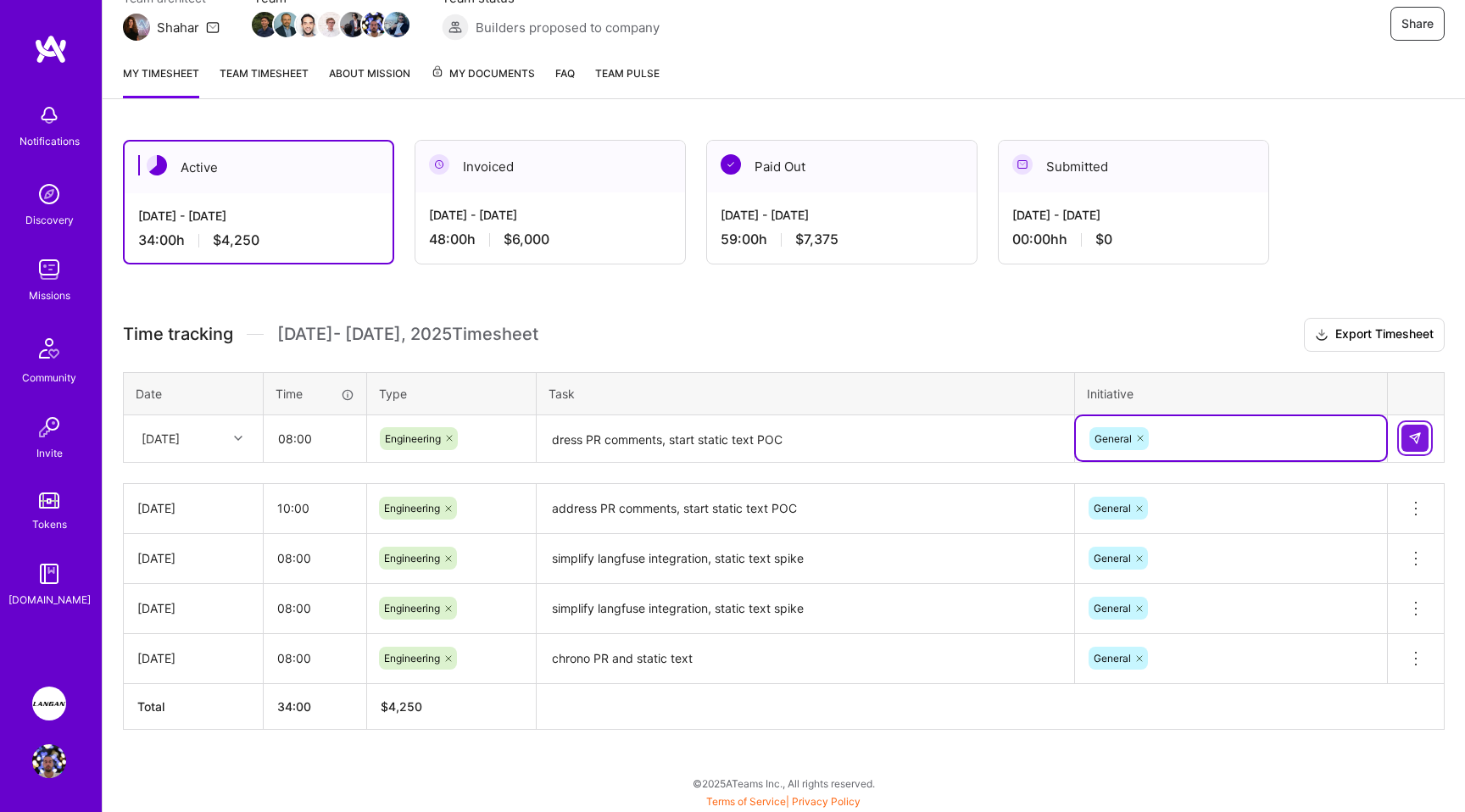
click at [1416, 431] on img at bounding box center [1415, 438] width 14 height 14
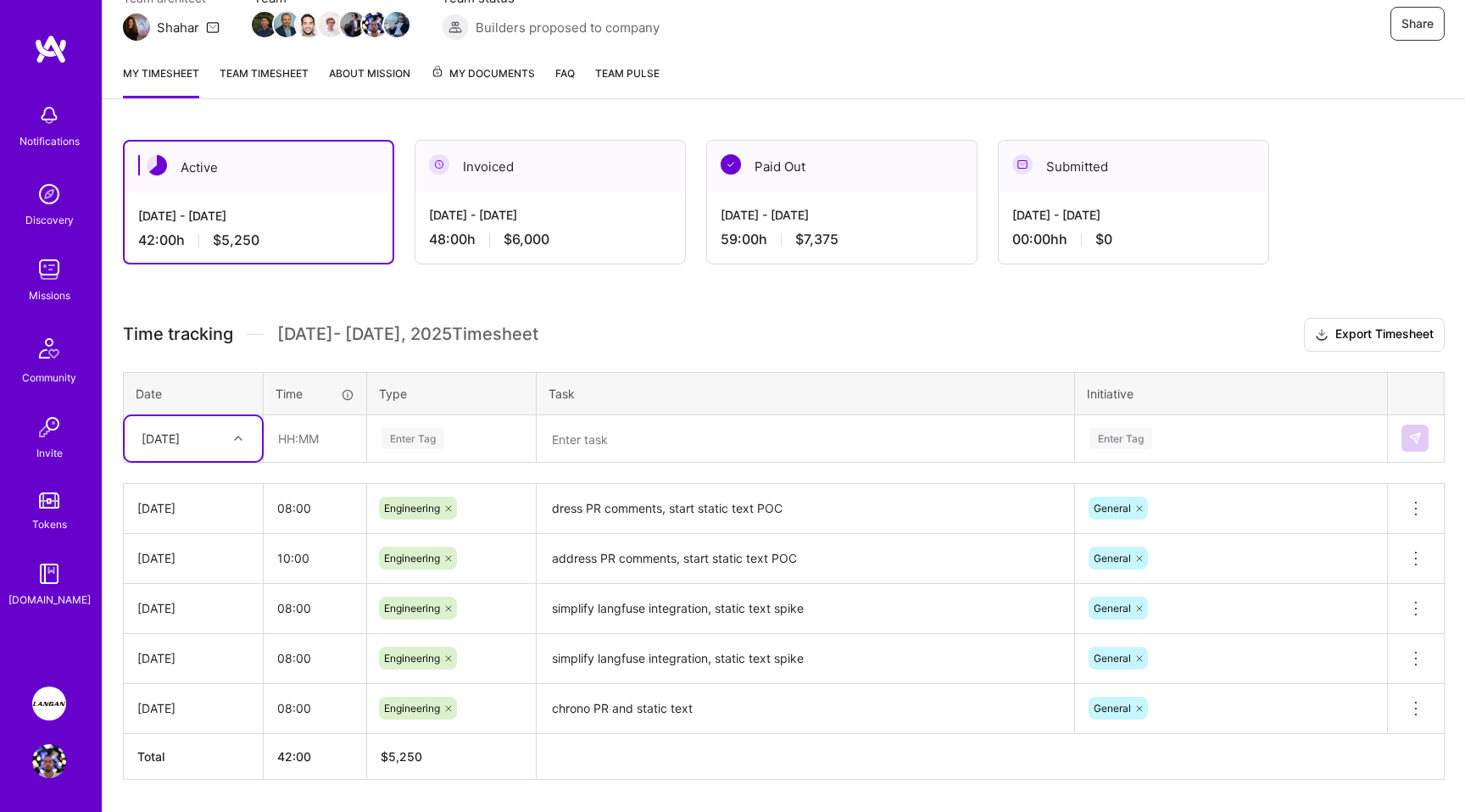
scroll to position [222, 0]
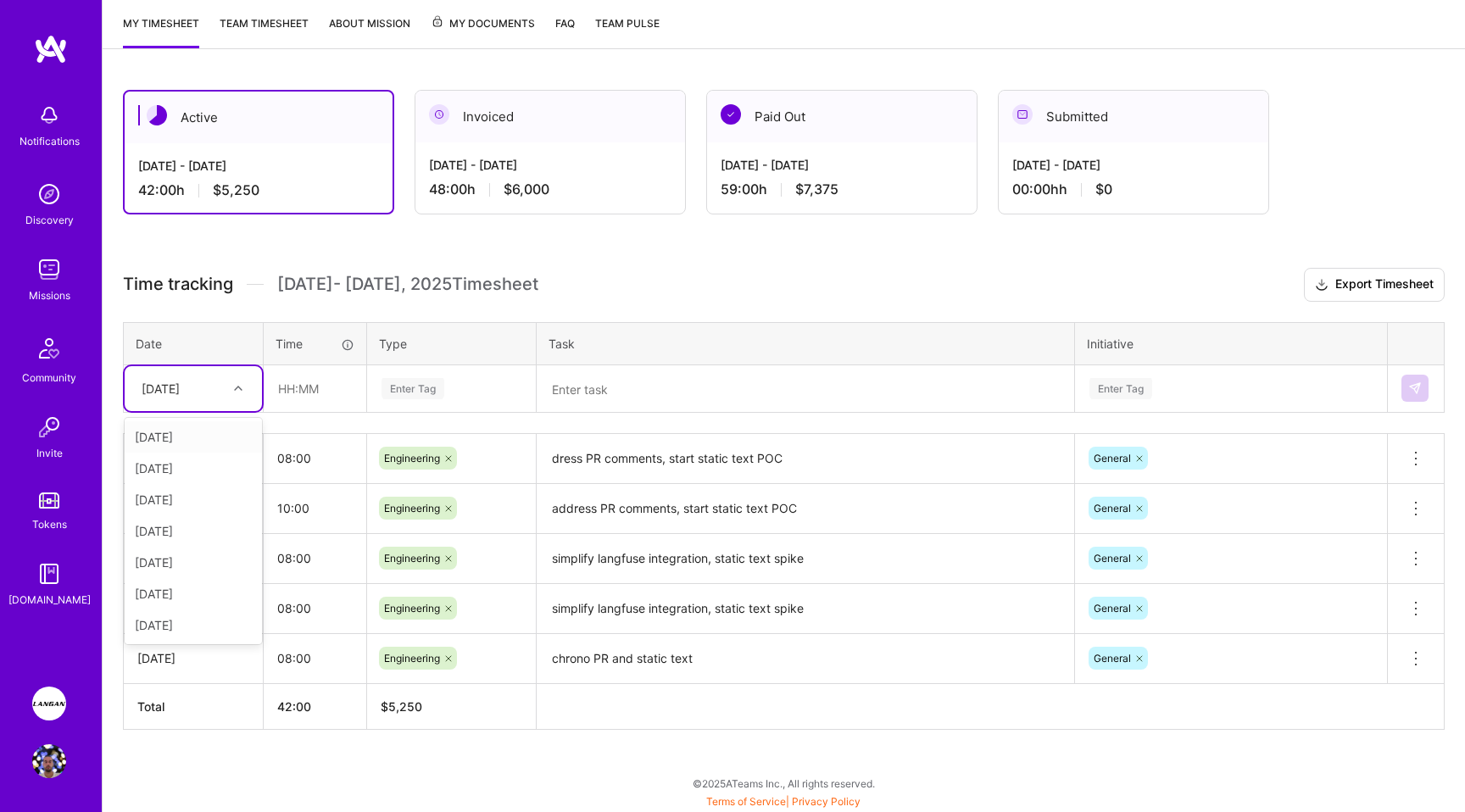
click at [180, 395] on div "[DATE]" at bounding box center [160, 389] width 38 height 18
click at [183, 441] on div "[DATE]" at bounding box center [193, 437] width 137 height 31
click at [216, 392] on div "[DATE]" at bounding box center [181, 389] width 94 height 27
click at [189, 620] on div "[DATE]" at bounding box center [193, 625] width 137 height 31
click at [299, 387] on input "text" at bounding box center [314, 389] width 101 height 45
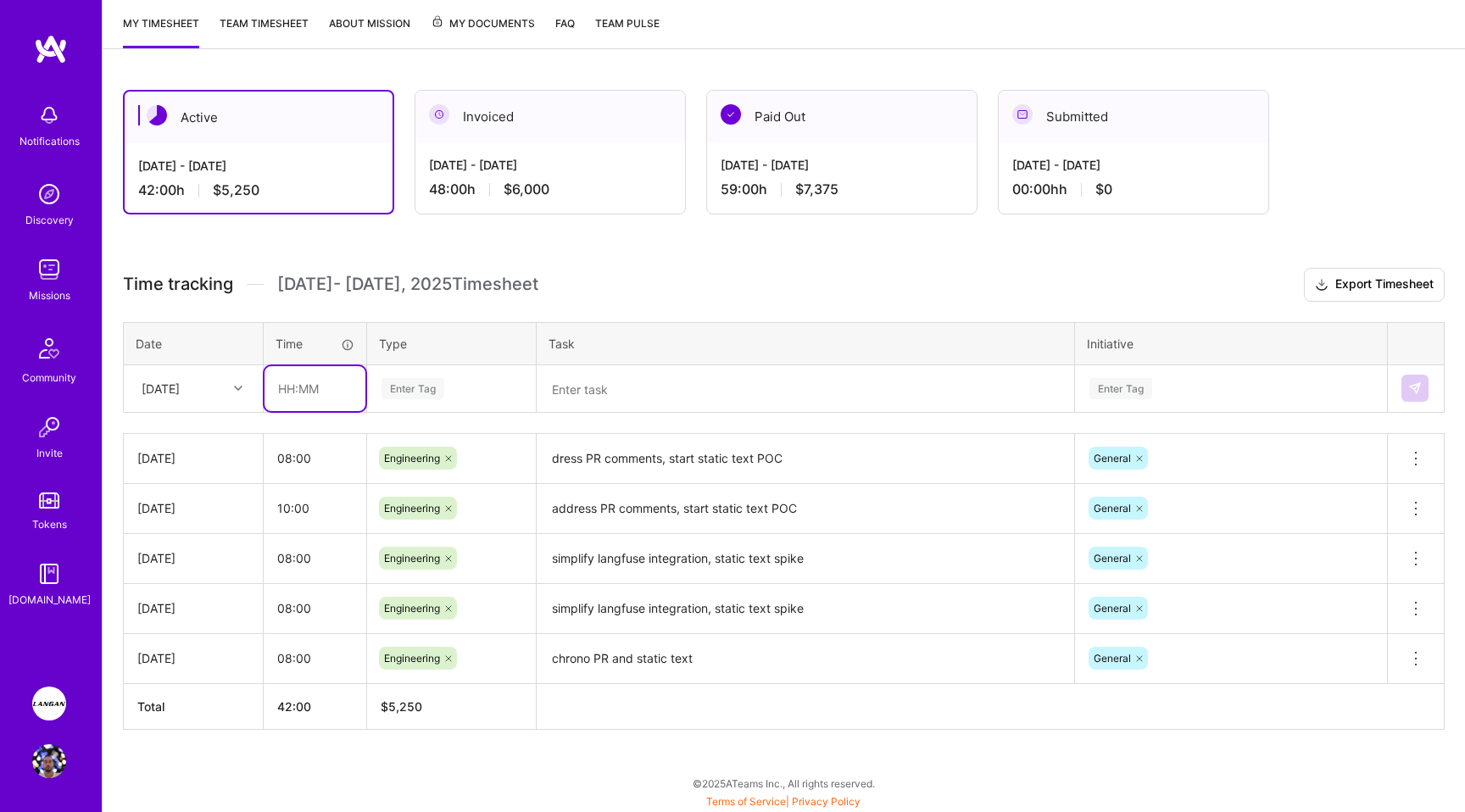
type input "08:00"
click at [405, 393] on div "Enter Tag" at bounding box center [412, 388] width 63 height 27
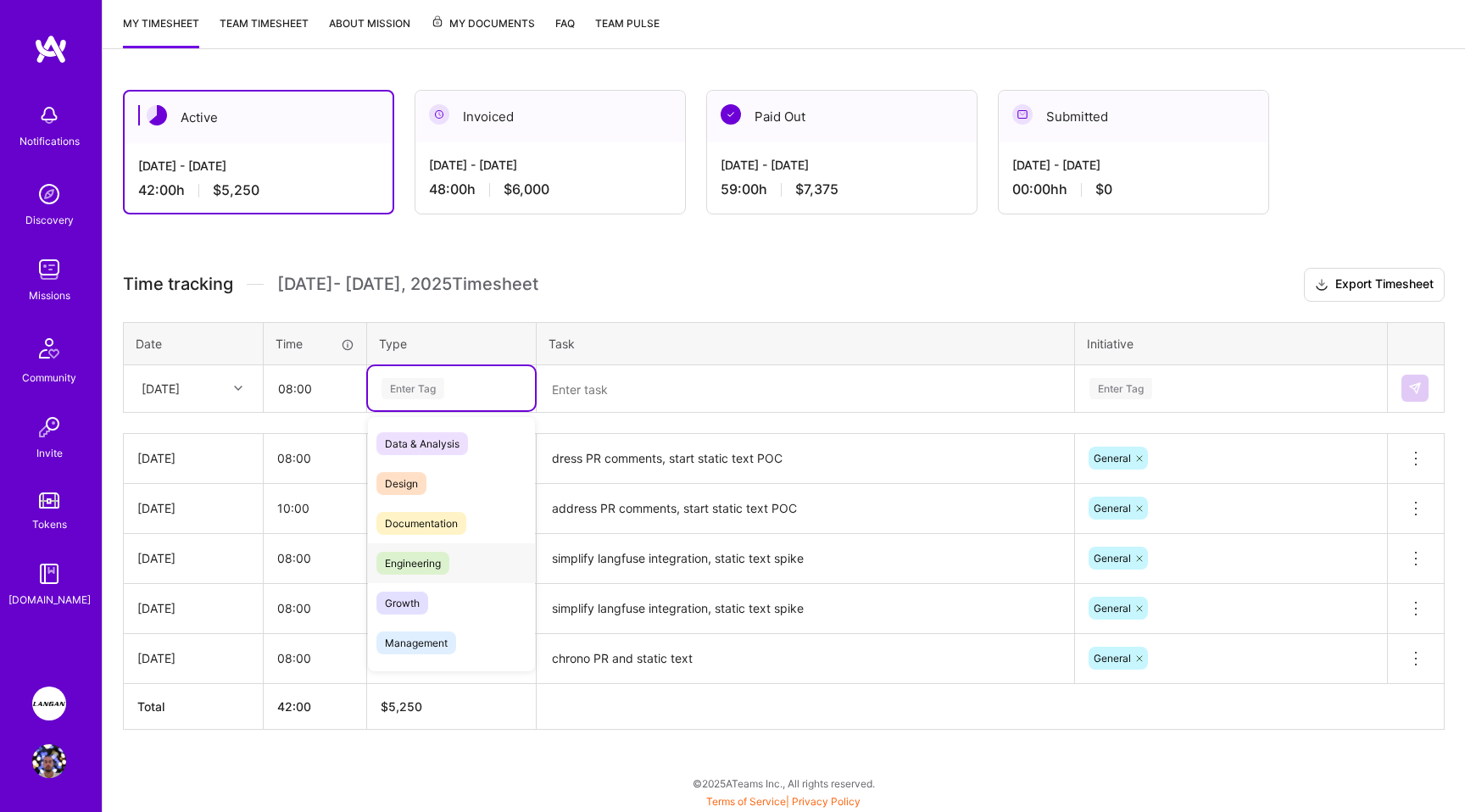
click at [416, 570] on span "Engineering" at bounding box center [412, 563] width 73 height 23
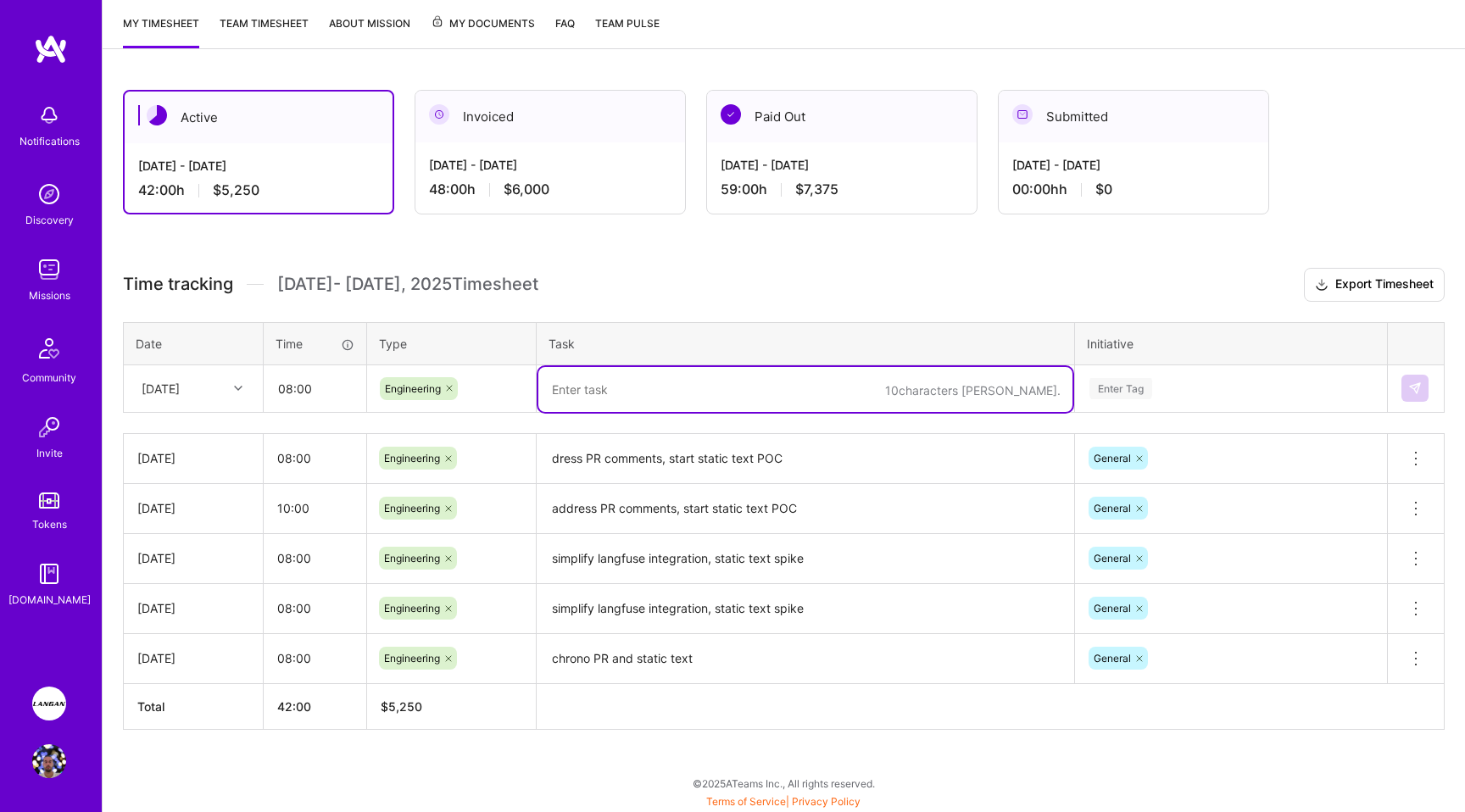
click at [620, 387] on textarea at bounding box center [805, 390] width 534 height 45
click at [557, 451] on textarea "dress PR comments, start static text POC" at bounding box center [805, 459] width 534 height 46
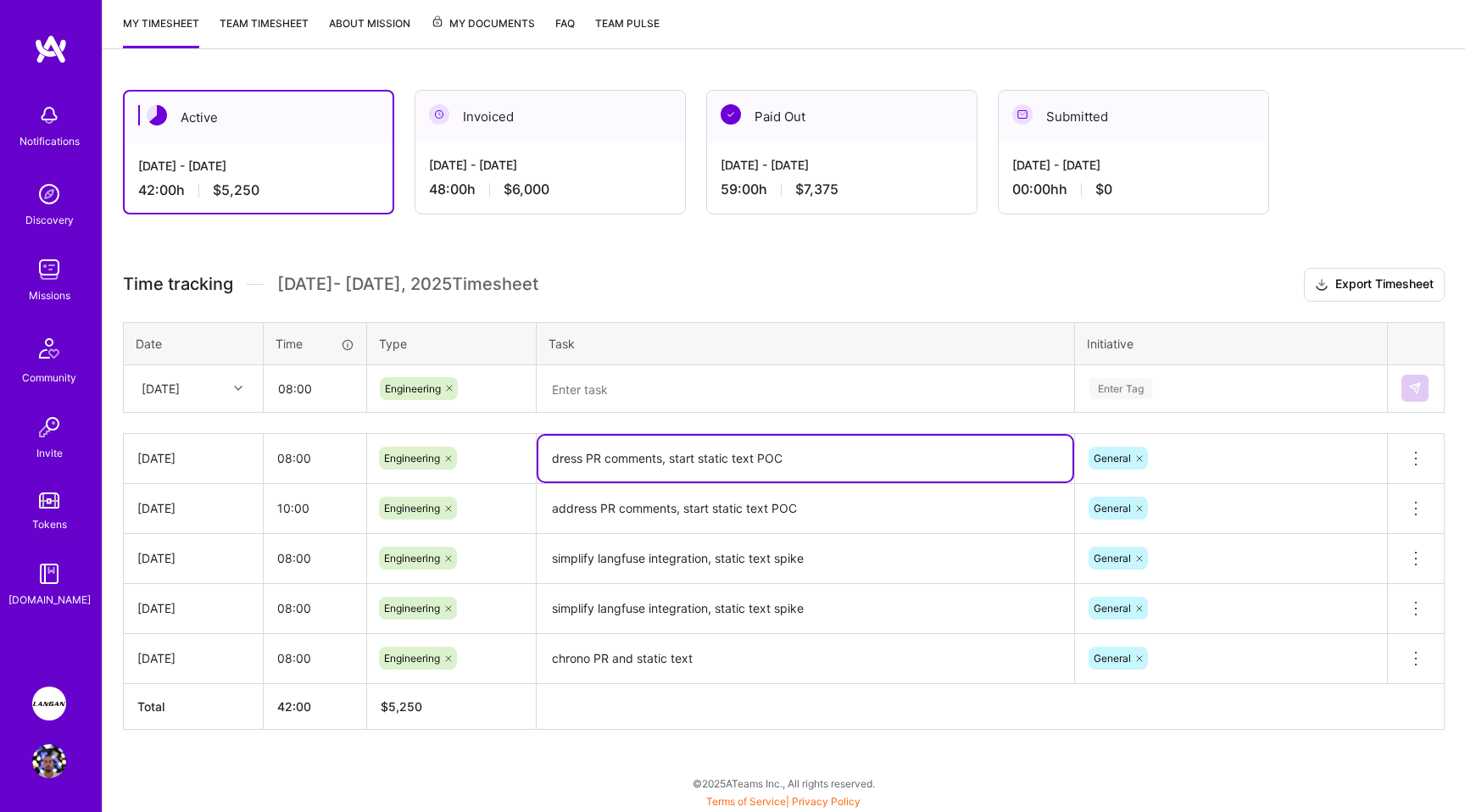
click at [554, 457] on textarea "dress PR comments, start static text POC" at bounding box center [805, 459] width 534 height 46
type textarea "adress PR comments, start static text POC"
click at [637, 397] on textarea at bounding box center [805, 390] width 534 height 45
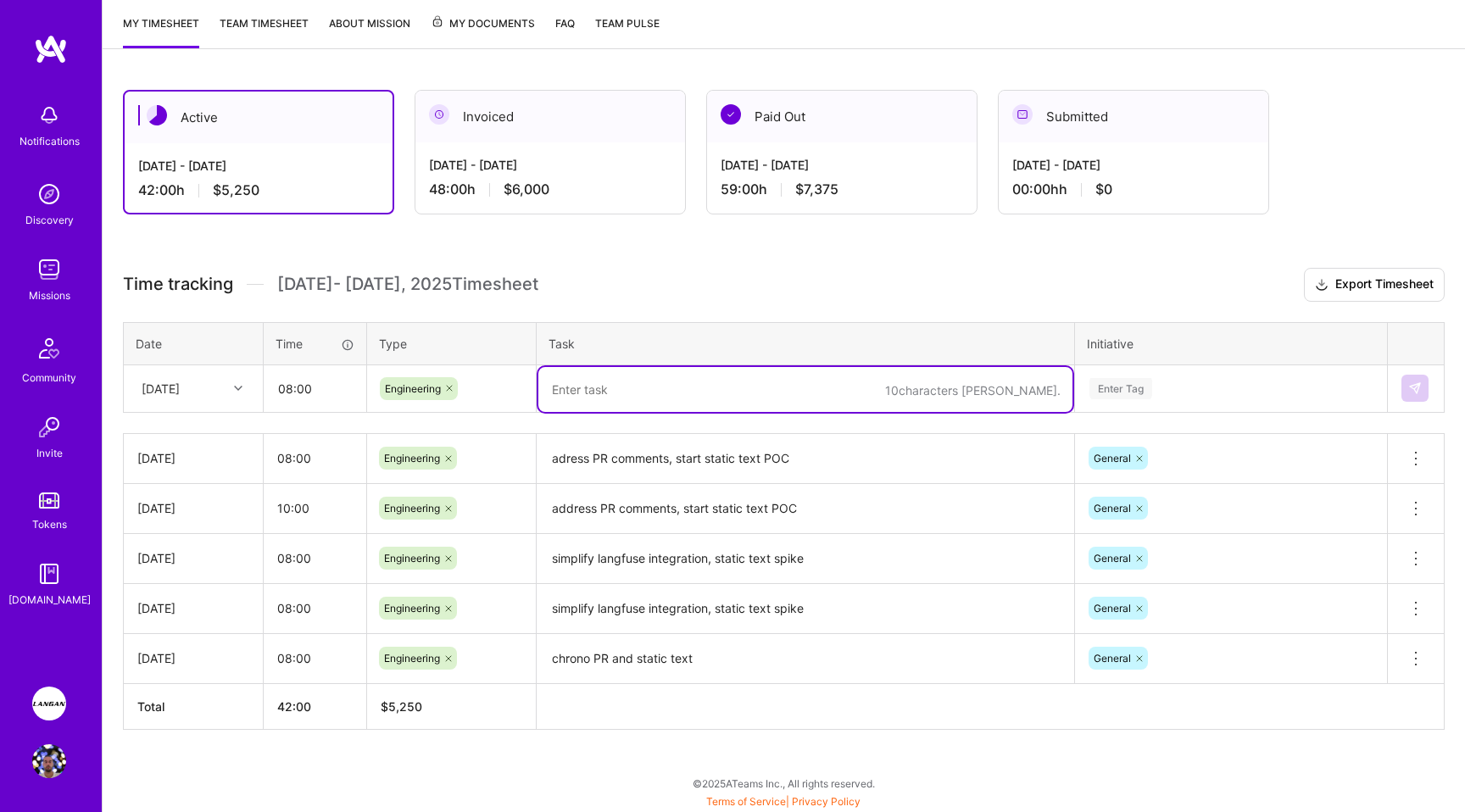
click at [1109, 381] on div "Enter Tag" at bounding box center [1120, 388] width 63 height 27
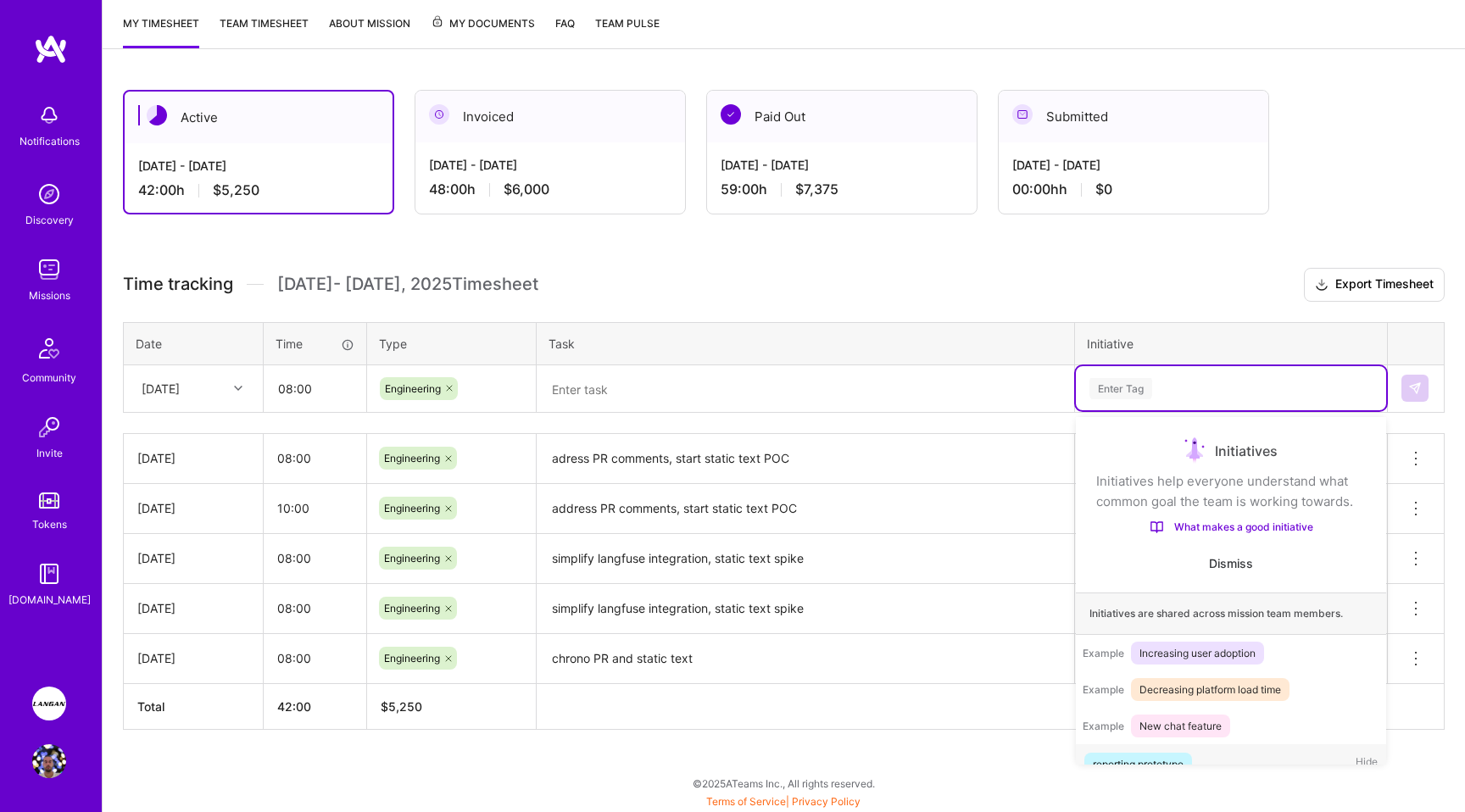
scroll to position [32, 0]
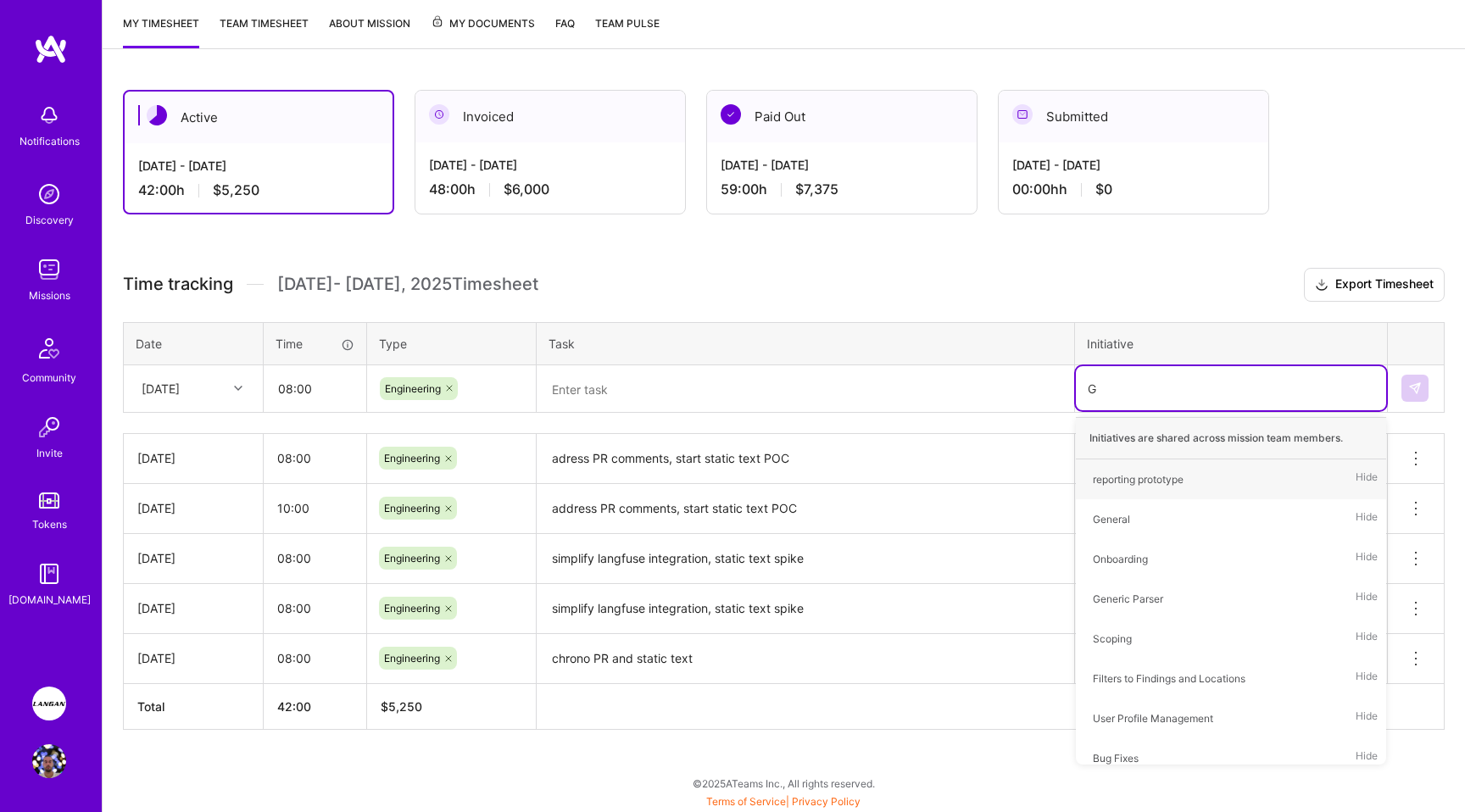
type input "Ge"
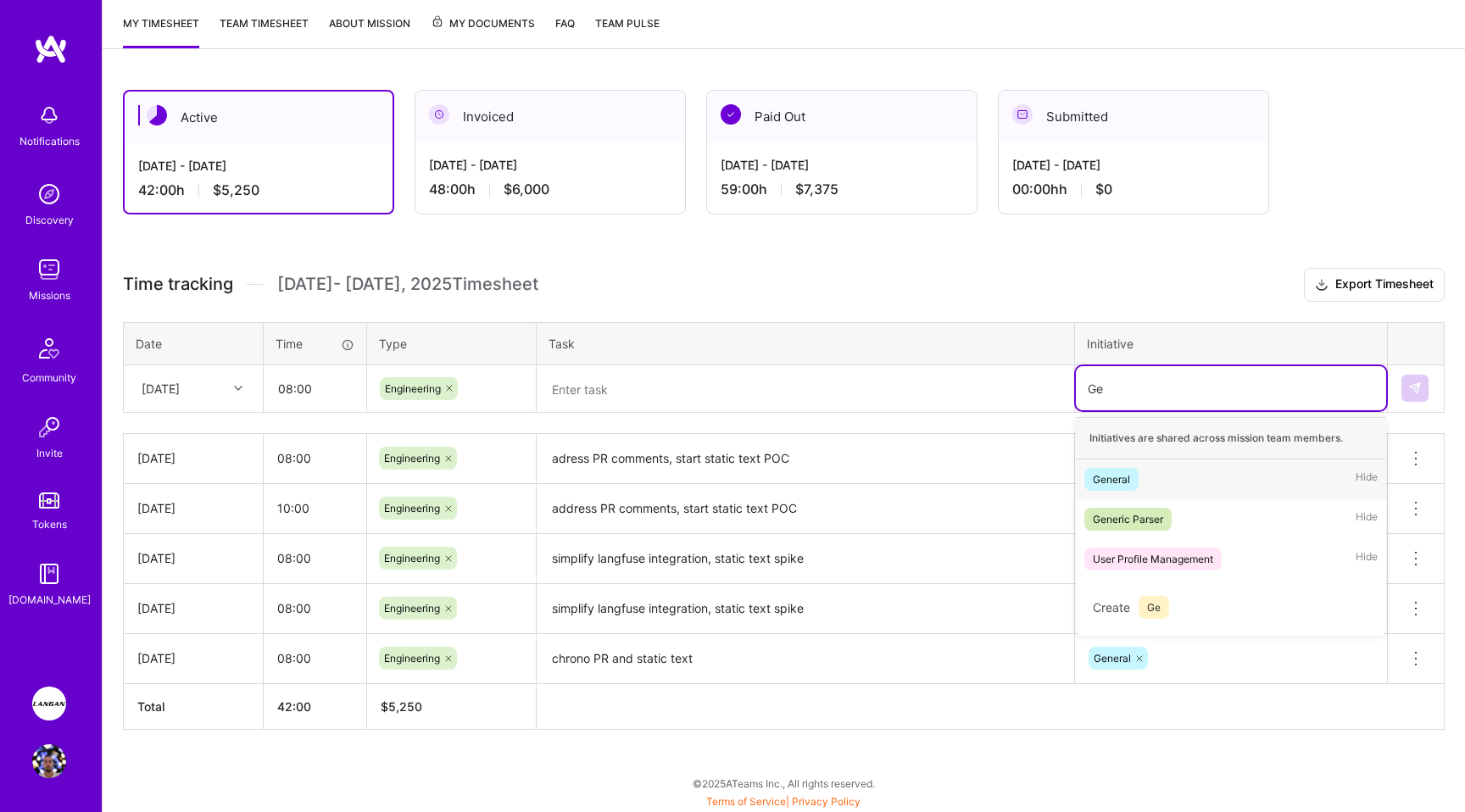
click at [1121, 480] on div "General" at bounding box center [1112, 479] width 37 height 18
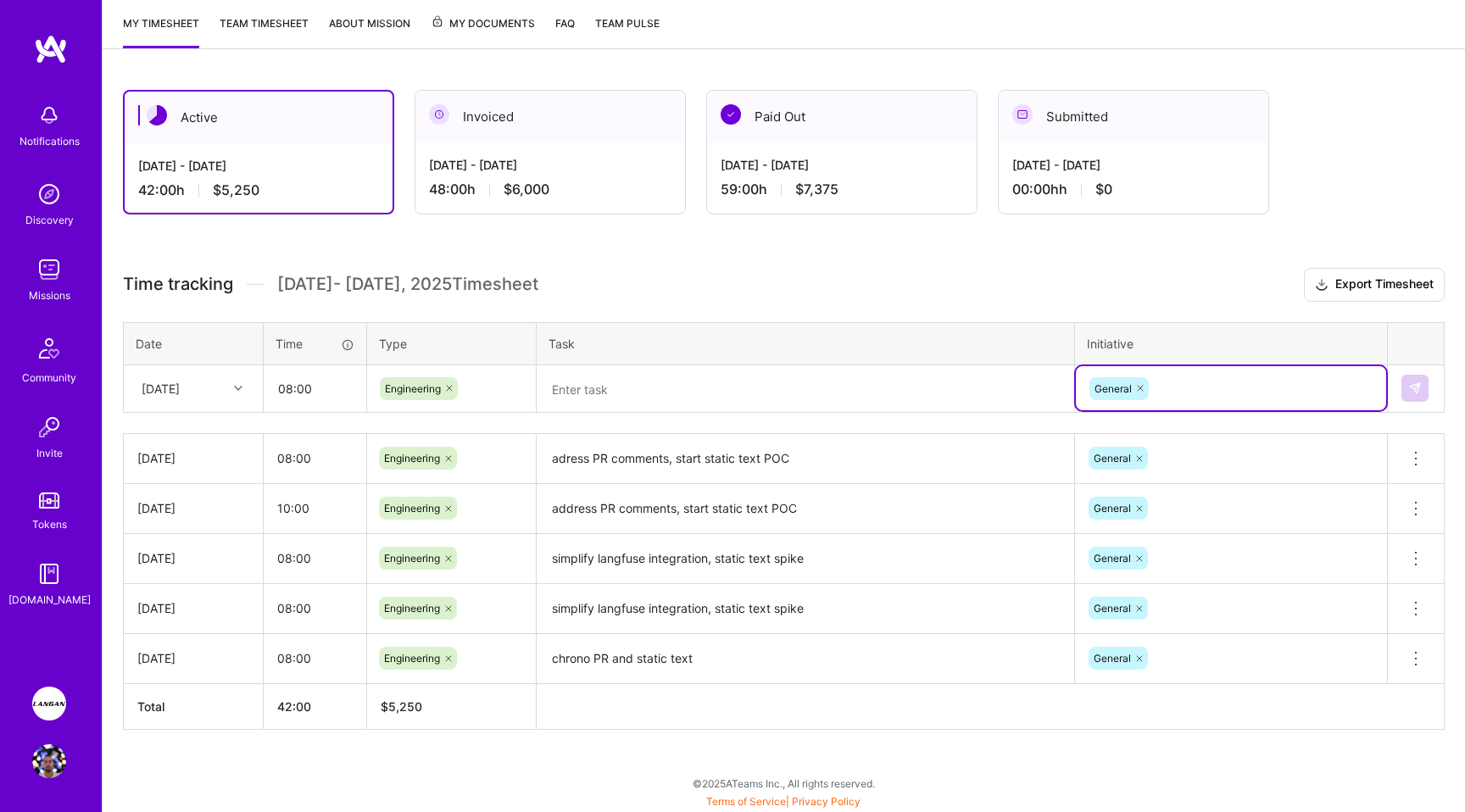
drag, startPoint x: 664, startPoint y: 359, endPoint x: 660, endPoint y: 374, distance: 15.5
click at [664, 364] on table "Date Time Type Task Initiative [DATE] 08:00 Engineering option General, selecte…" at bounding box center [784, 367] width 1322 height 90
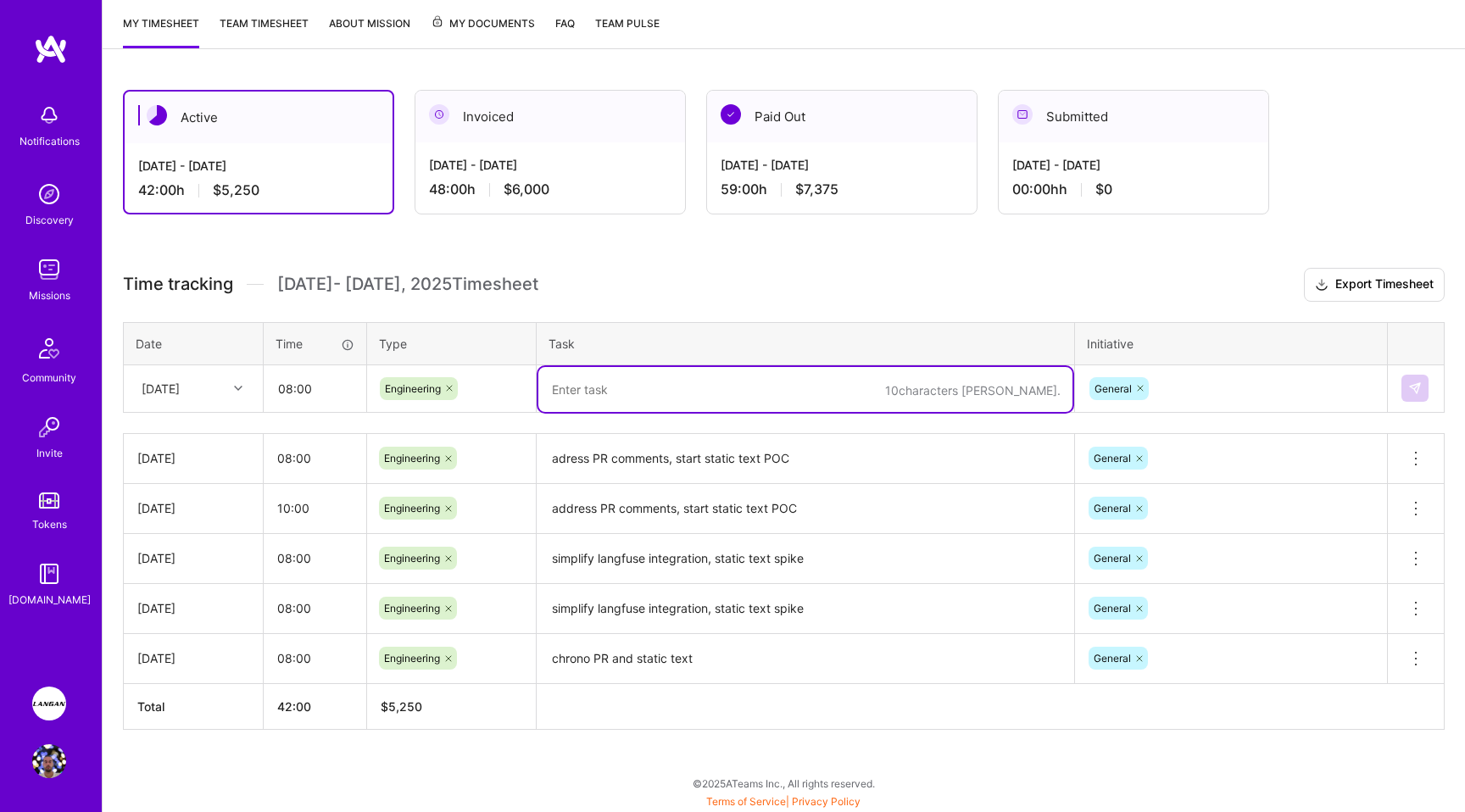
click at [659, 383] on textarea at bounding box center [805, 390] width 534 height 45
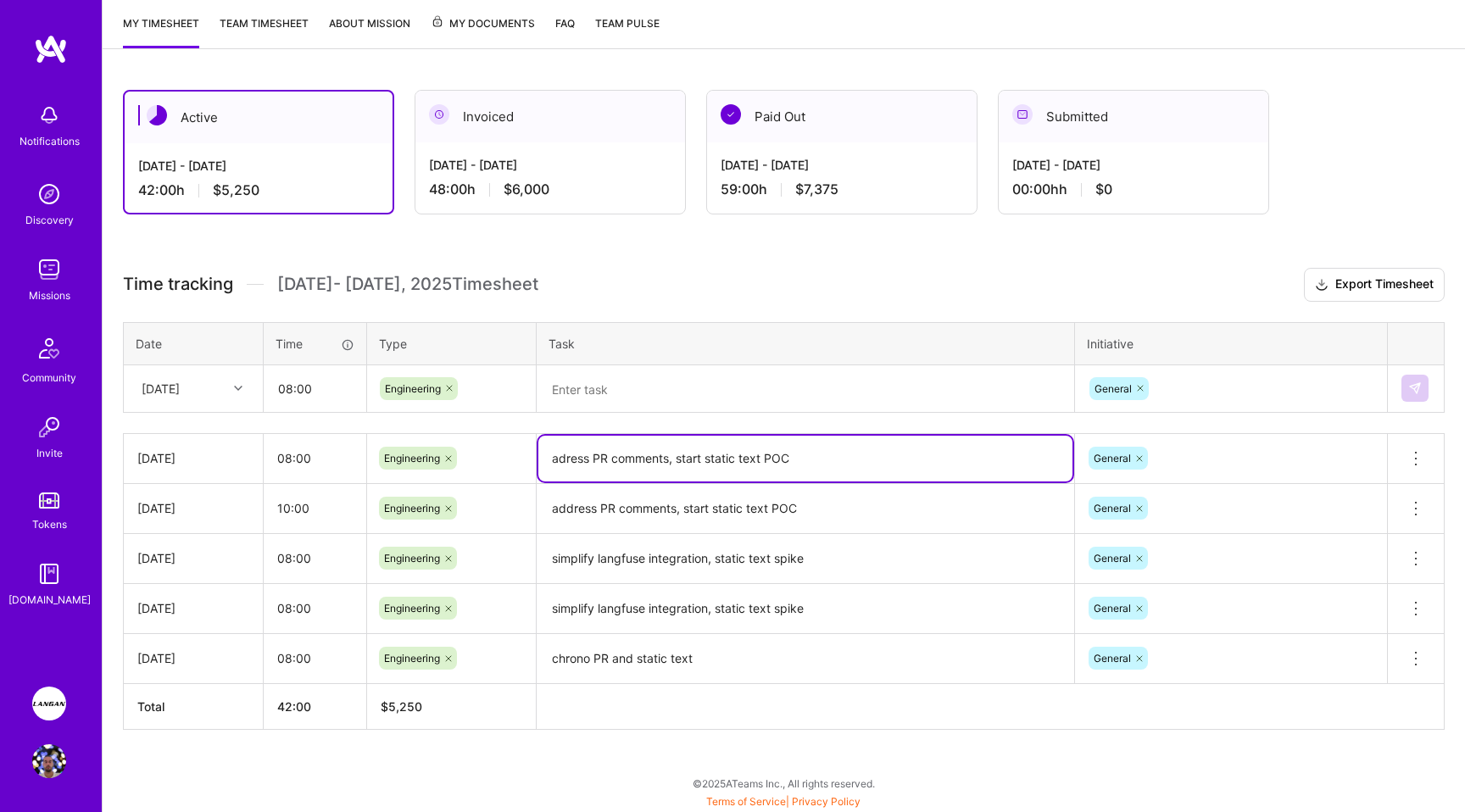
click at [557, 458] on textarea "adress PR comments, start static text POC" at bounding box center [805, 459] width 534 height 46
type textarea "address PR comments, start static text POC"
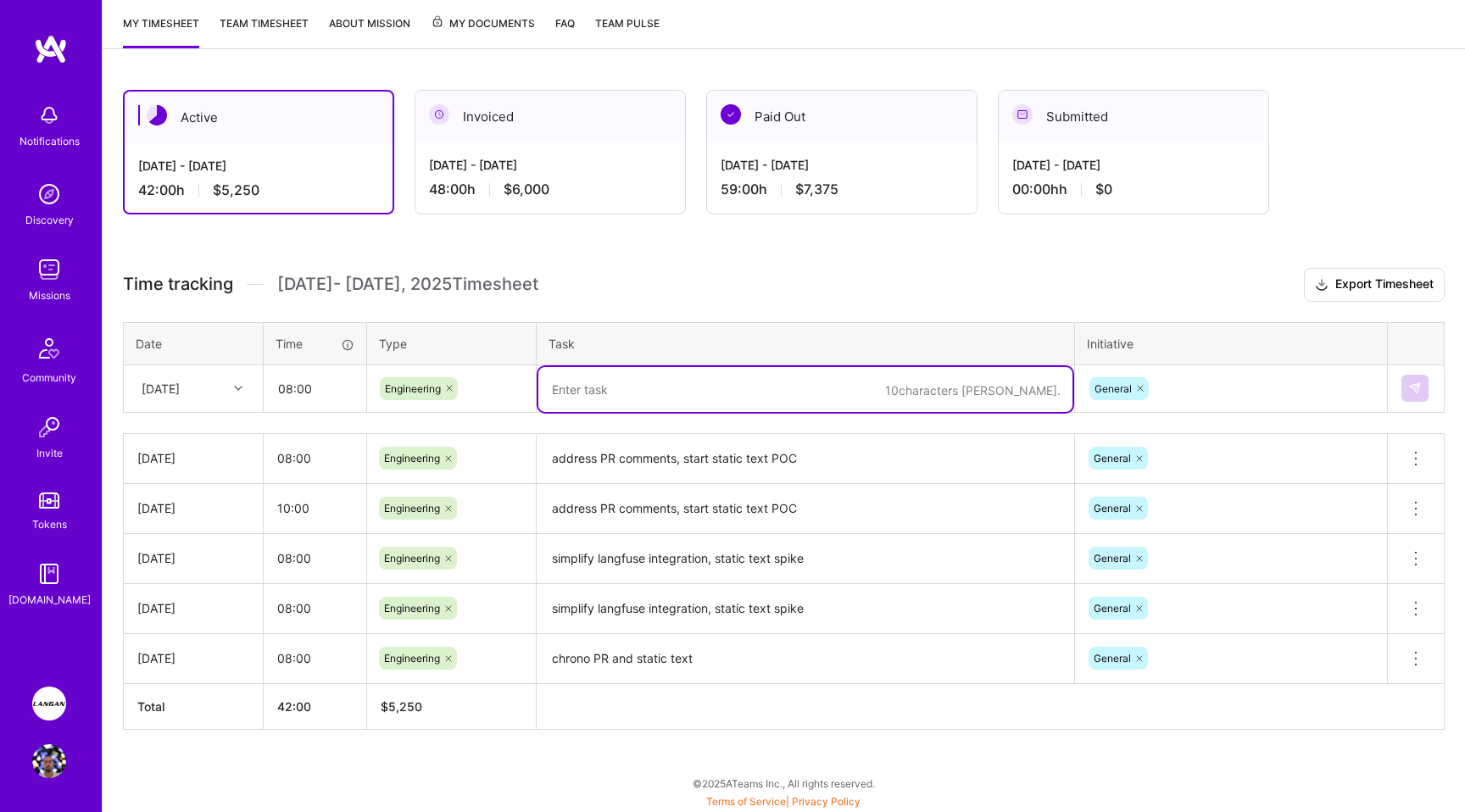
click at [599, 389] on textarea at bounding box center [805, 390] width 534 height 45
type textarea "address static text comments, fix access for local deployments"
click at [1417, 389] on img at bounding box center [1415, 388] width 14 height 14
